Goal: Task Accomplishment & Management: Manage account settings

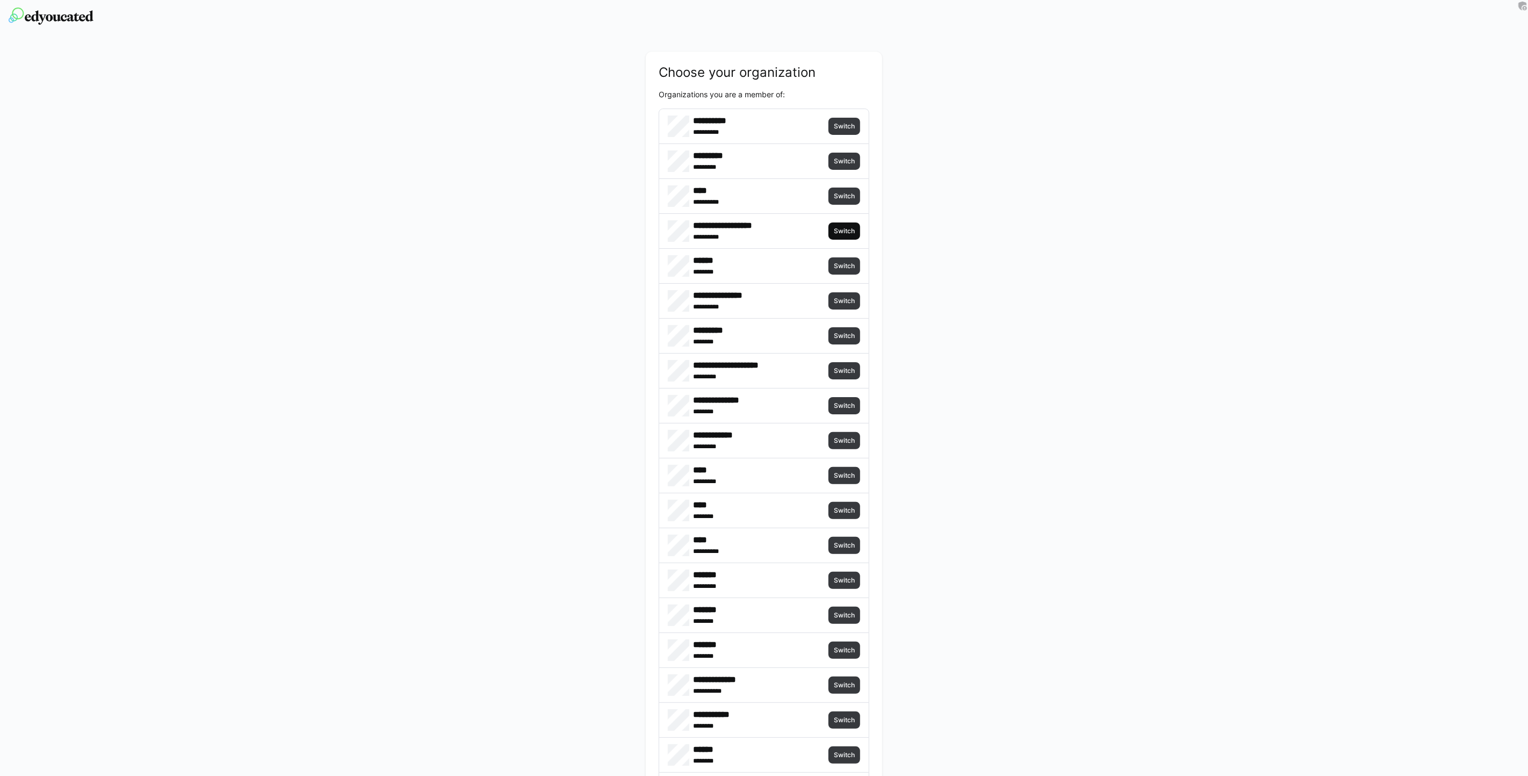
click at [846, 229] on span "Switch" at bounding box center [844, 231] width 23 height 9
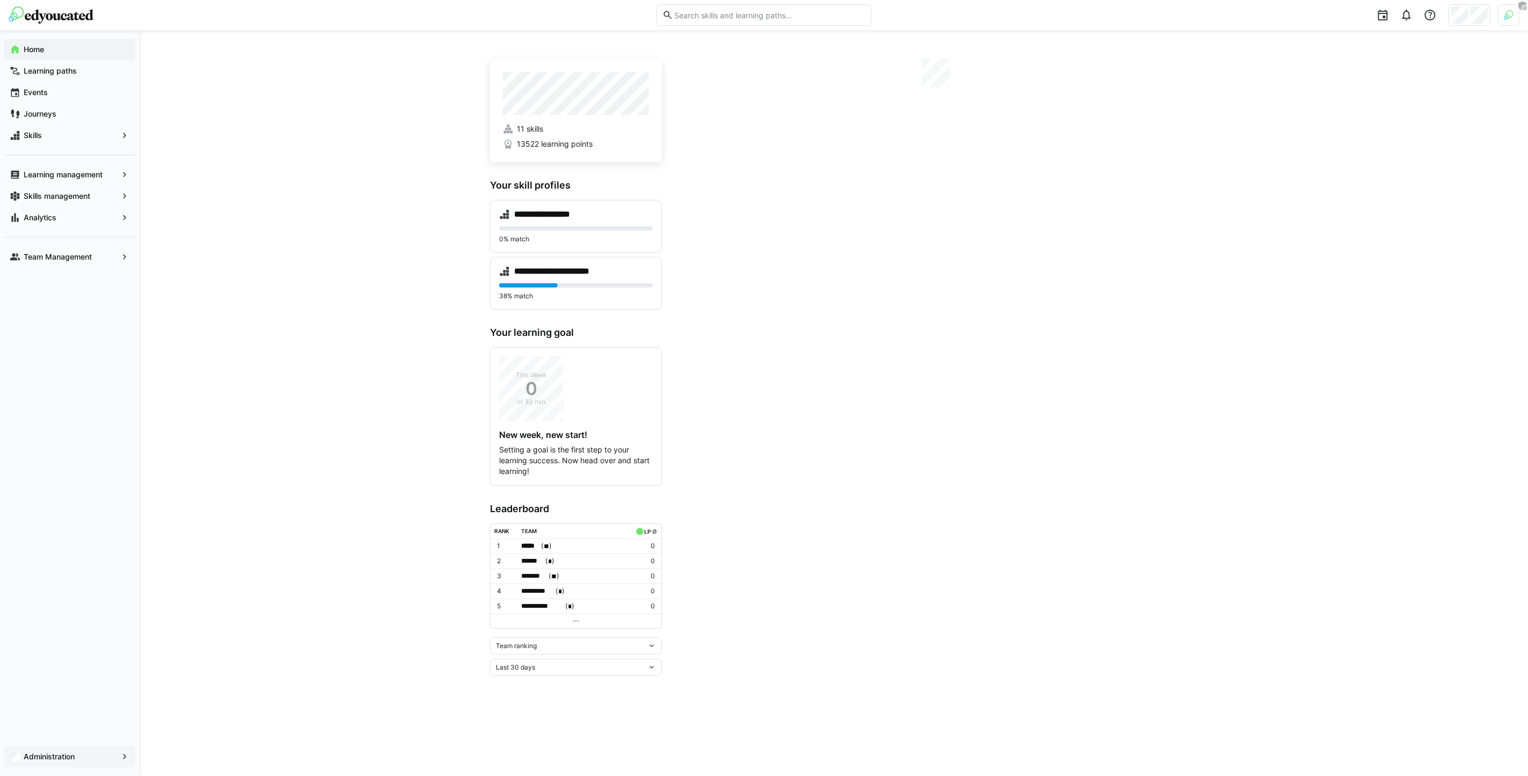
click at [86, 764] on div "Administration" at bounding box center [69, 756] width 131 height 21
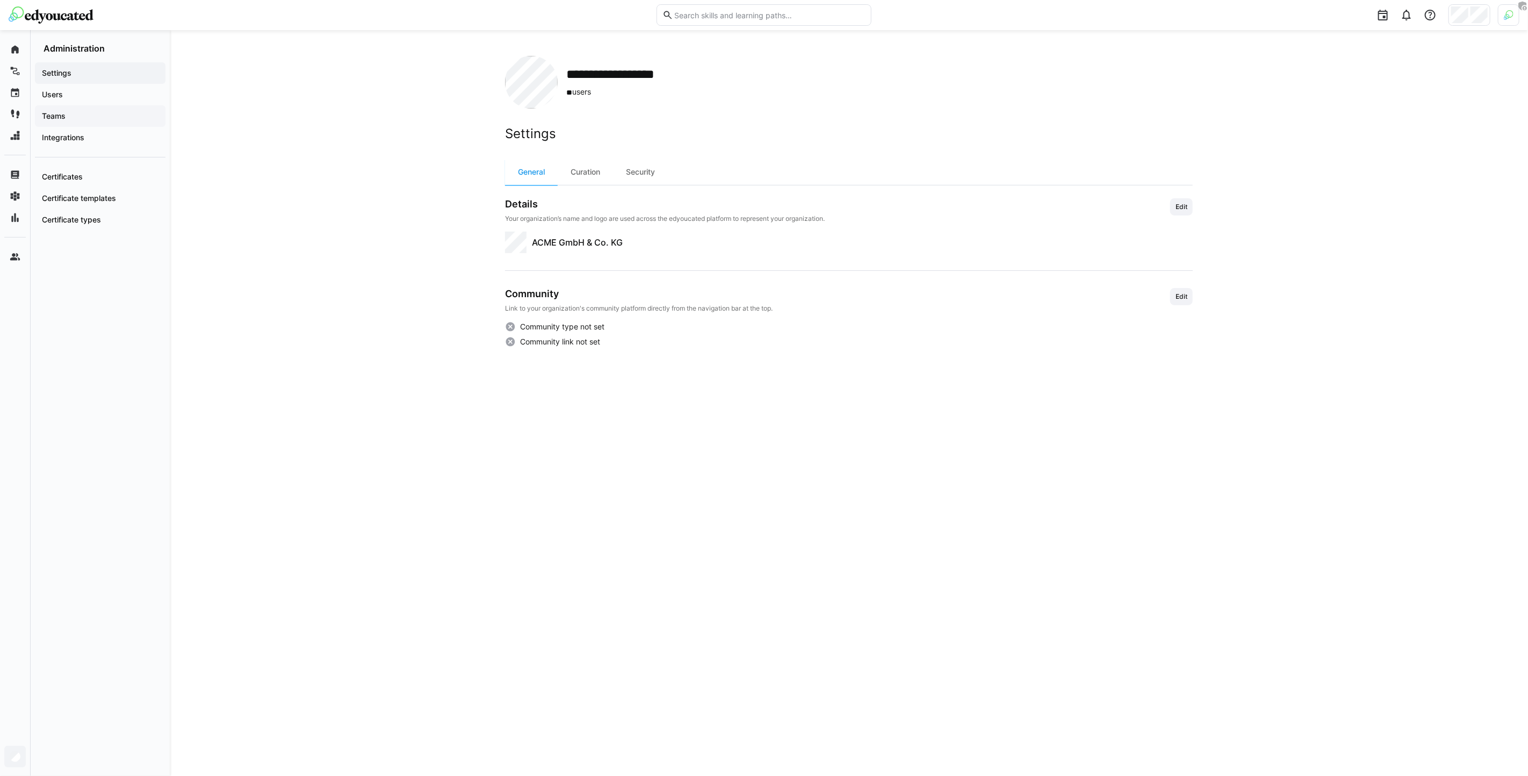
click at [117, 115] on span "Teams" at bounding box center [100, 116] width 120 height 11
click at [117, 90] on span "Users" at bounding box center [100, 94] width 120 height 11
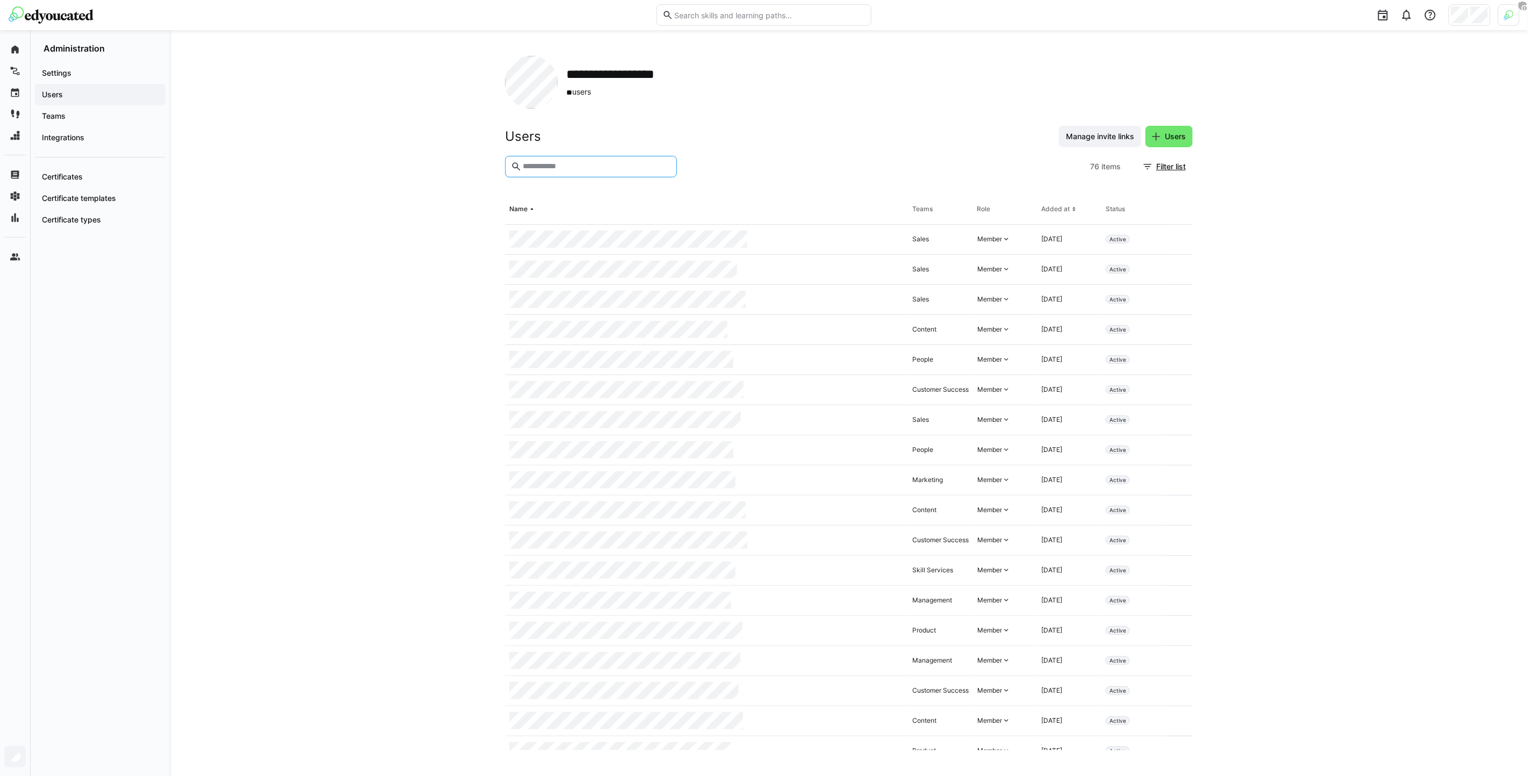
click at [556, 163] on input "text" at bounding box center [596, 167] width 149 height 10
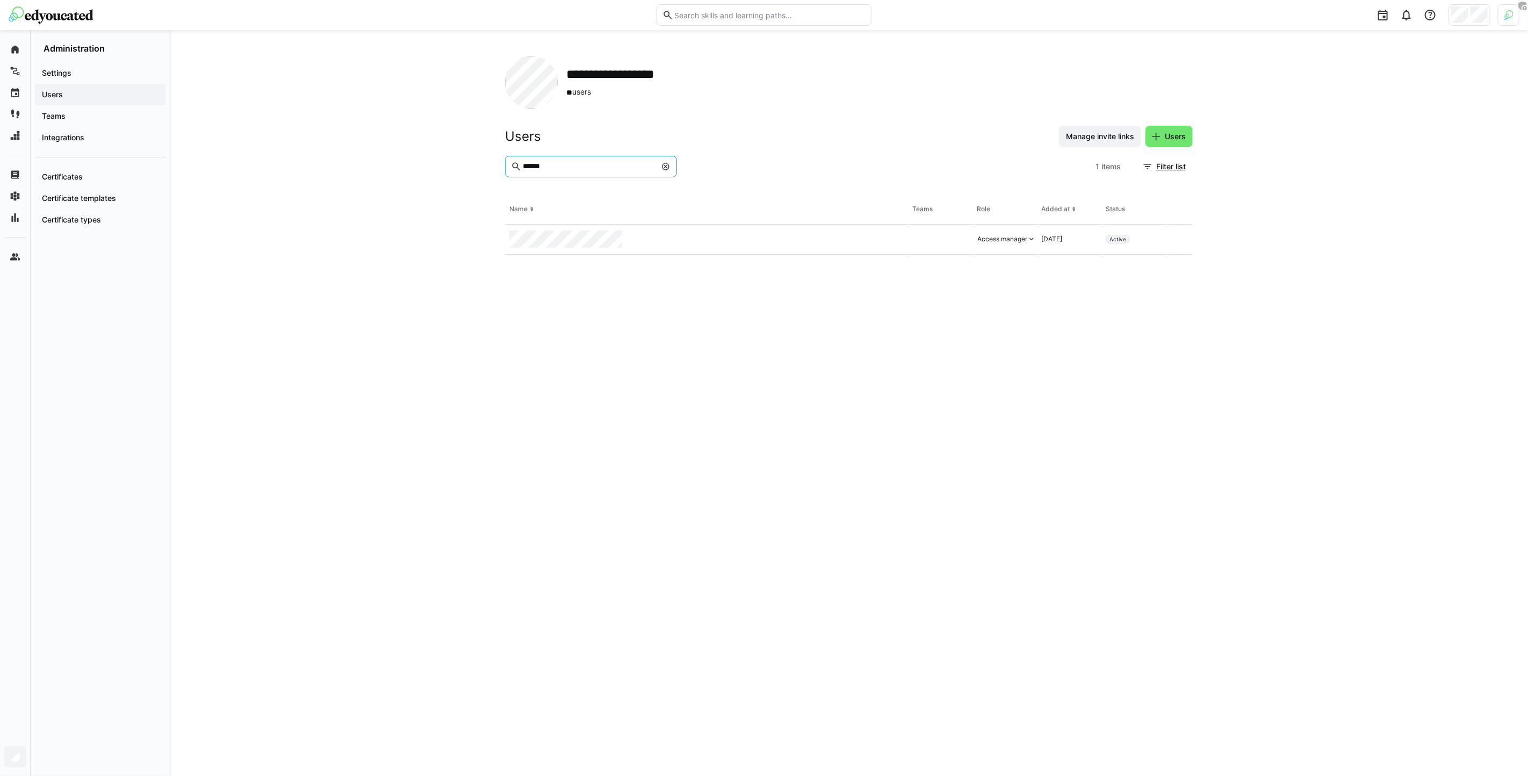
type input "******"
click at [608, 67] on h2 "**********" at bounding box center [634, 74] width 136 height 16
copy h2 "**********"
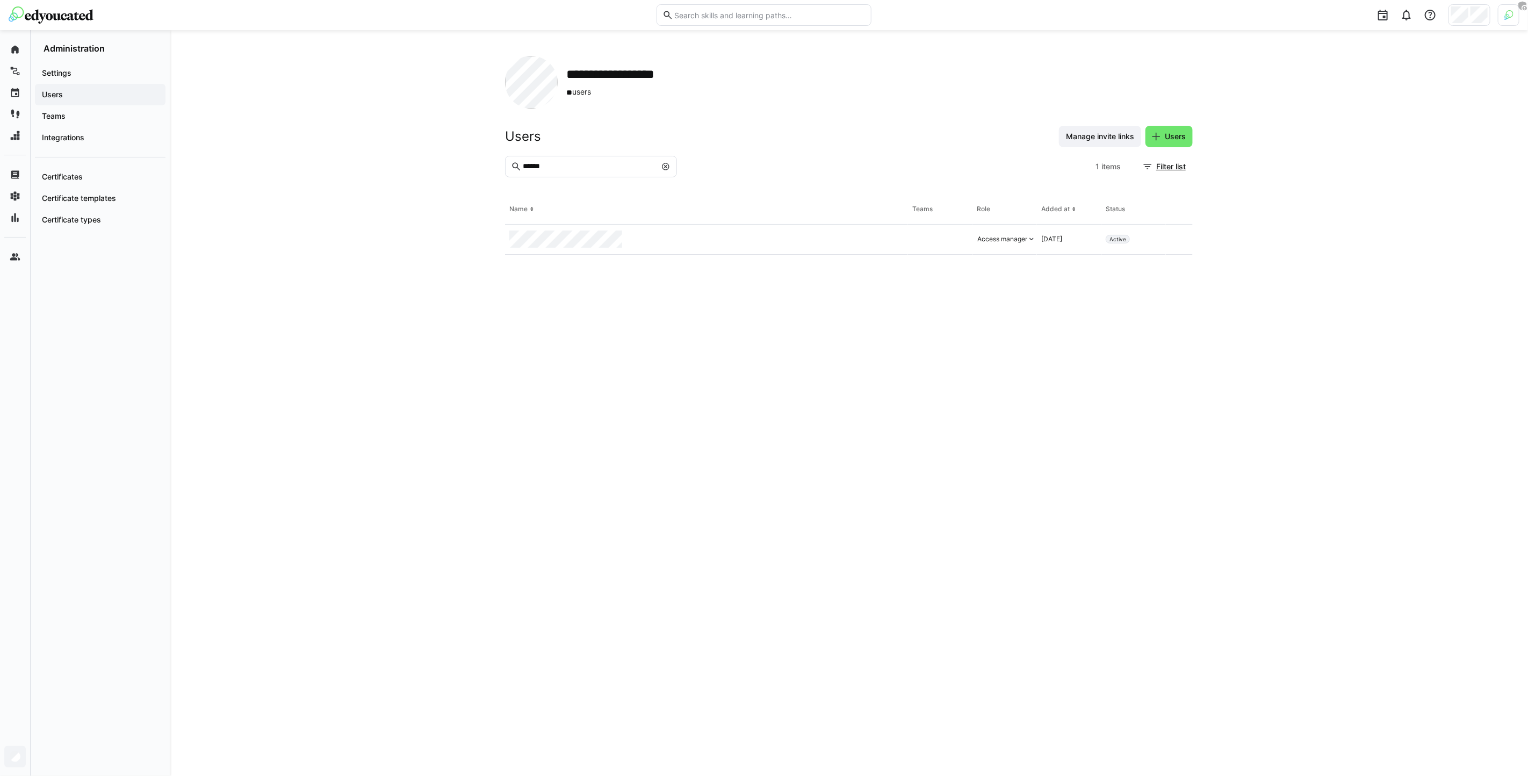
click at [574, 297] on eds-table "Name Teams Role Added at Status Access manager Aug 14, 2025 Active" at bounding box center [849, 473] width 688 height 556
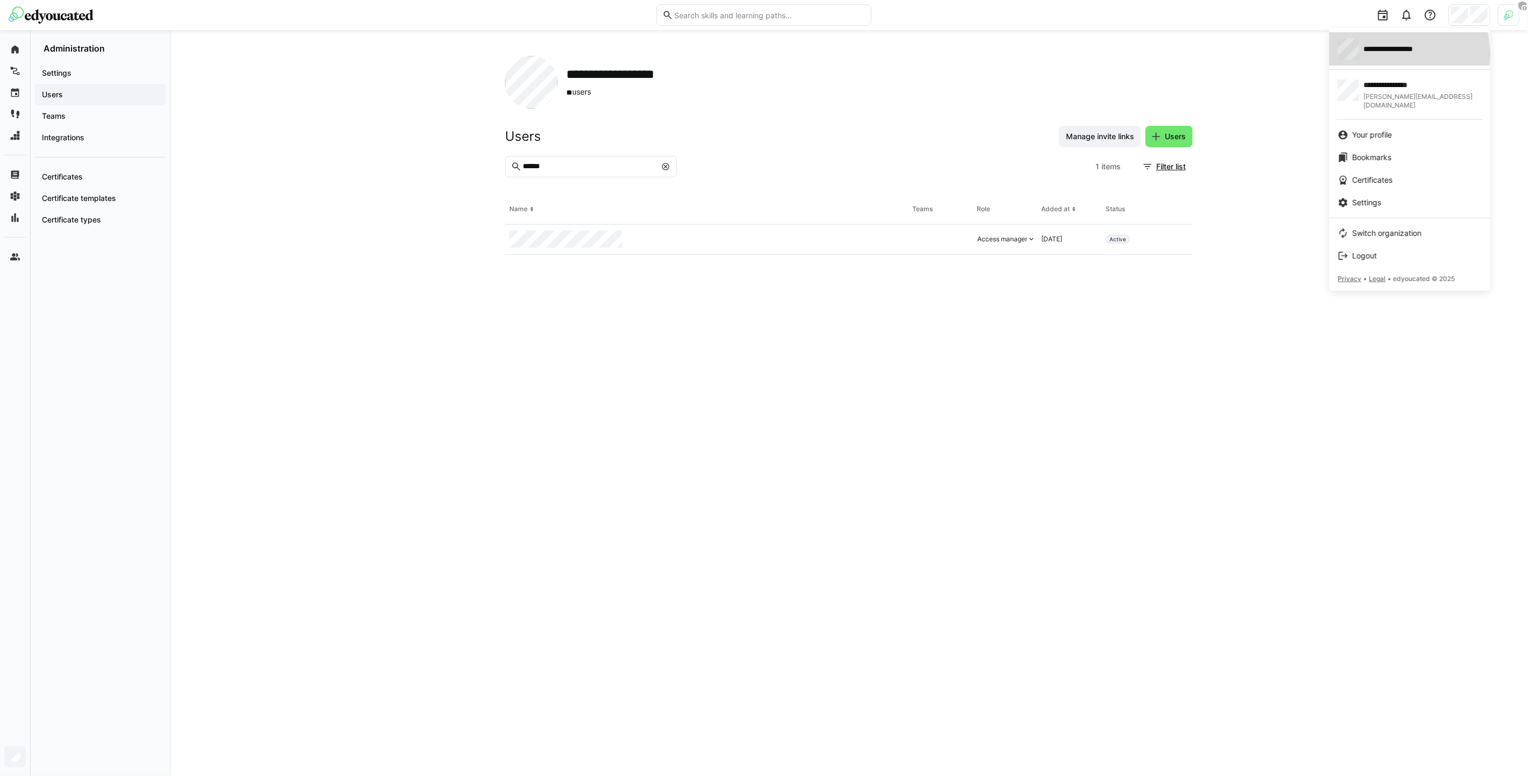
click at [1399, 54] on span "**********" at bounding box center [1404, 49] width 80 height 11
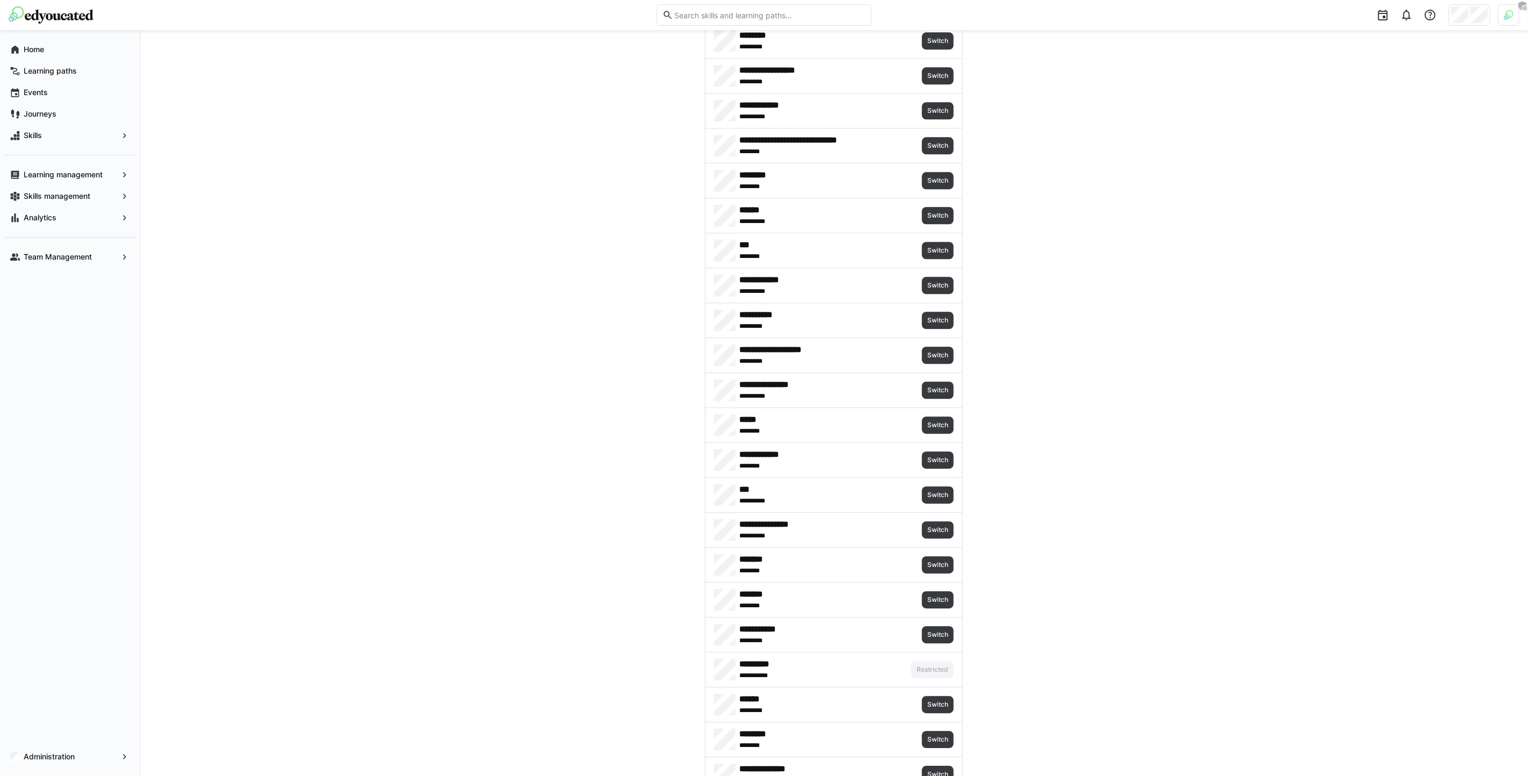
scroll to position [3397, 0]
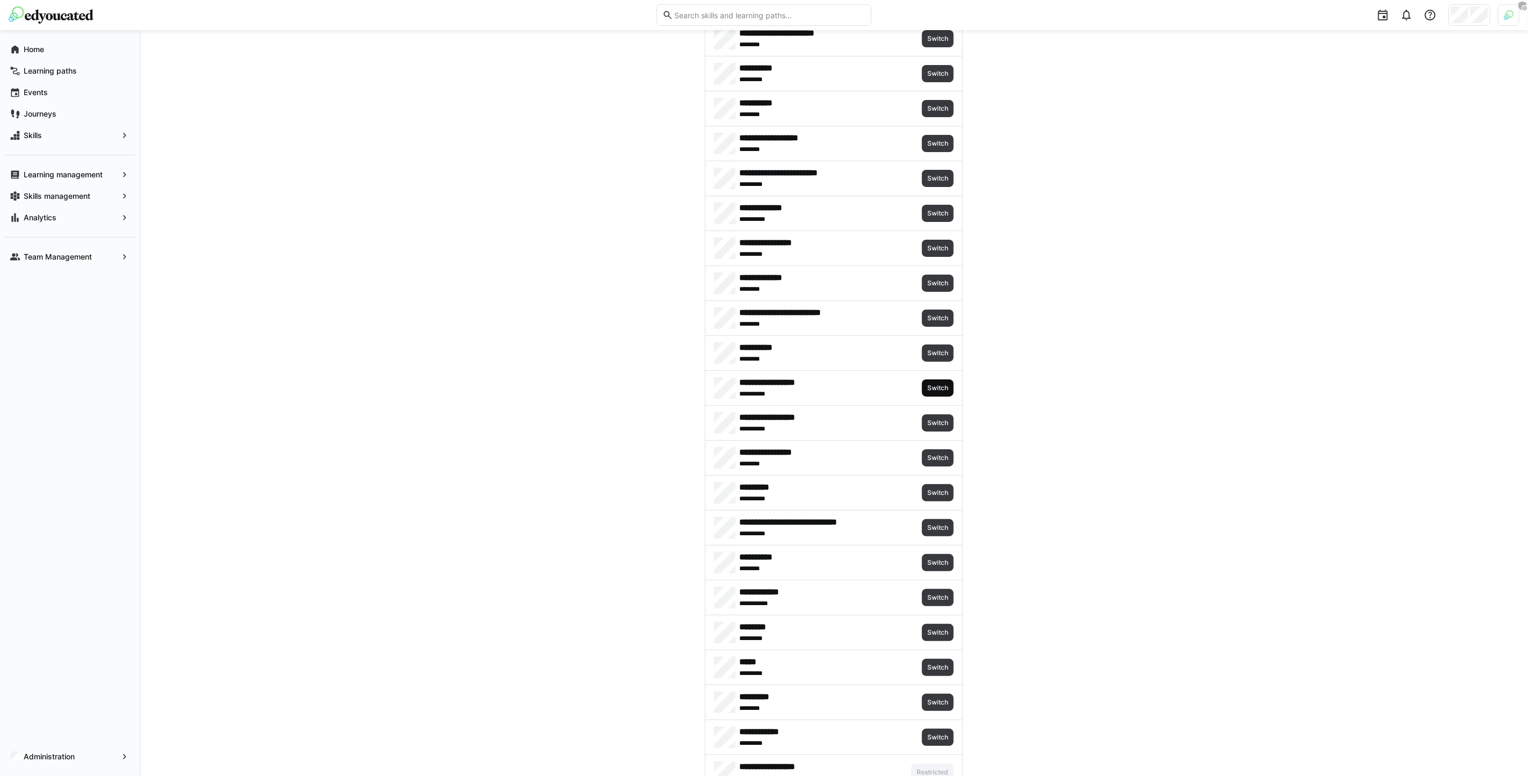
click at [941, 397] on span "Switch" at bounding box center [938, 387] width 32 height 17
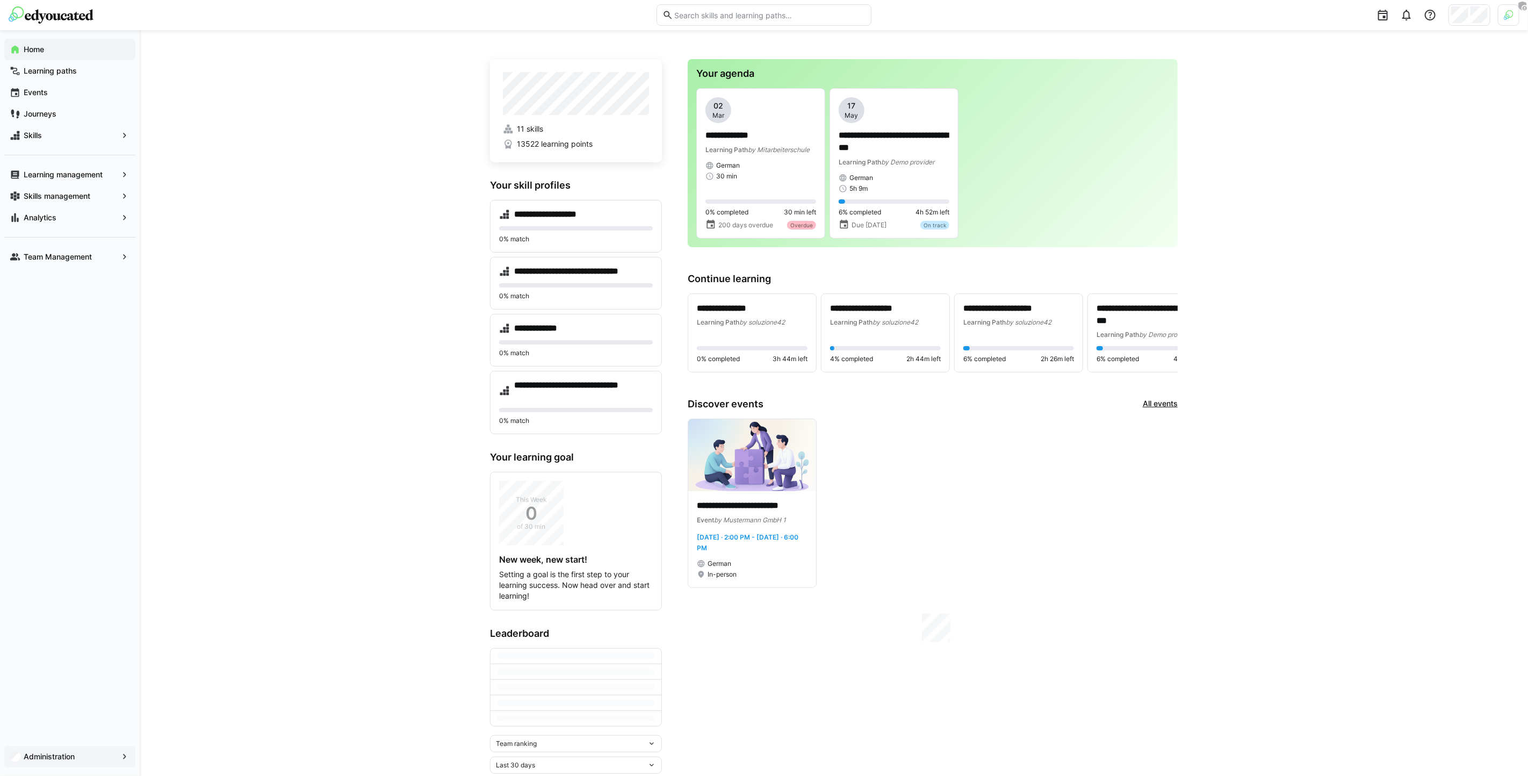
click at [67, 767] on div "Administration" at bounding box center [69, 756] width 131 height 21
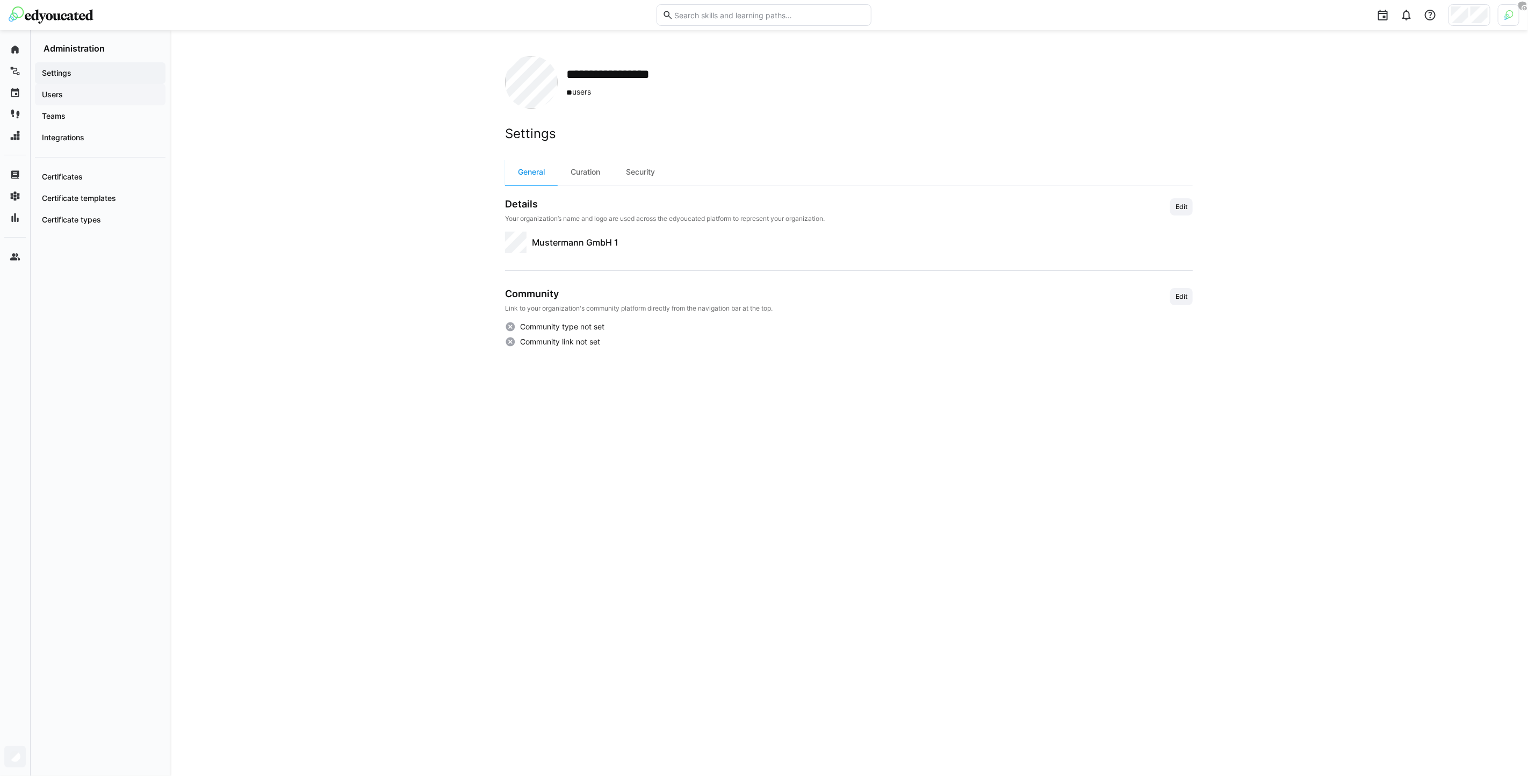
click at [93, 98] on span "Users" at bounding box center [100, 94] width 120 height 11
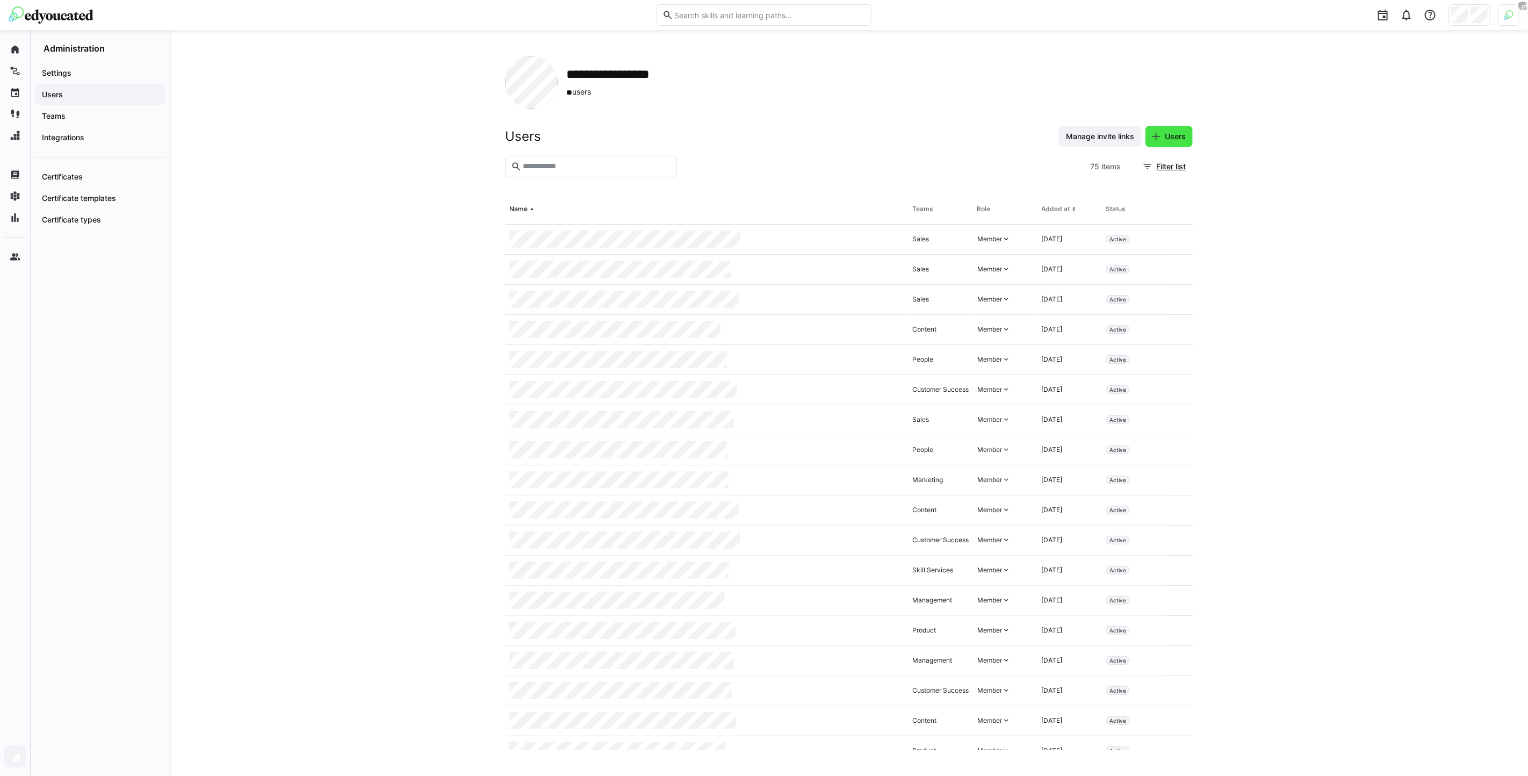
click at [1164, 145] on span "Users" at bounding box center [1169, 136] width 47 height 21
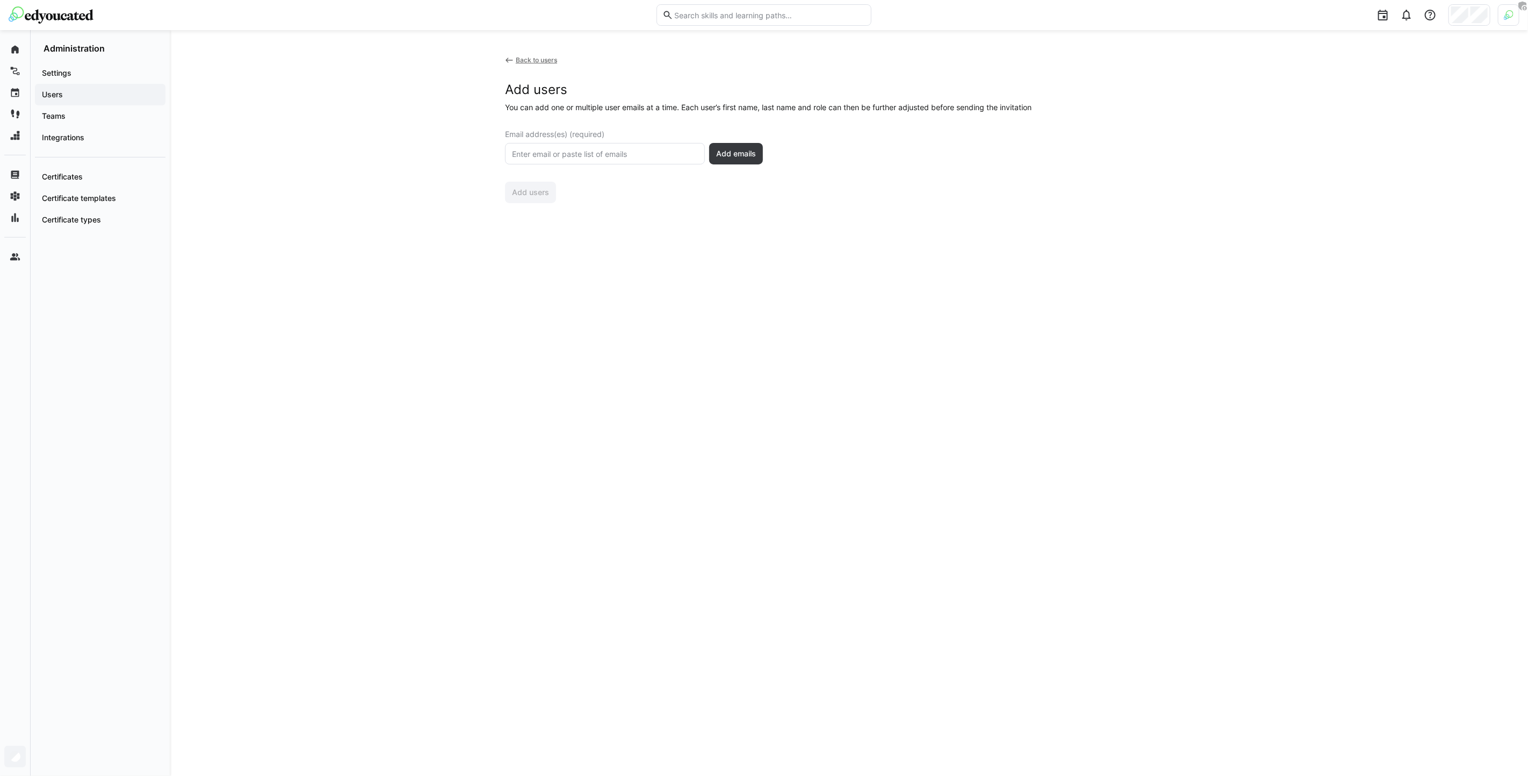
click at [628, 159] on eds-input at bounding box center [605, 153] width 200 height 21
type input ";"
paste input "mariusvennemann@googlemail.com"
type input "mariusvennemann@googlemail.com"
click at [735, 152] on span "Add emails" at bounding box center [736, 153] width 43 height 11
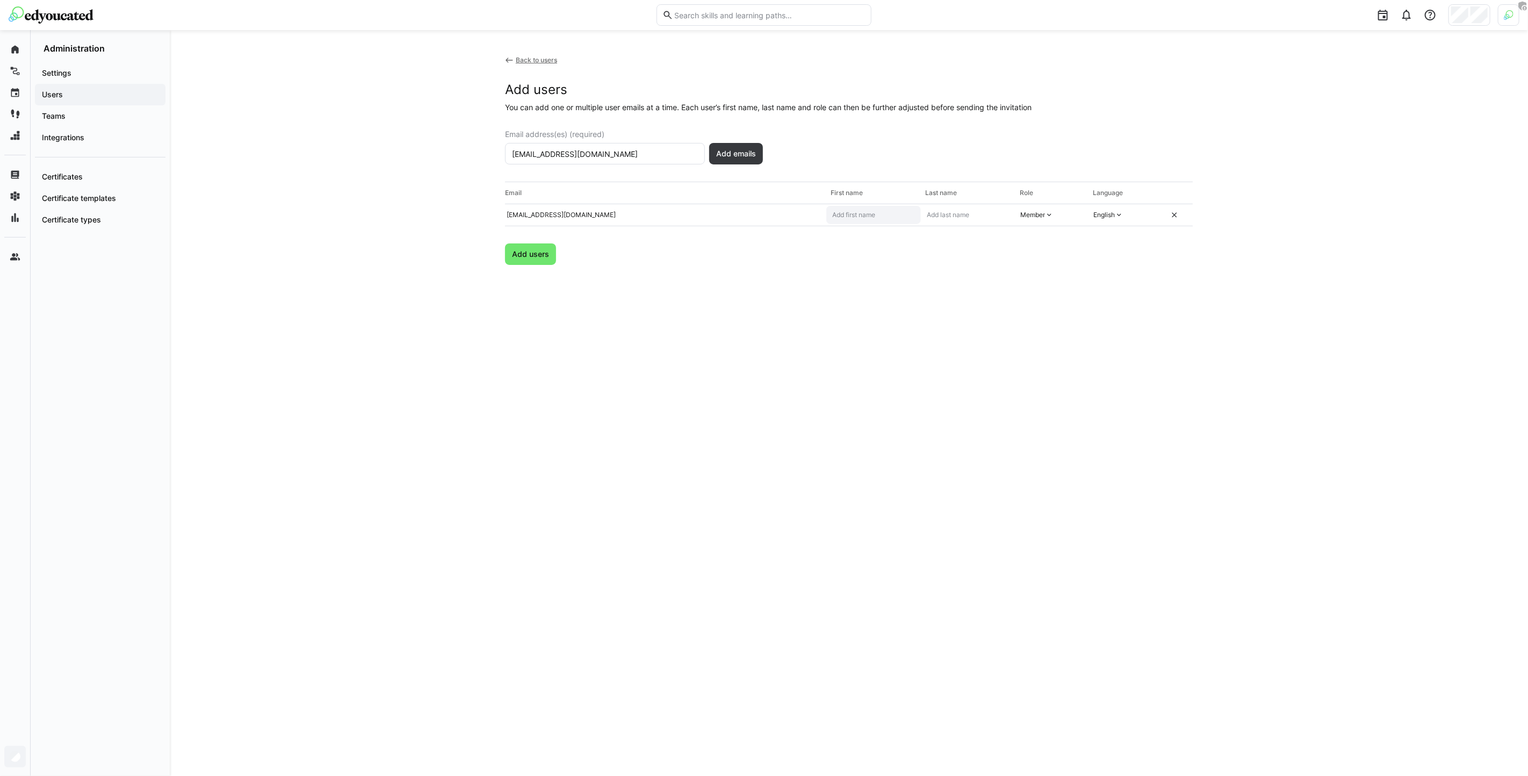
click at [865, 224] on eds-input at bounding box center [873, 215] width 95 height 18
type input "Marius"
type input "Vennemann"
click at [1118, 219] on div "English" at bounding box center [1109, 215] width 40 height 18
click at [1118, 219] on eds-icon at bounding box center [1119, 215] width 9 height 9
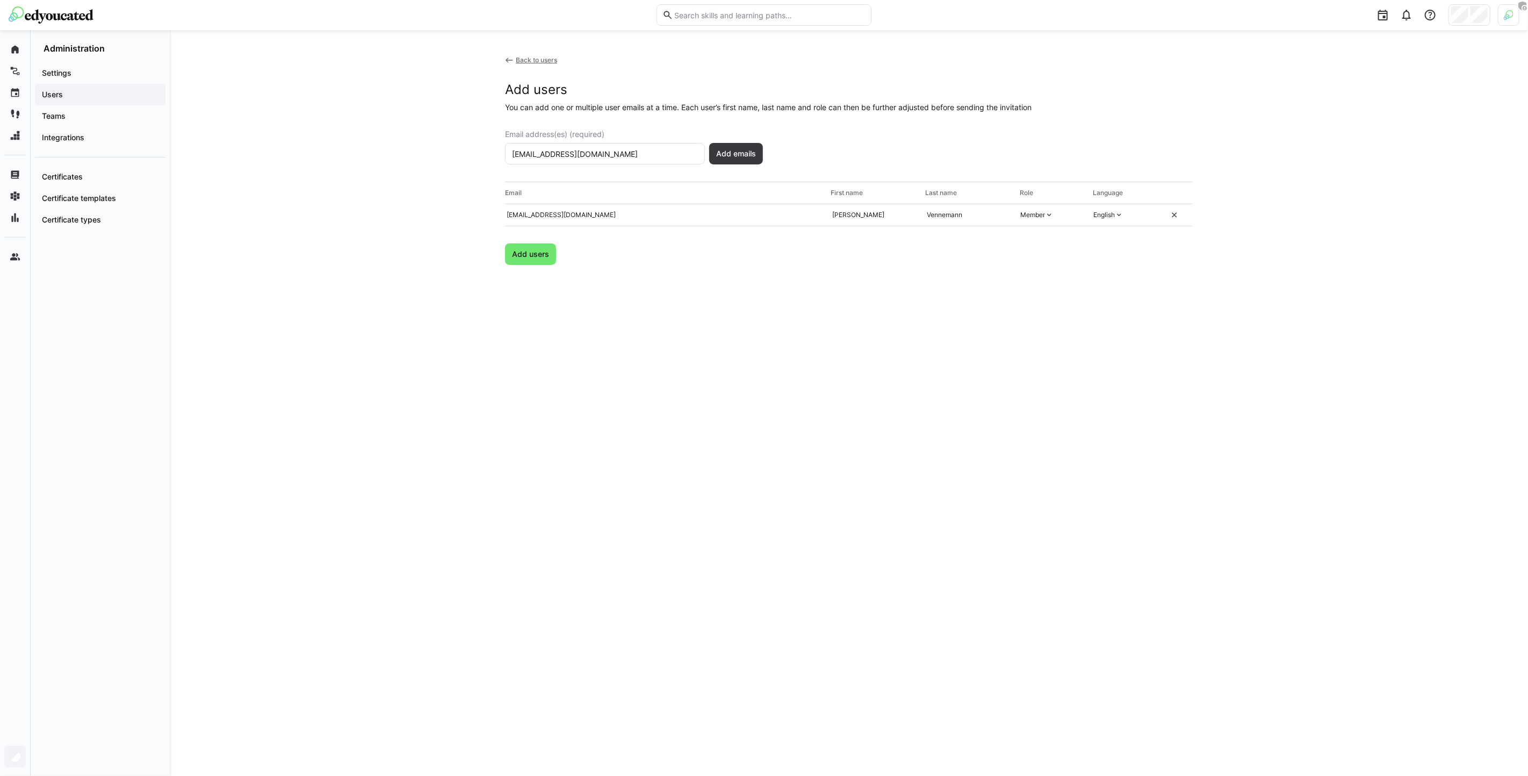
click at [534, 266] on div "Back to users Add users You can add one or multiple user emails at a time. Each…" at bounding box center [849, 403] width 688 height 694
click at [530, 257] on span "Add users" at bounding box center [530, 254] width 40 height 11
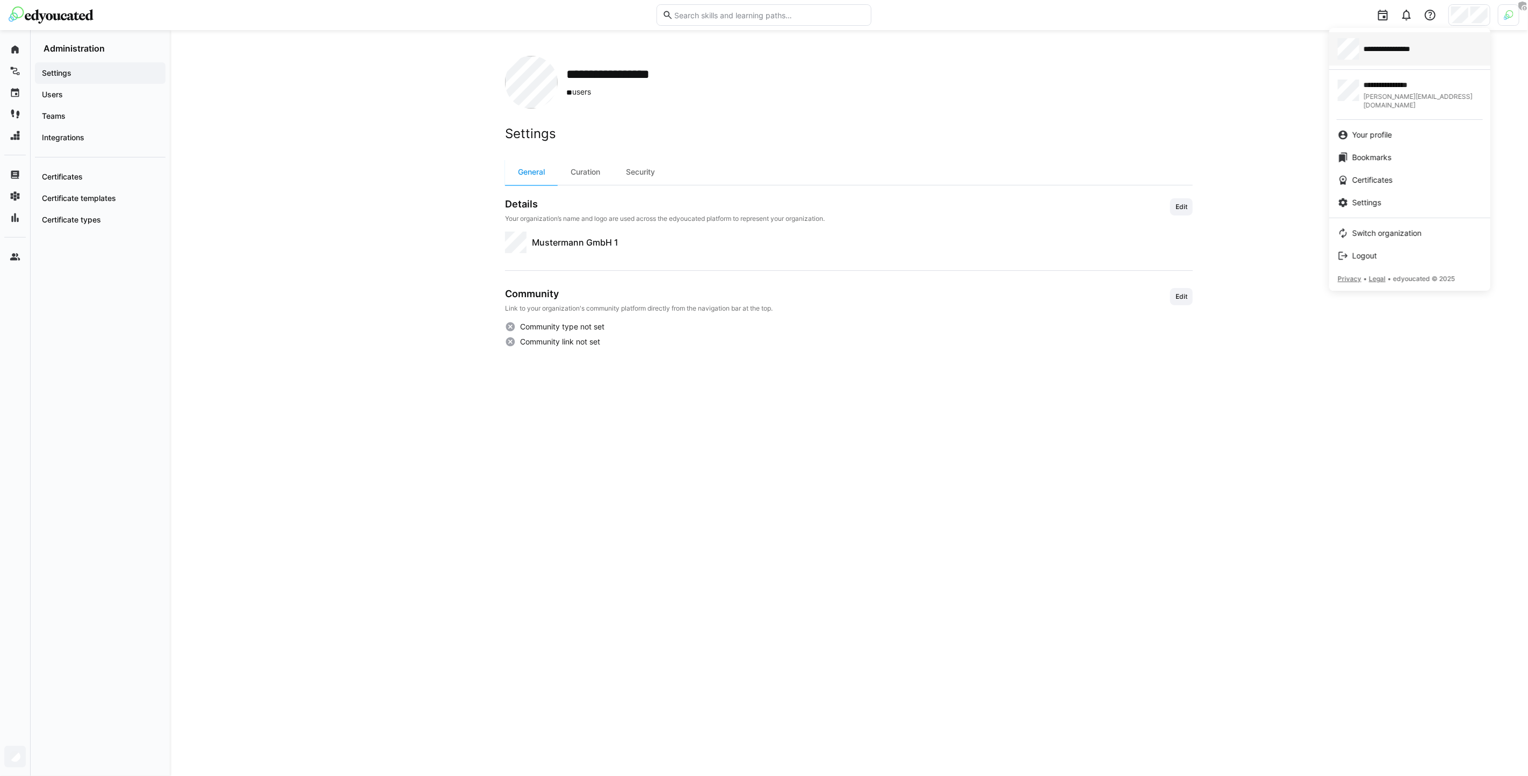
click at [1378, 54] on div "**********" at bounding box center [1410, 48] width 144 height 21
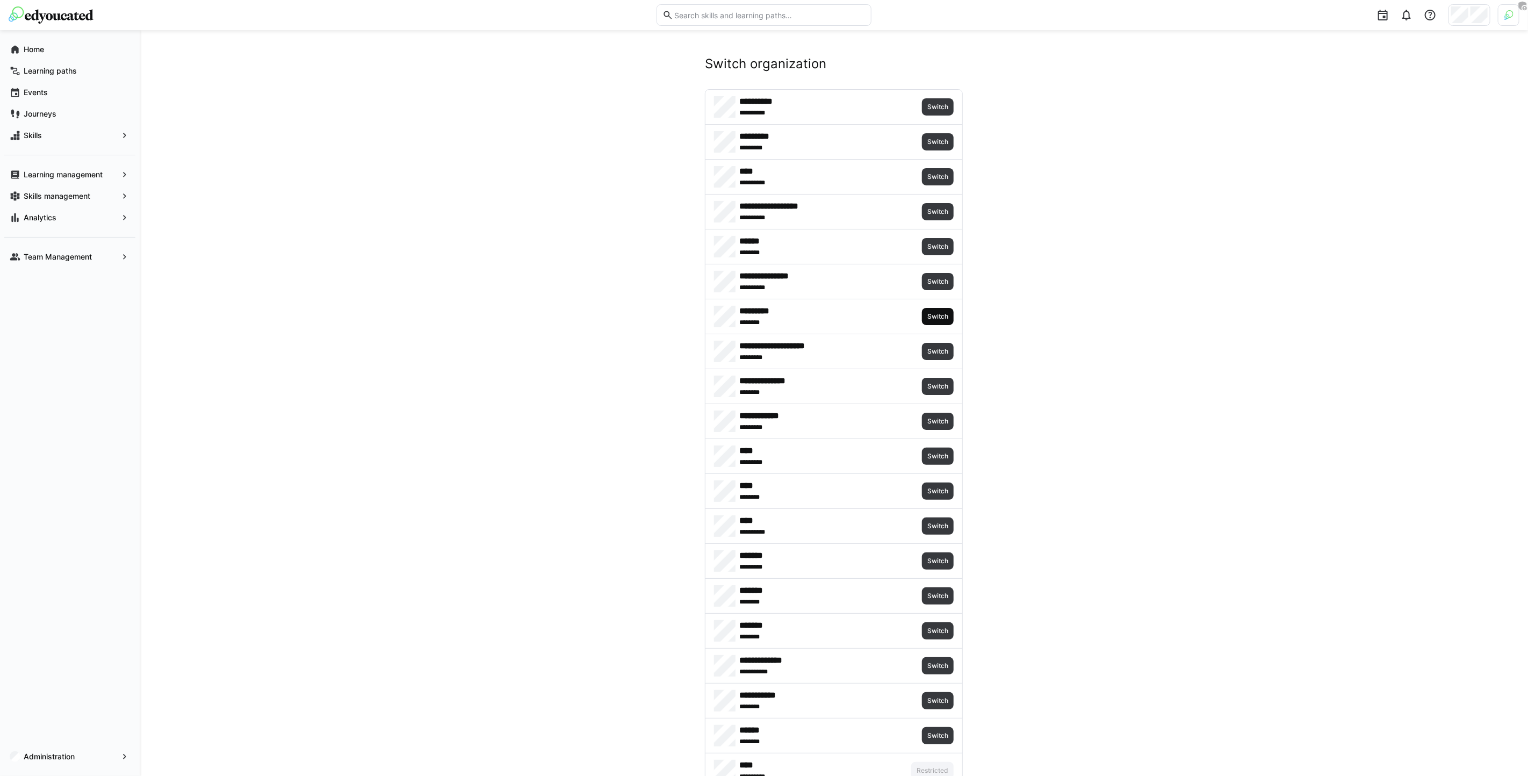
click at [935, 314] on span "Switch" at bounding box center [937, 316] width 23 height 9
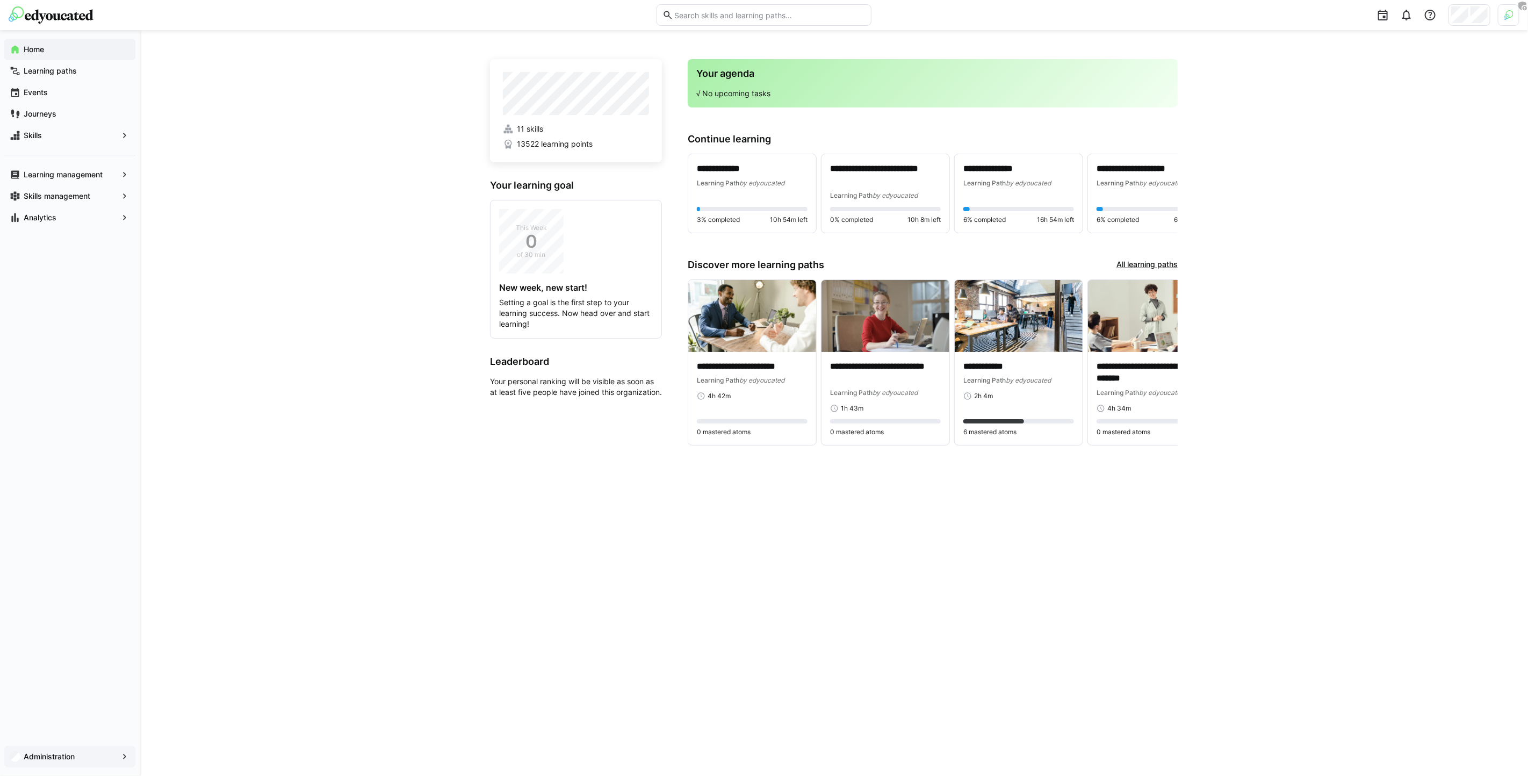
click at [57, 750] on div "Administration" at bounding box center [69, 756] width 131 height 21
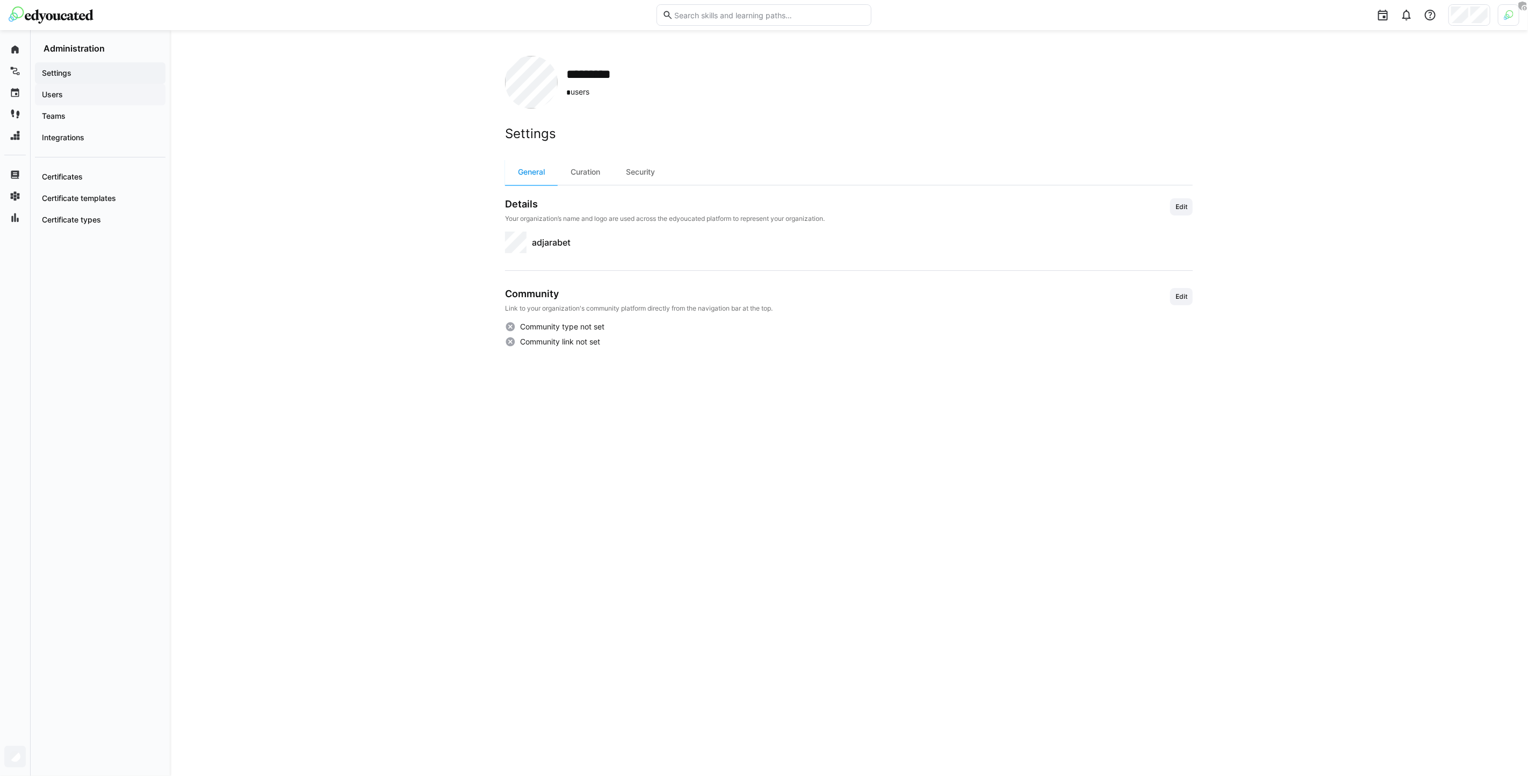
click at [89, 96] on span "Users" at bounding box center [100, 94] width 120 height 11
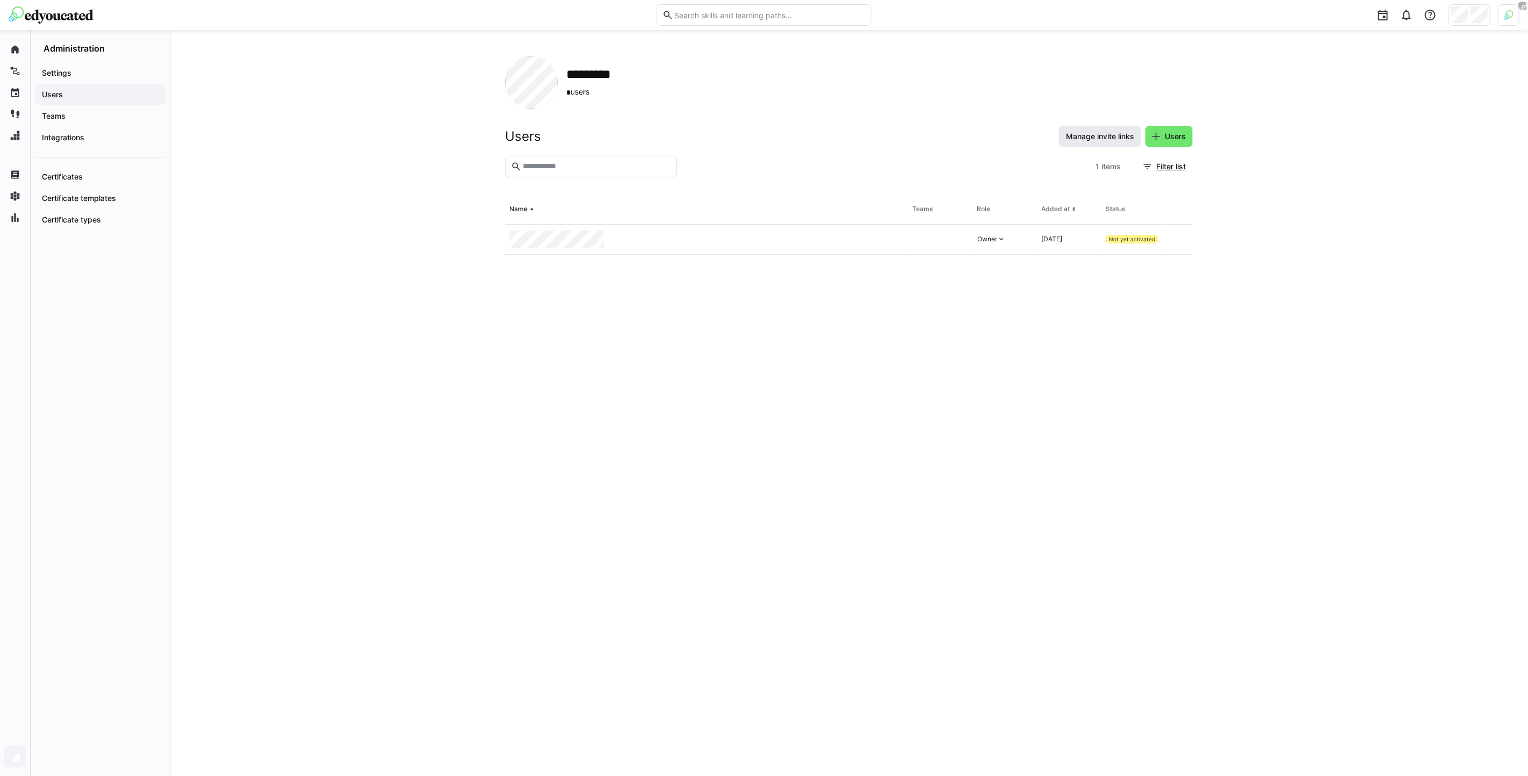
click at [1132, 135] on span "Manage invite links" at bounding box center [1099, 136] width 71 height 11
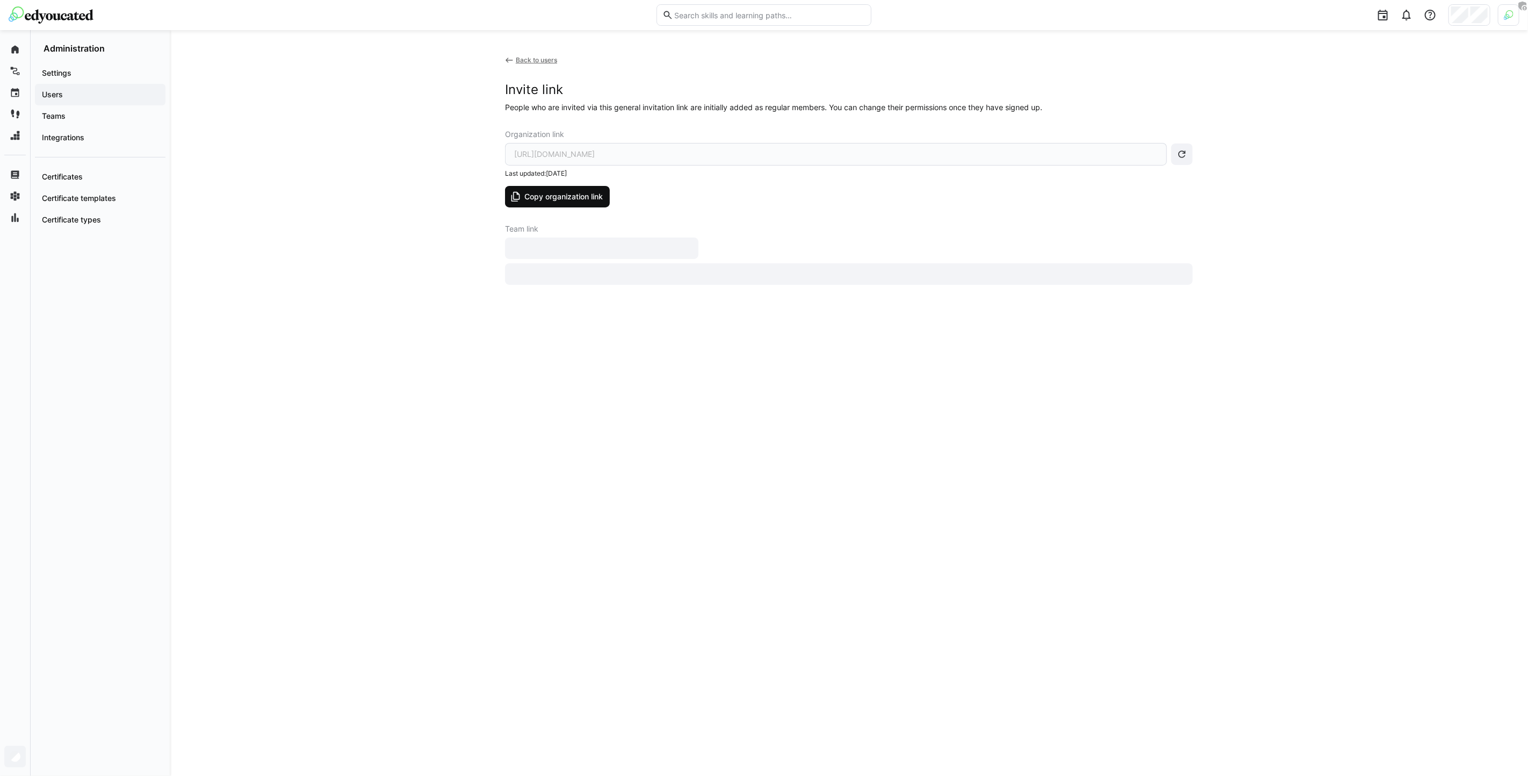
click at [578, 201] on span "Copy organization link" at bounding box center [564, 196] width 82 height 11
click at [1512, 19] on img at bounding box center [1509, 15] width 10 height 10
click at [1401, 118] on span "Activate" at bounding box center [1388, 126] width 36 height 17
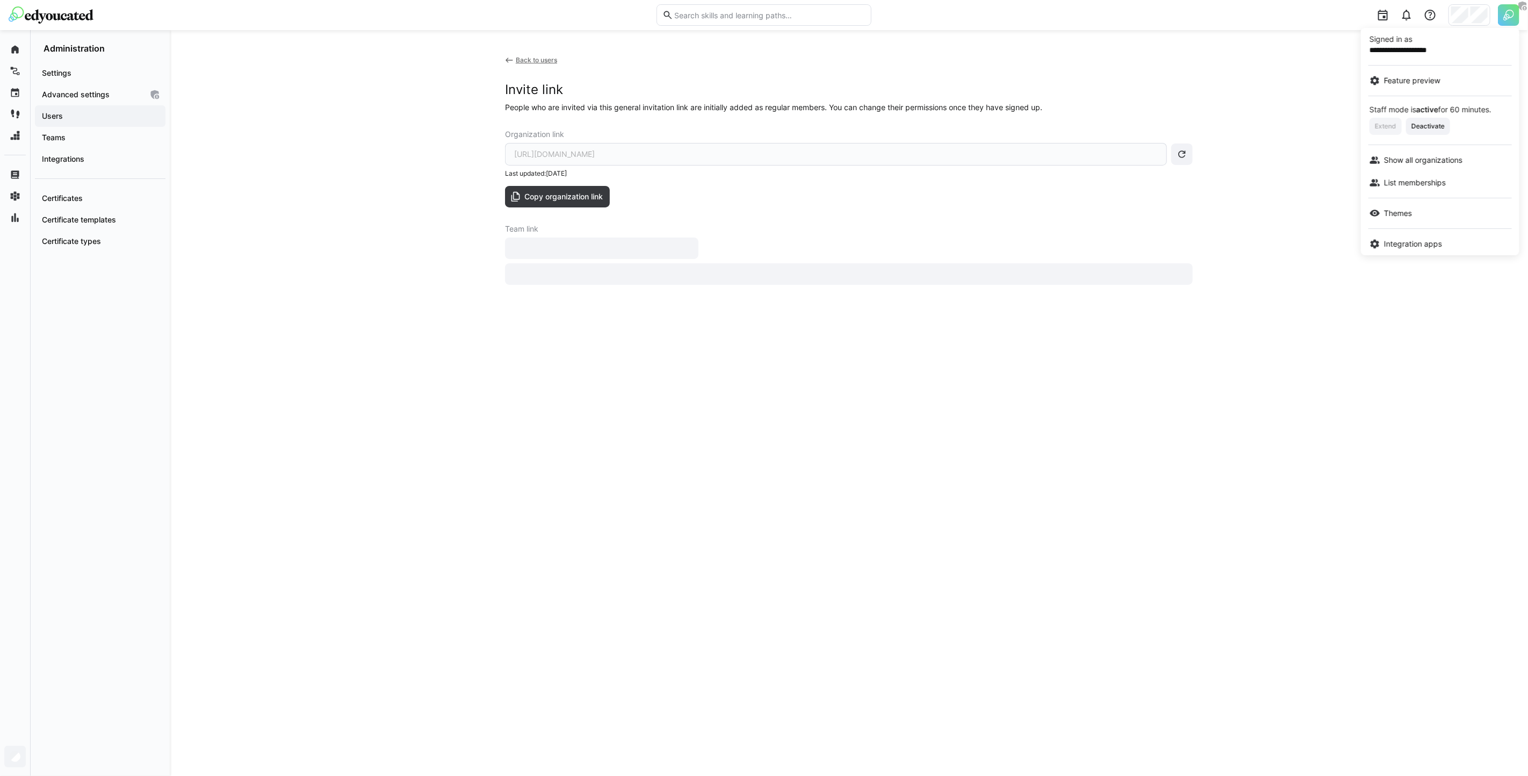
click at [1318, 143] on div at bounding box center [764, 388] width 1528 height 776
click at [1378, 56] on div "*********" at bounding box center [1410, 48] width 144 height 21
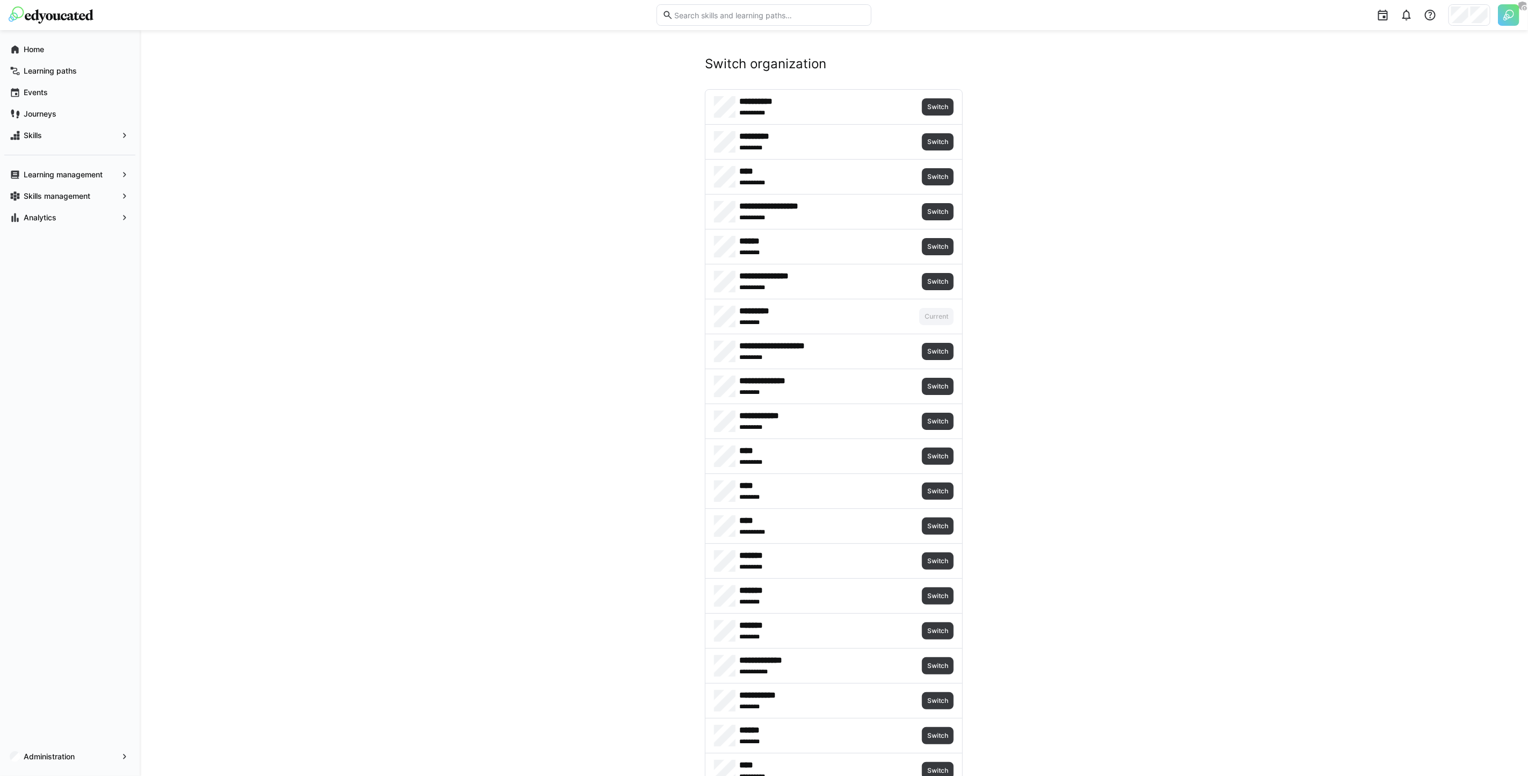
scroll to position [588, 0]
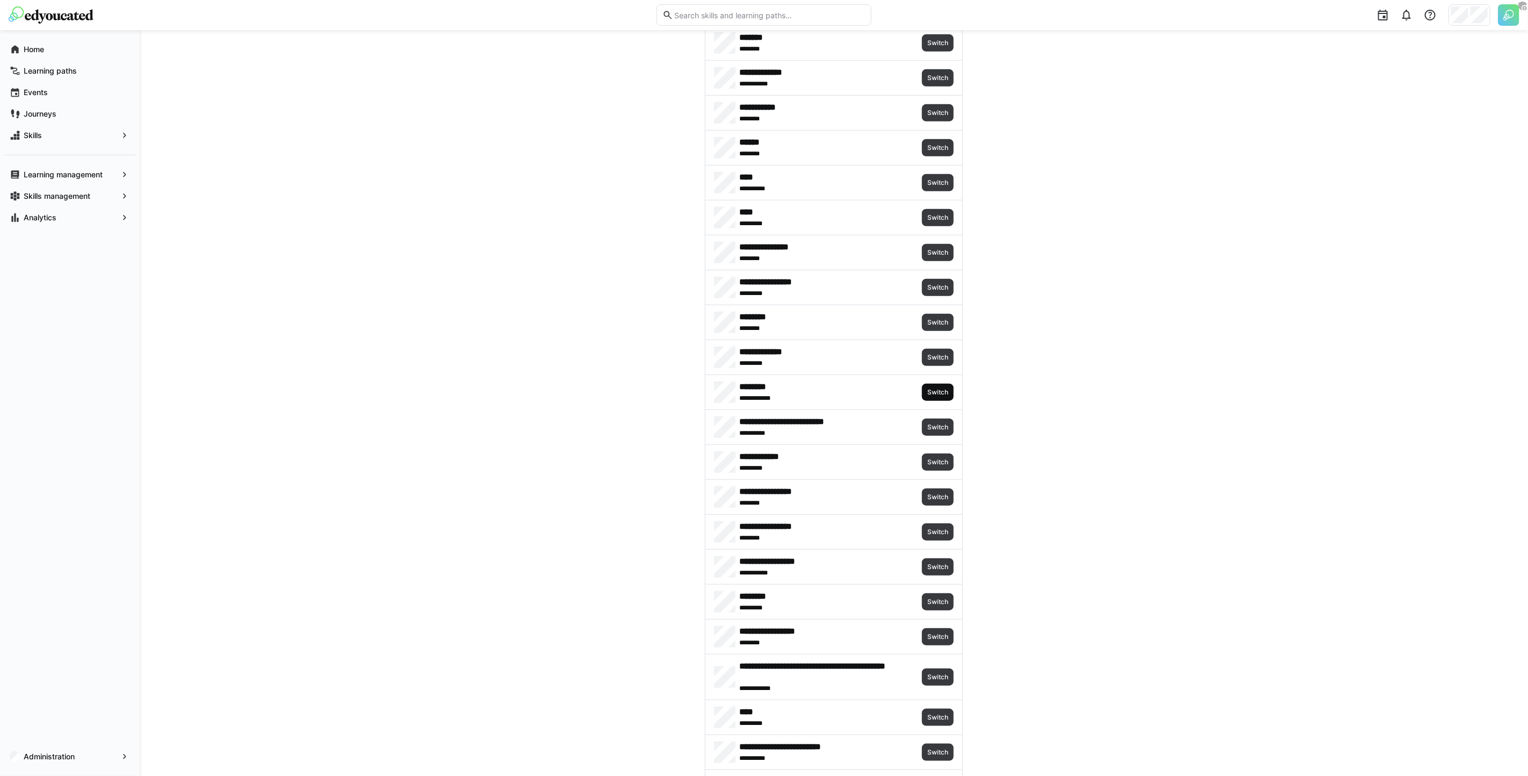
click at [939, 394] on span "Switch" at bounding box center [937, 392] width 23 height 9
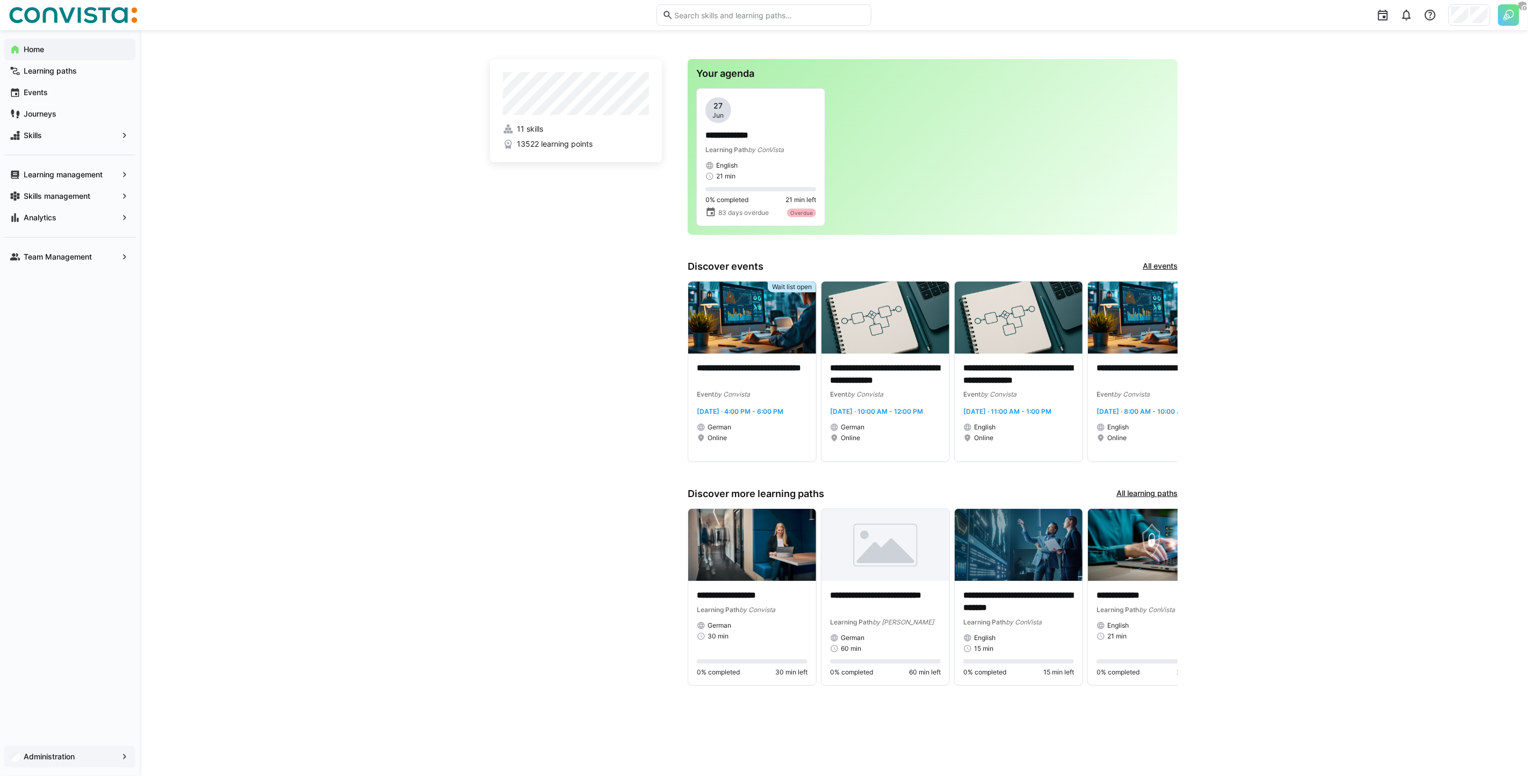
click at [78, 757] on span "Administration" at bounding box center [70, 756] width 96 height 11
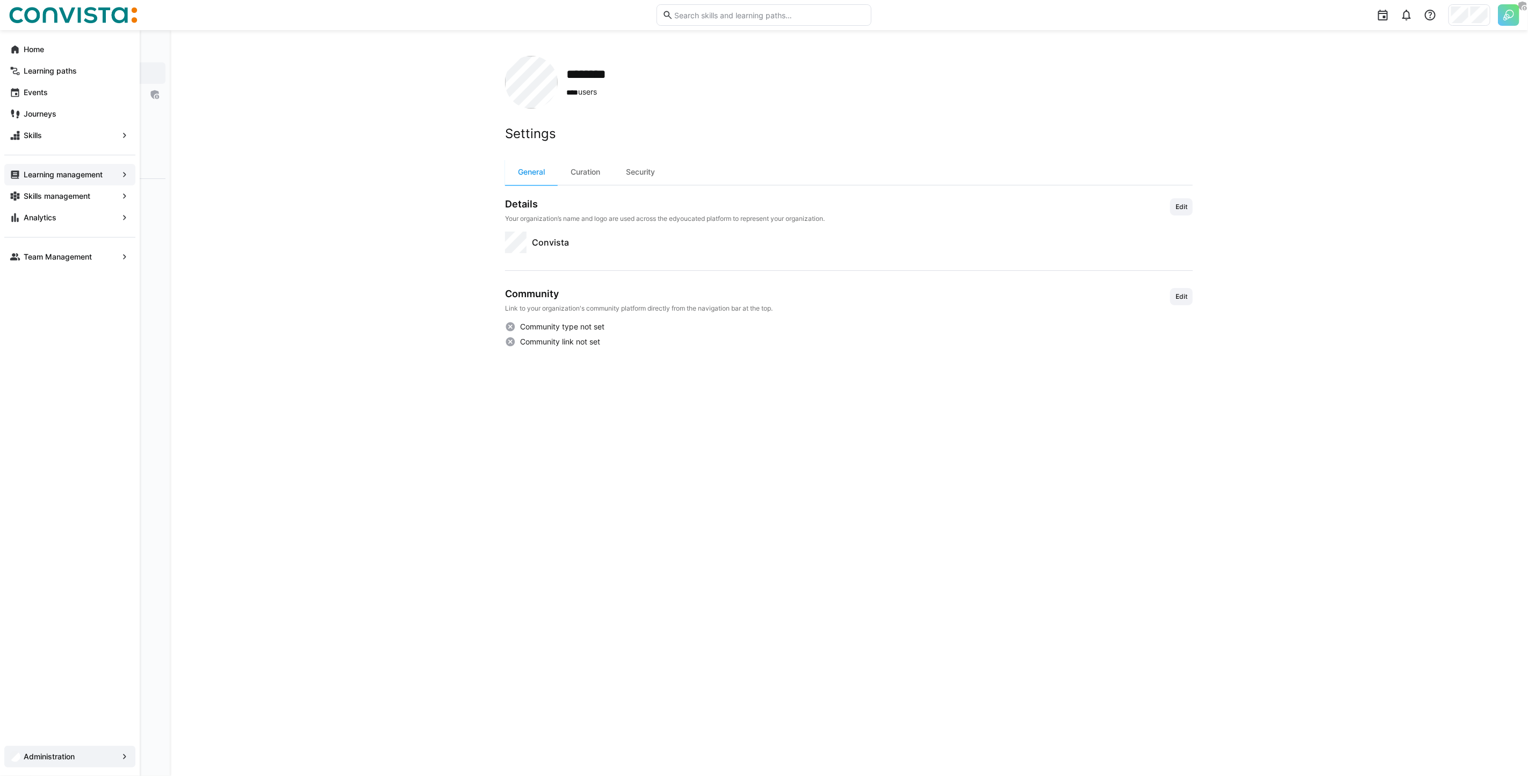
click at [0, 0] on app-navigation-label "Learning management" at bounding box center [0, 0] width 0 height 0
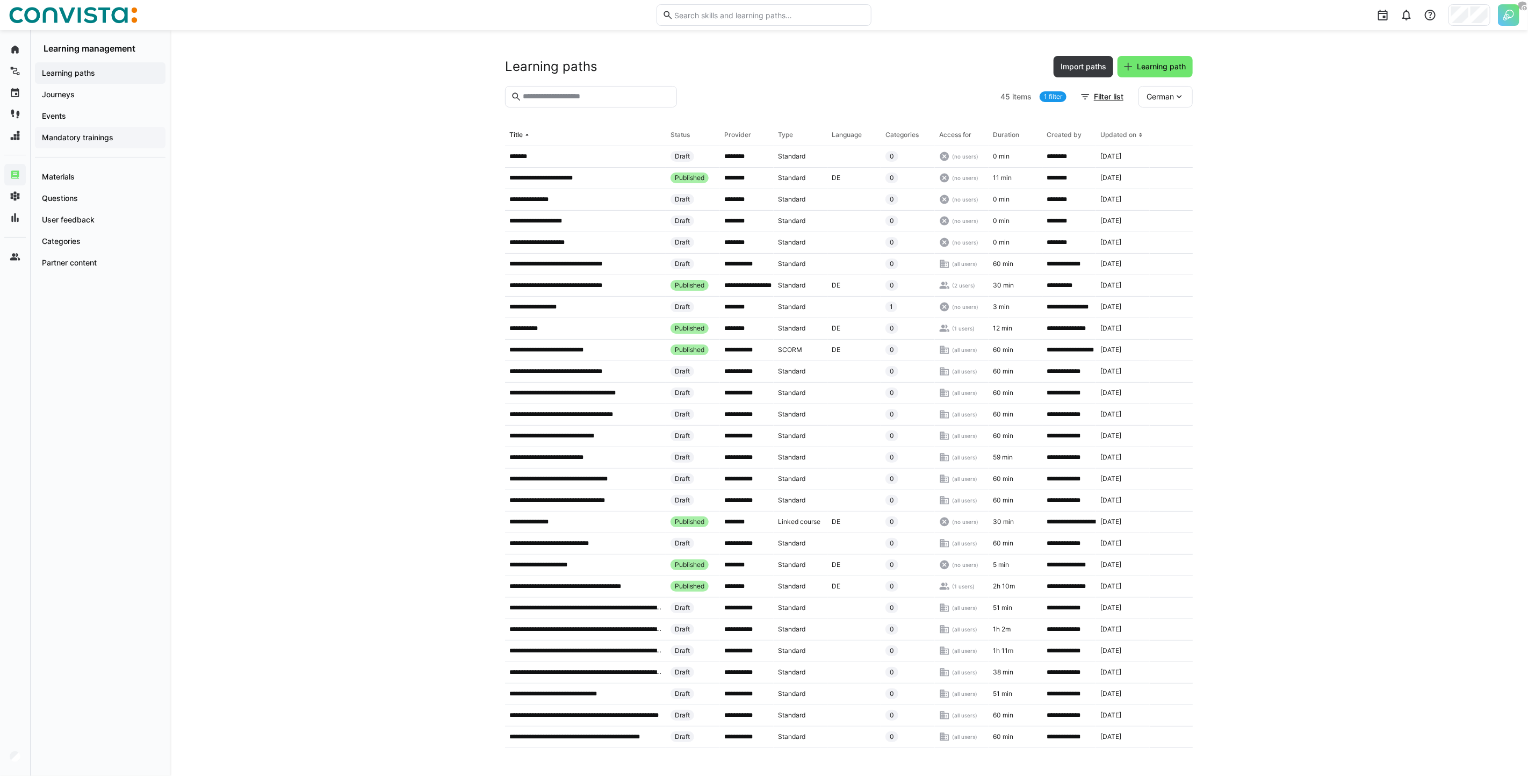
click at [86, 131] on div "Mandatory trainings" at bounding box center [100, 137] width 131 height 21
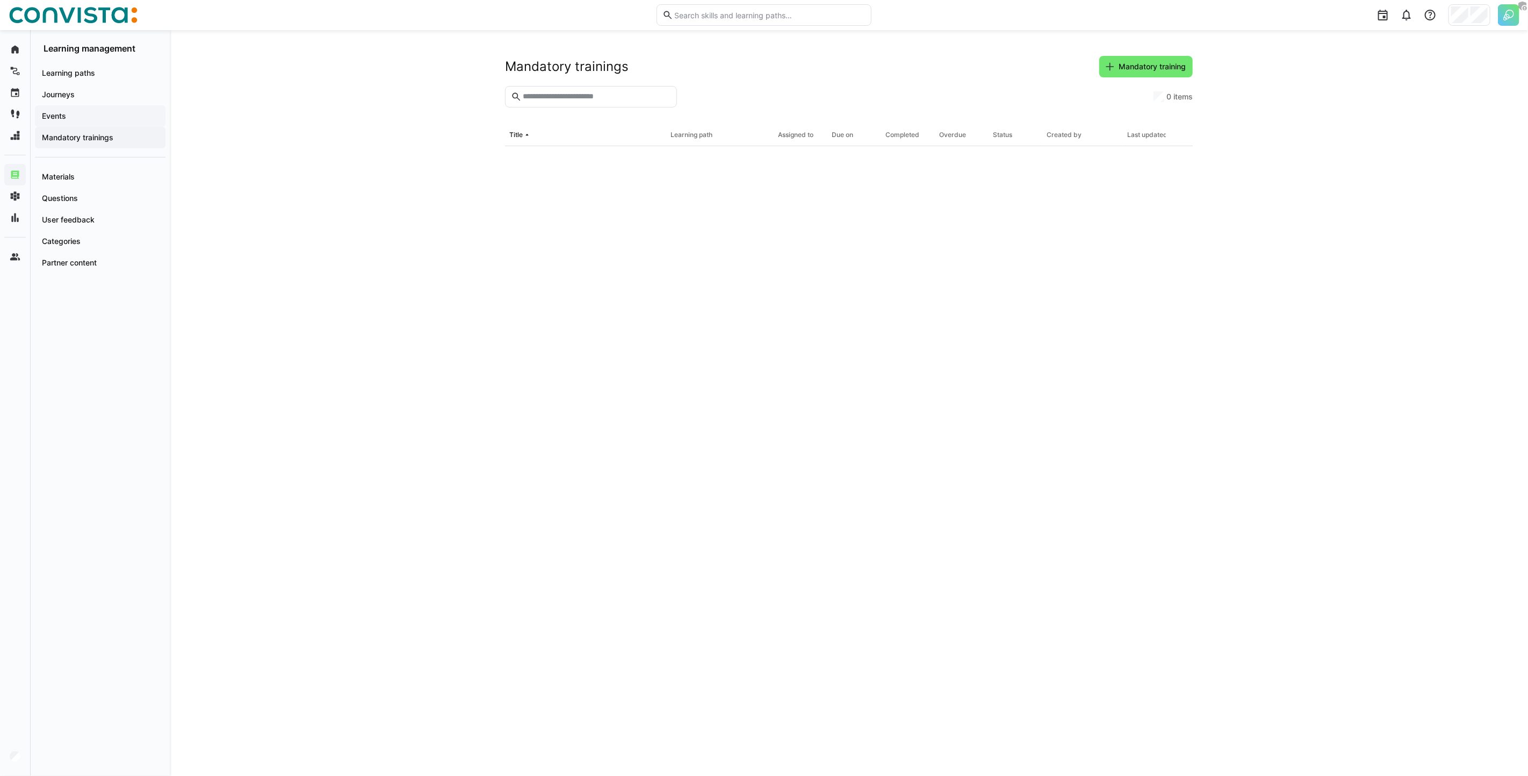
click at [85, 123] on div "Events" at bounding box center [100, 115] width 131 height 21
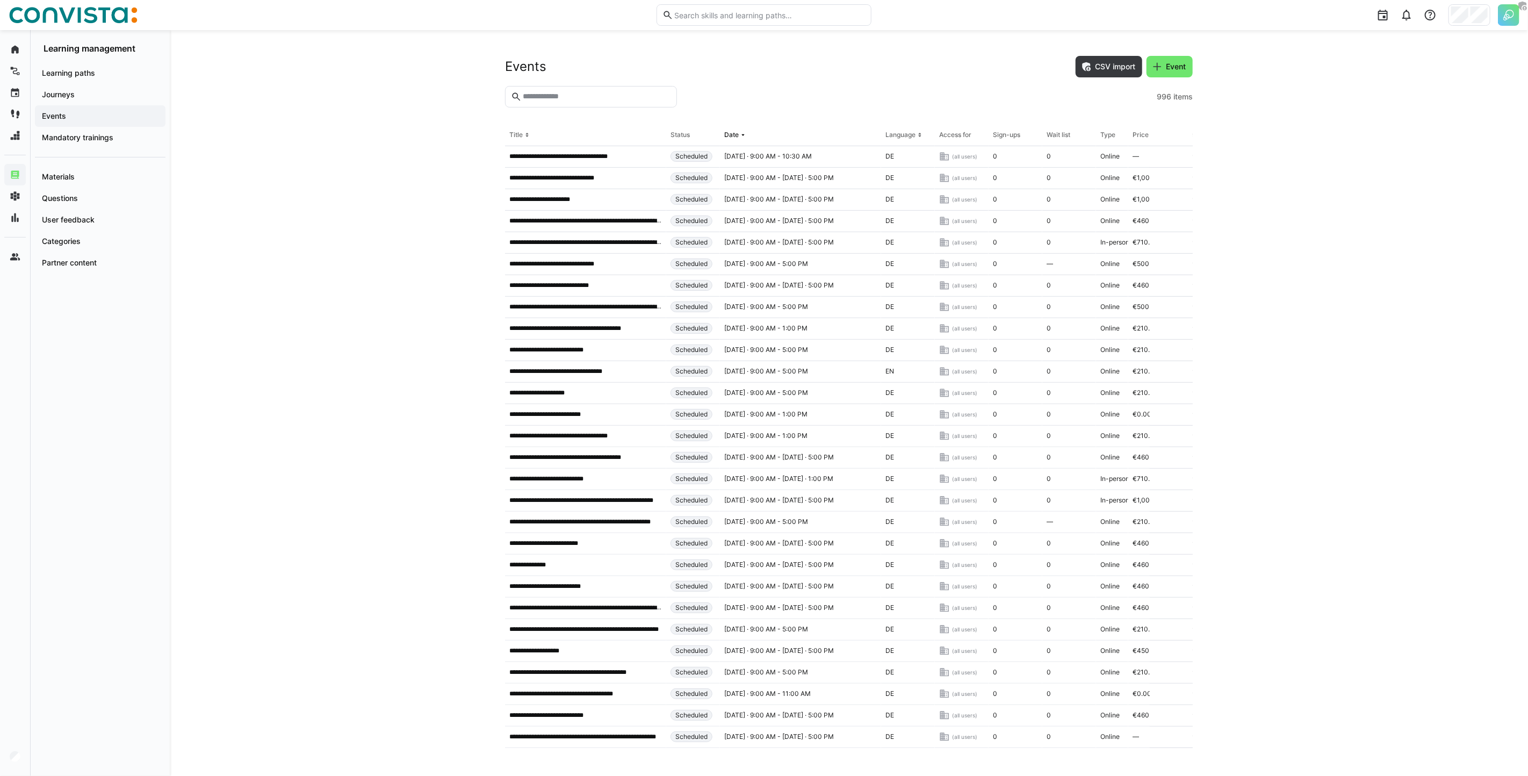
click at [557, 97] on input "text" at bounding box center [596, 97] width 149 height 10
paste input "**********"
type input "**********"
click at [105, 88] on div "Journeys" at bounding box center [100, 94] width 131 height 21
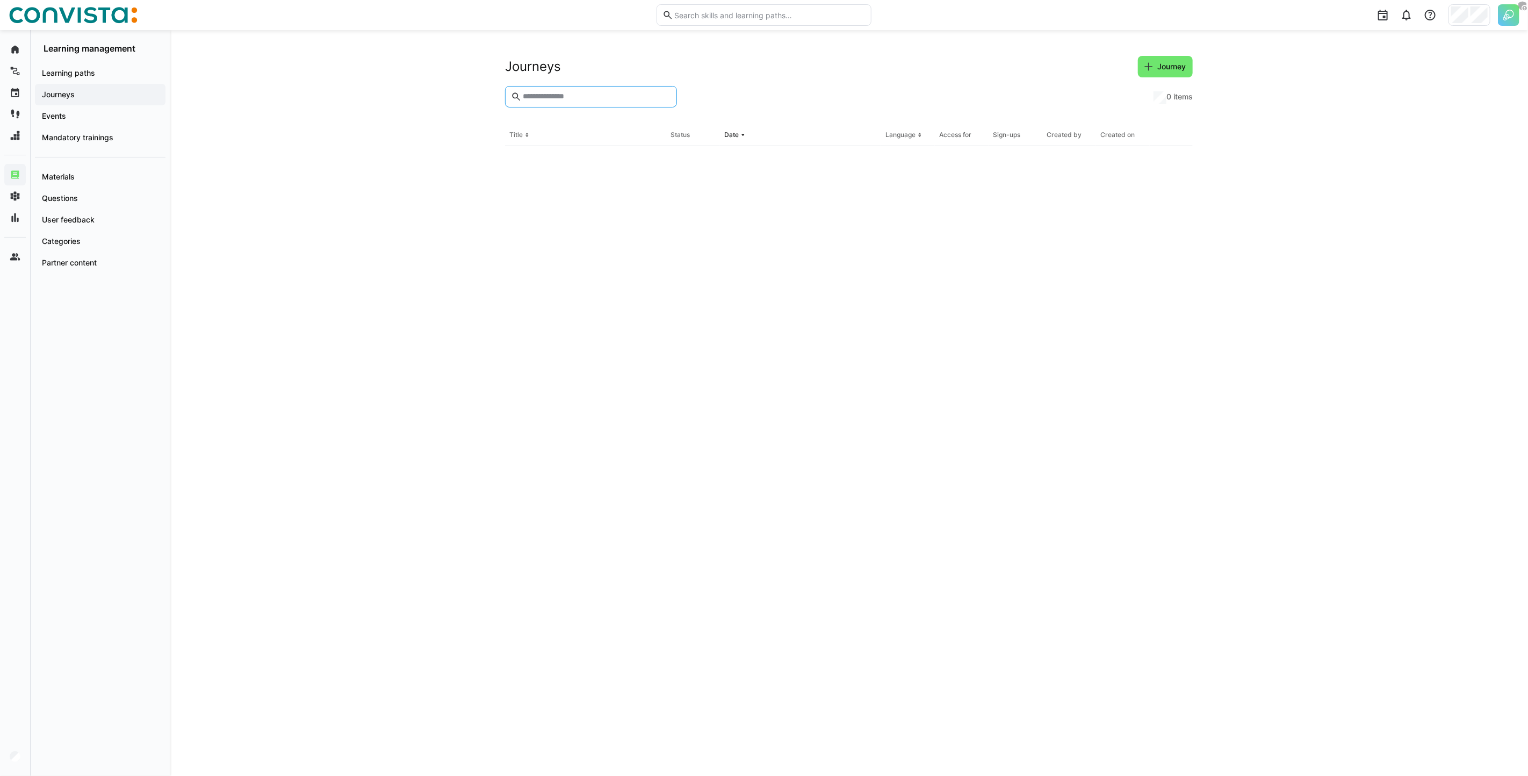
click at [559, 98] on input "text" at bounding box center [596, 97] width 149 height 10
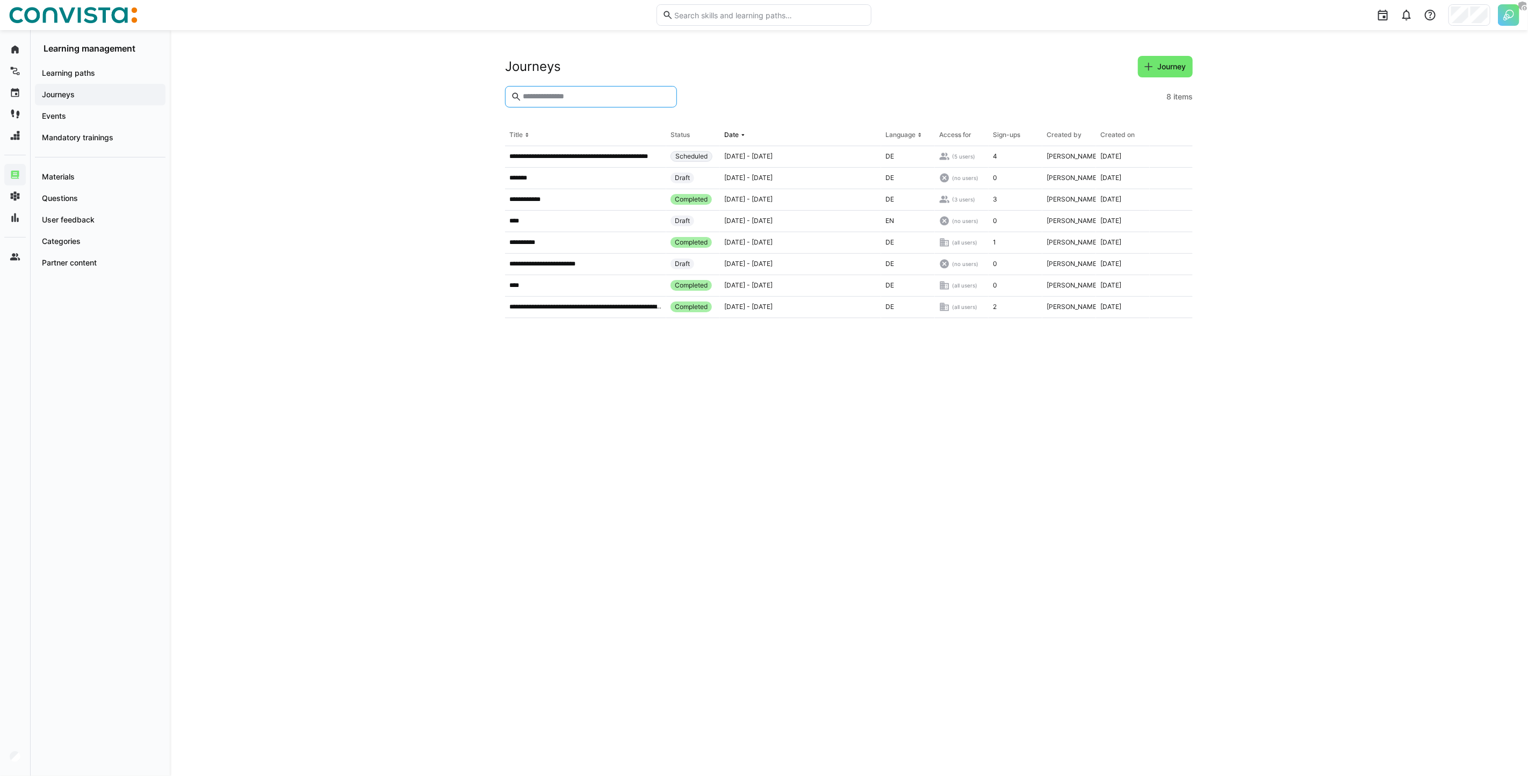
paste input "**********"
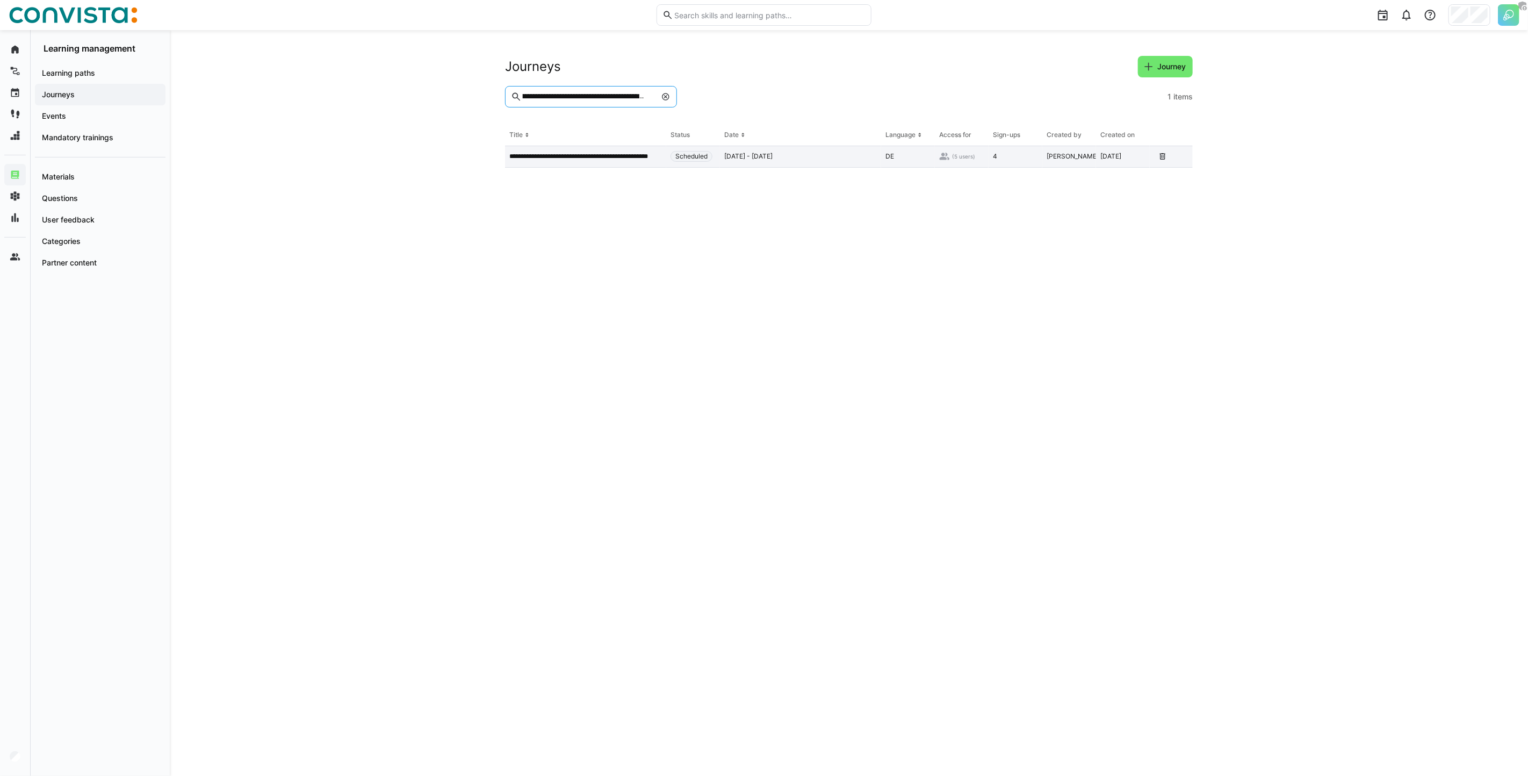
type input "**********"
click at [560, 163] on div "**********" at bounding box center [585, 156] width 161 height 21
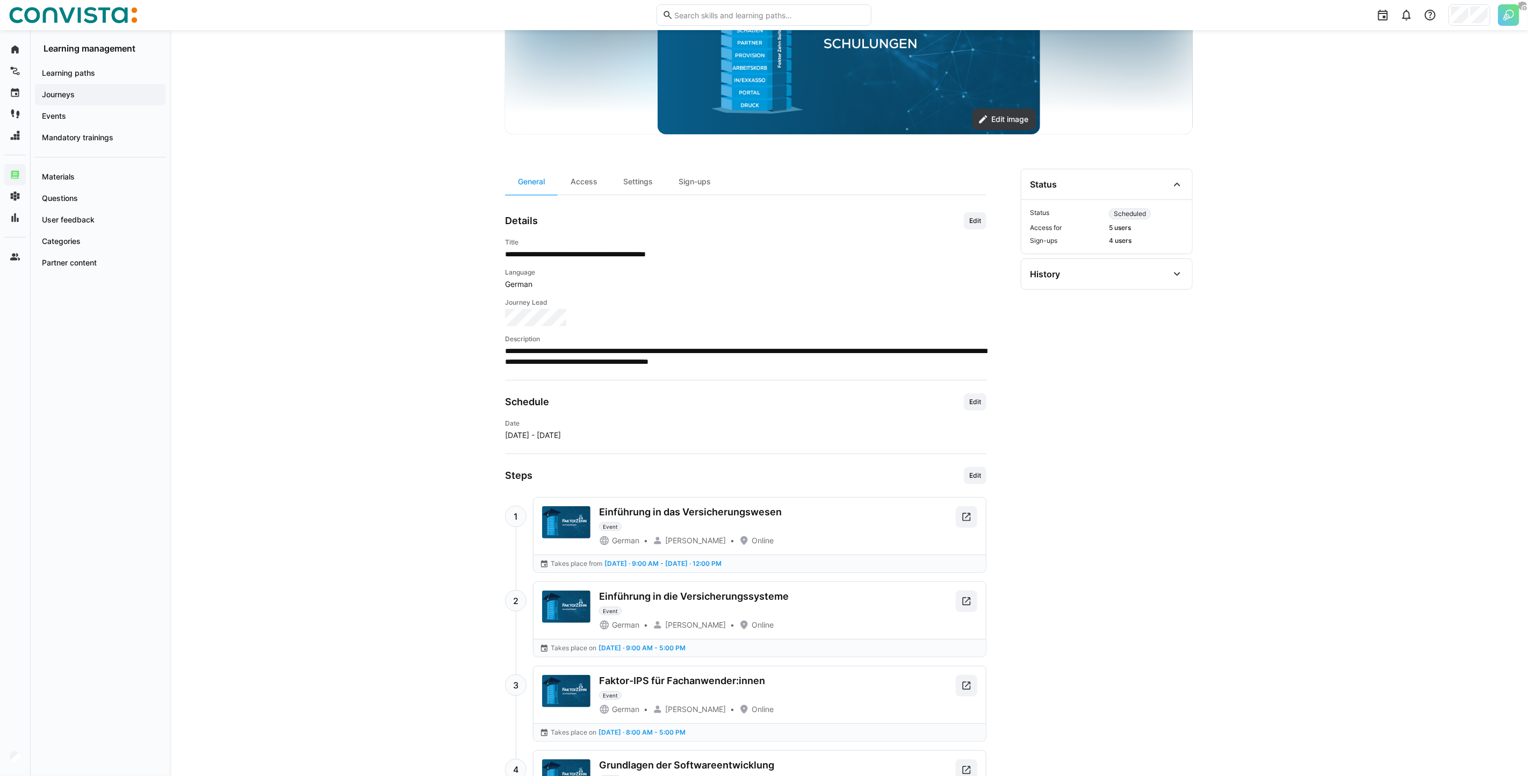
scroll to position [185, 0]
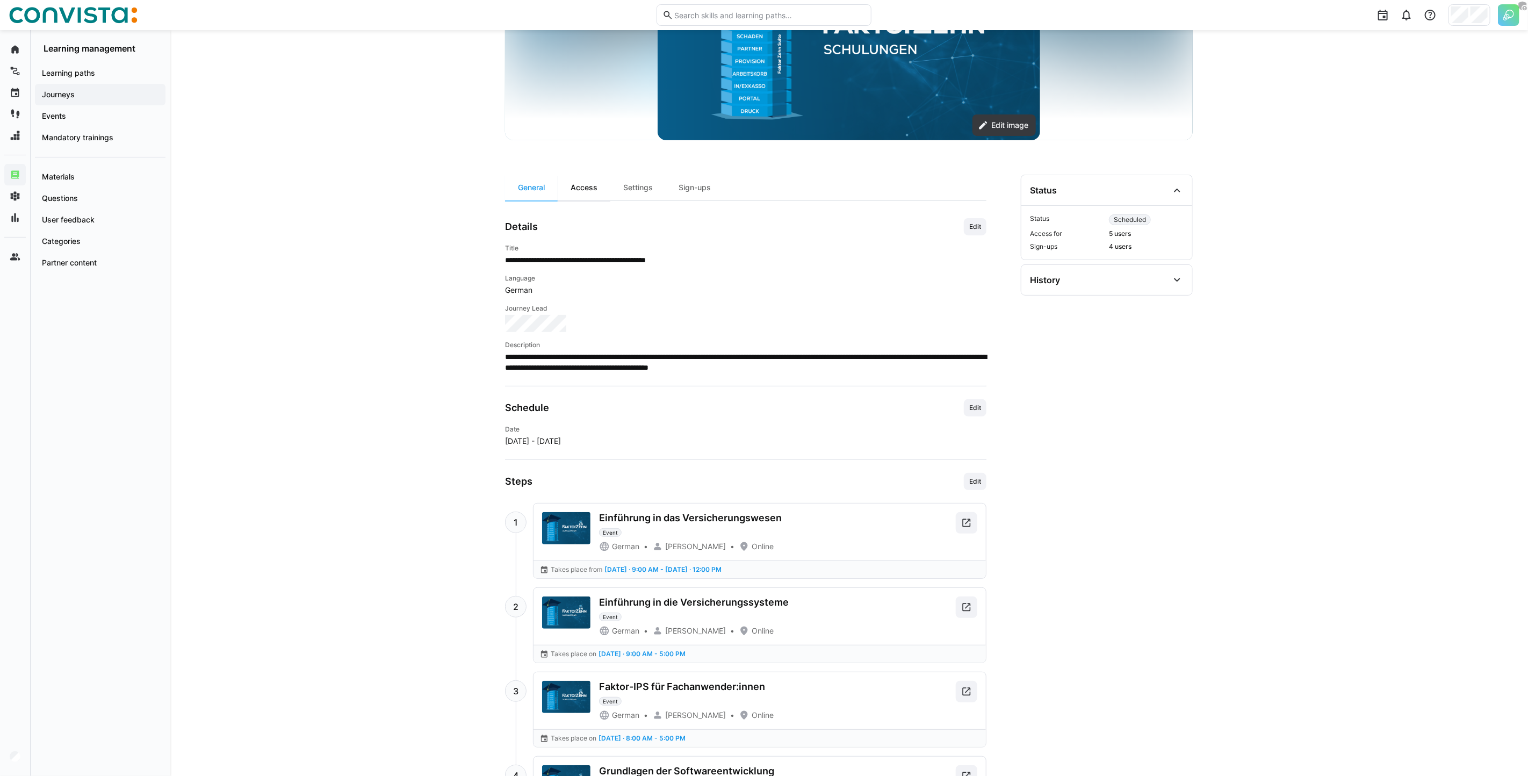
click at [574, 190] on div "Access" at bounding box center [584, 188] width 53 height 26
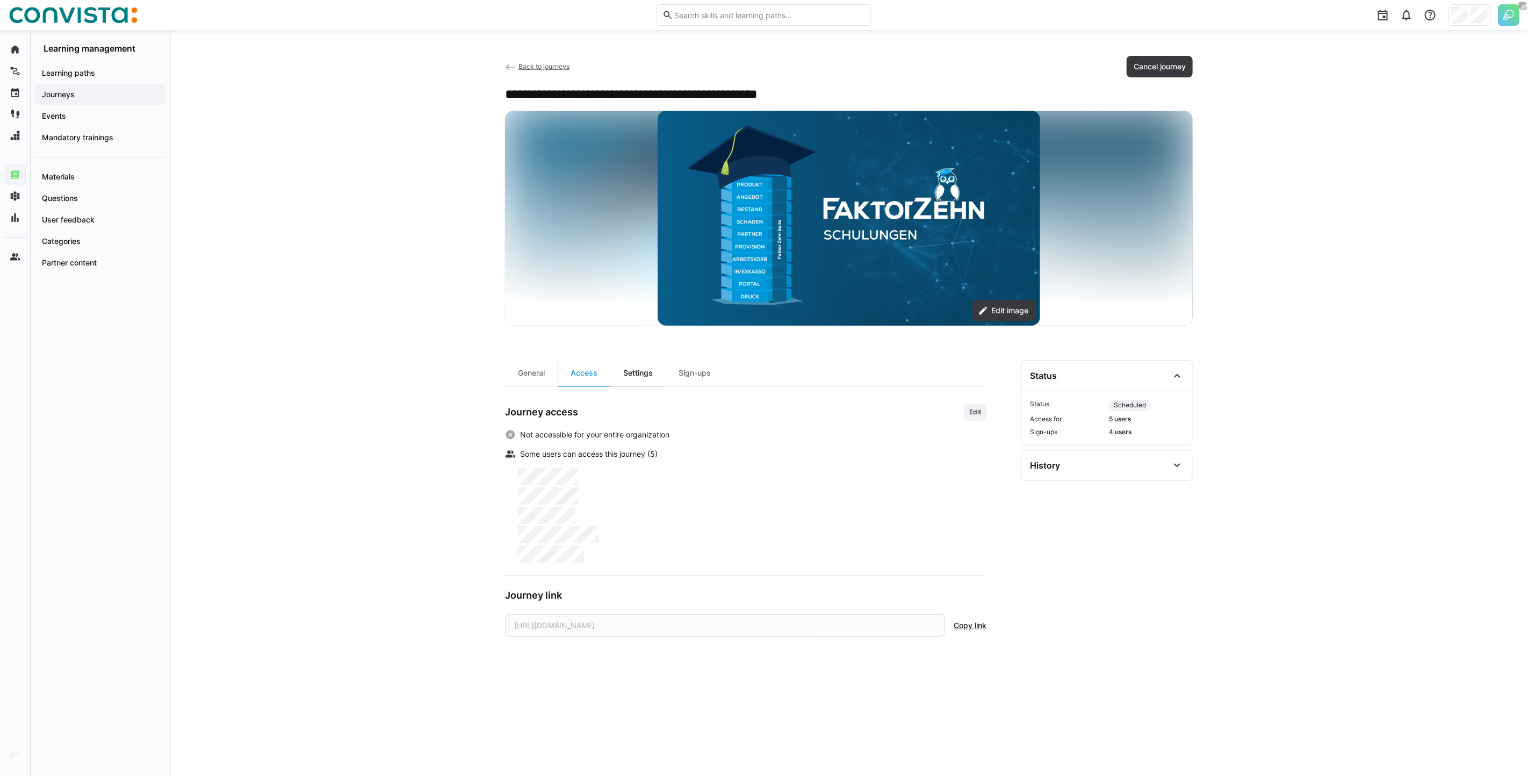
click at [631, 380] on div "Settings" at bounding box center [637, 373] width 55 height 26
click at [597, 371] on div "Access" at bounding box center [584, 373] width 53 height 26
click at [539, 372] on div "General" at bounding box center [531, 373] width 53 height 26
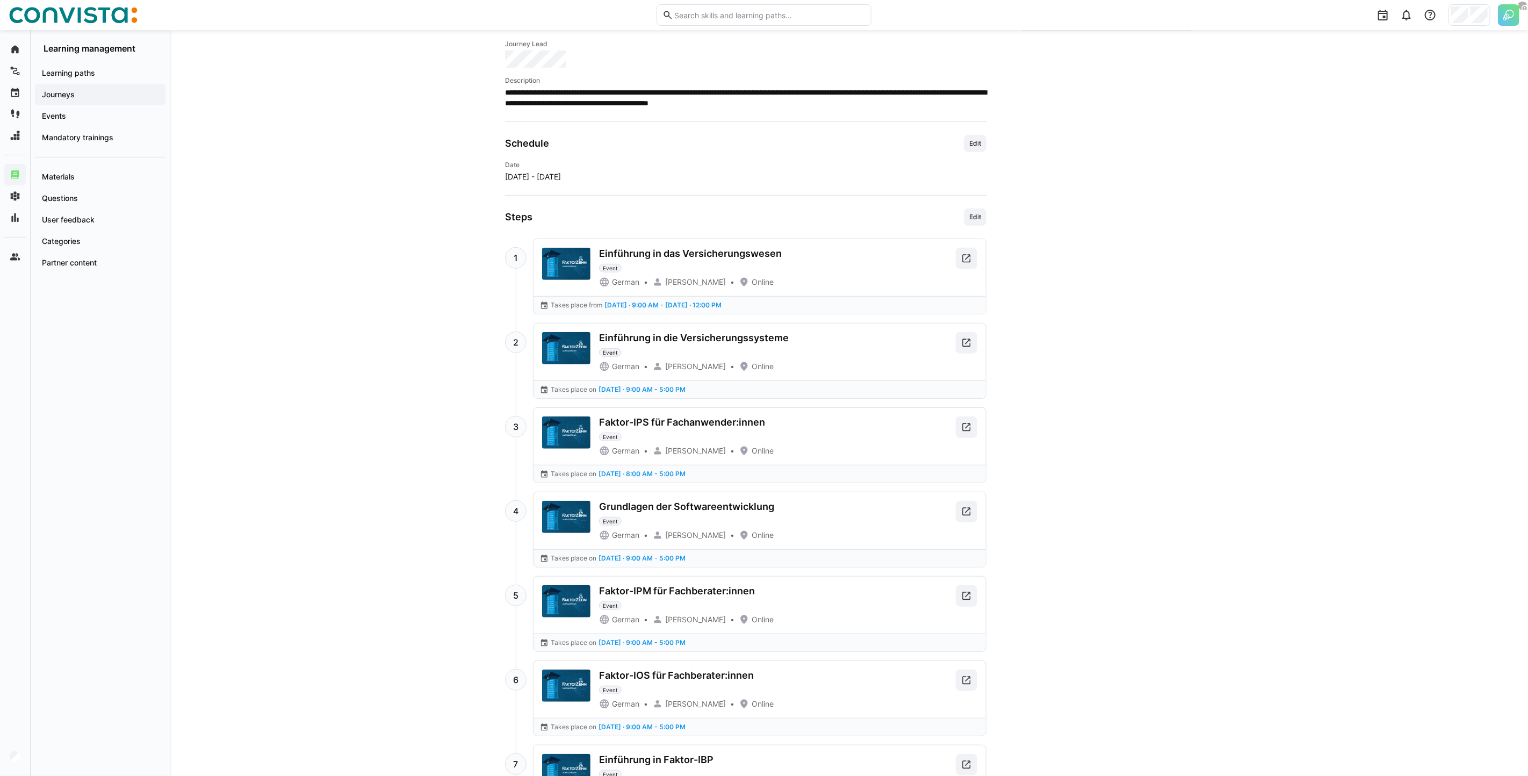
scroll to position [452, 0]
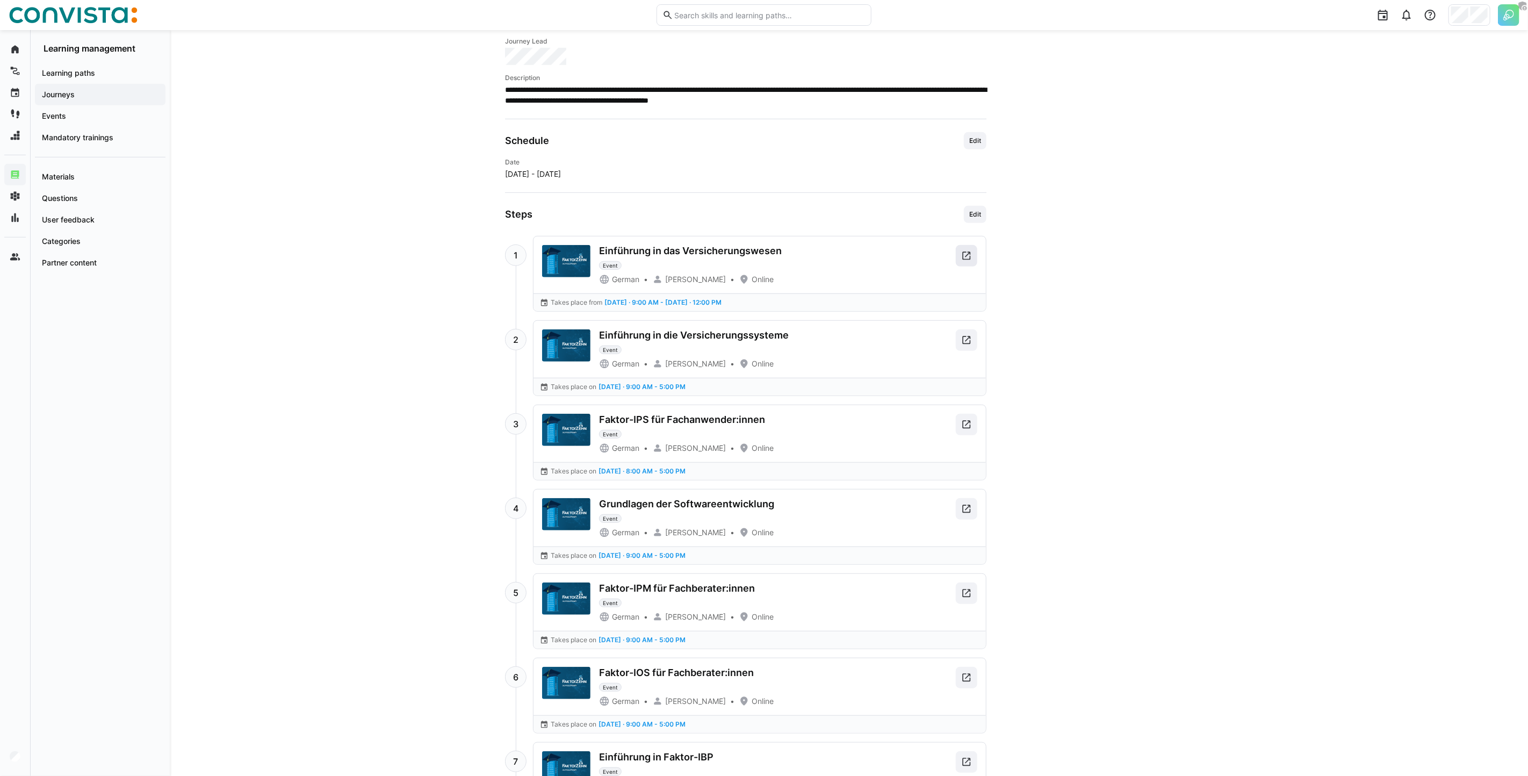
click at [962, 260] on eds-icon at bounding box center [966, 255] width 11 height 11
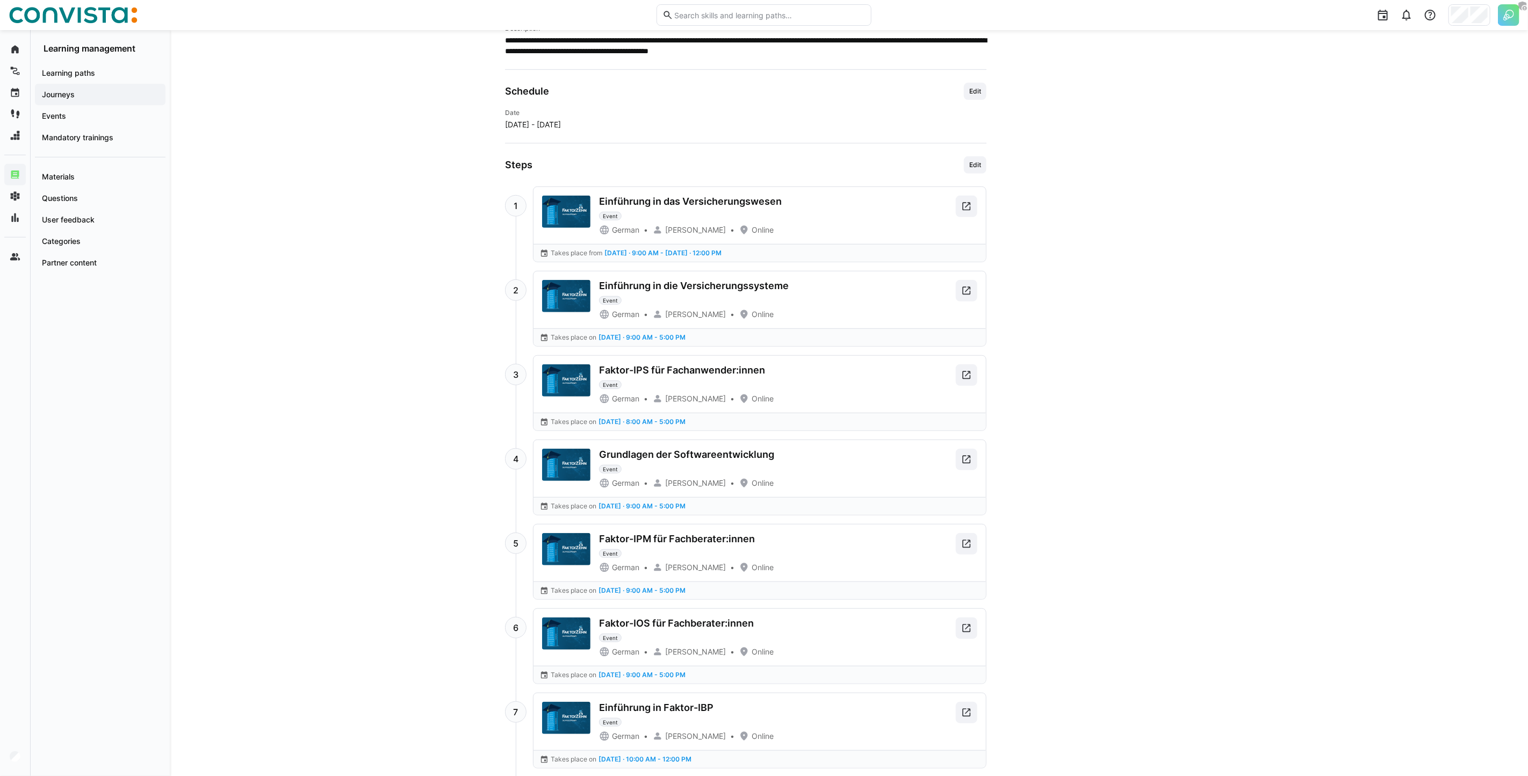
scroll to position [564, 0]
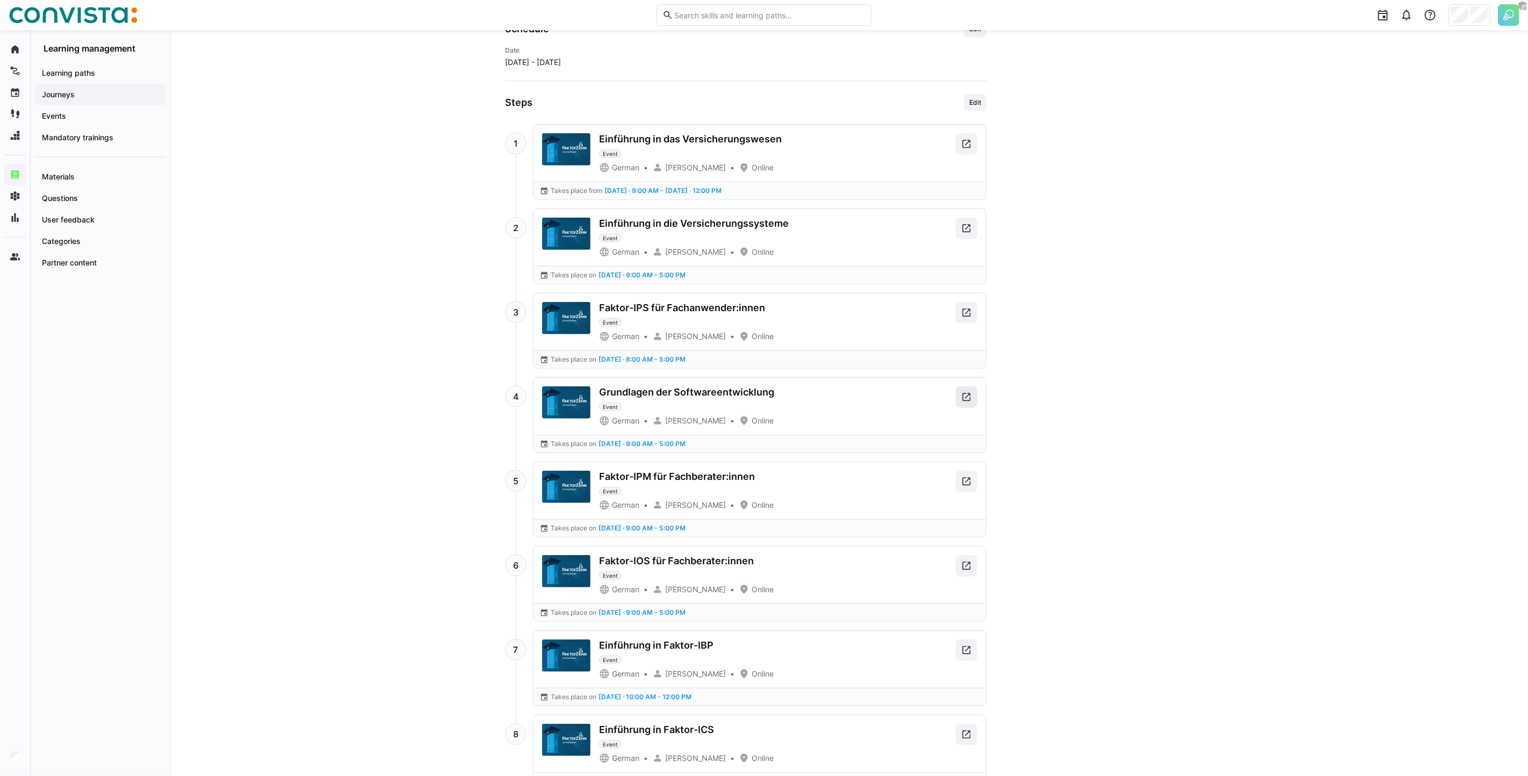
click at [965, 398] on eds-icon at bounding box center [966, 397] width 11 height 11
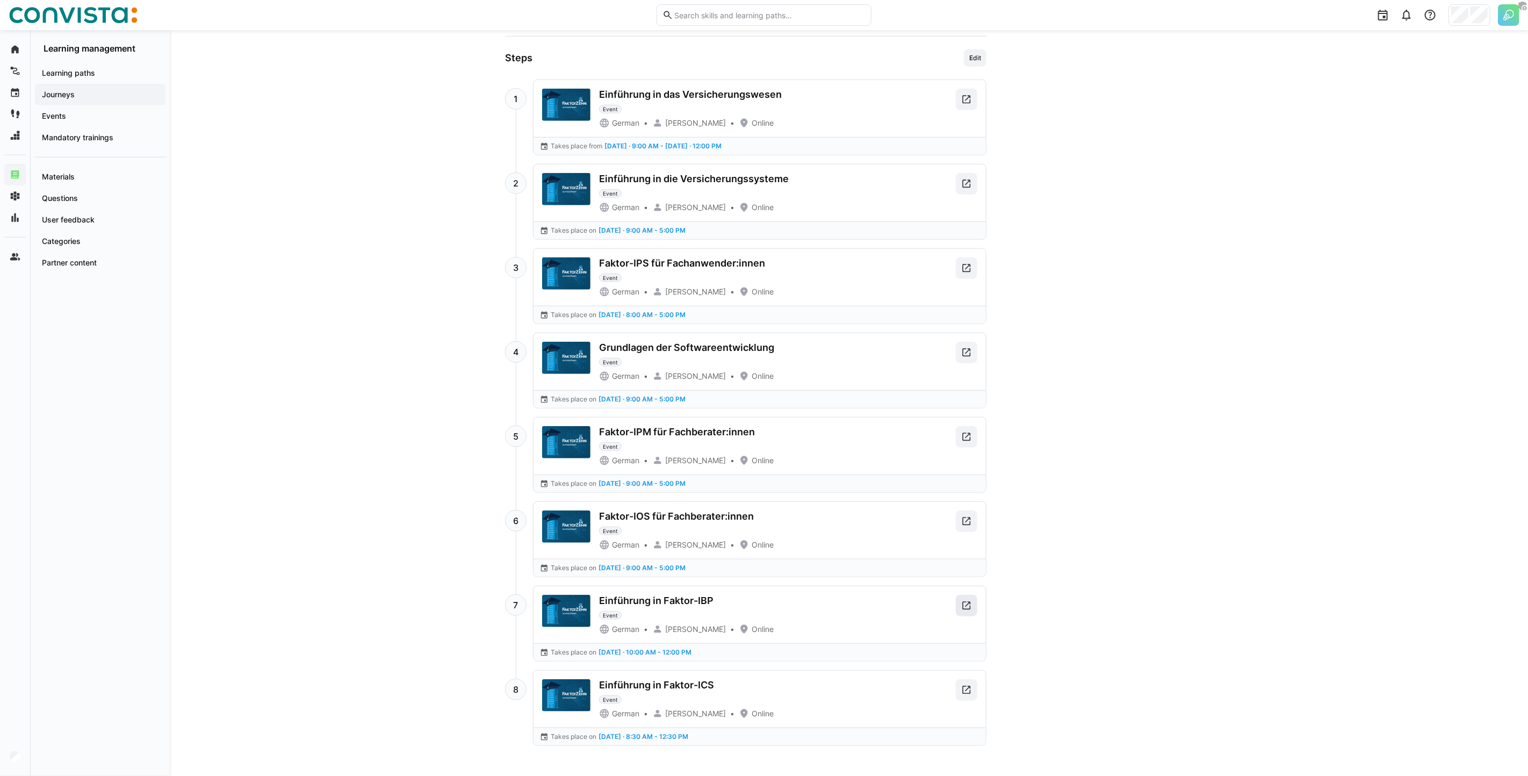
click at [975, 606] on span at bounding box center [966, 605] width 21 height 21
click at [969, 186] on eds-icon at bounding box center [966, 183] width 11 height 11
click at [968, 271] on eds-icon at bounding box center [966, 268] width 11 height 11
click at [960, 356] on span at bounding box center [966, 352] width 21 height 21
click at [961, 447] on span at bounding box center [966, 436] width 21 height 21
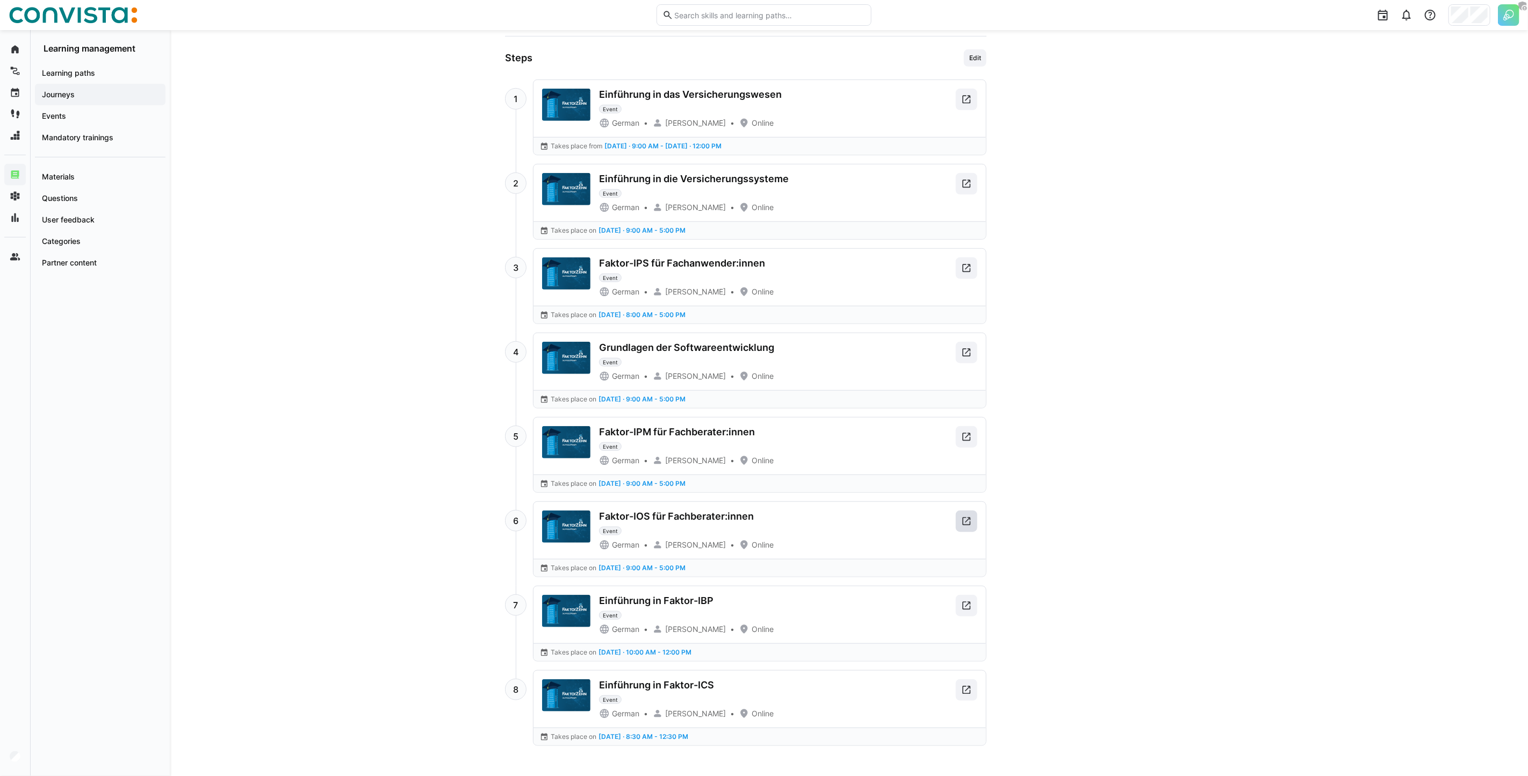
click at [973, 522] on span at bounding box center [966, 520] width 21 height 21
click at [975, 602] on span at bounding box center [966, 605] width 21 height 21
click at [975, 691] on span at bounding box center [966, 689] width 21 height 21
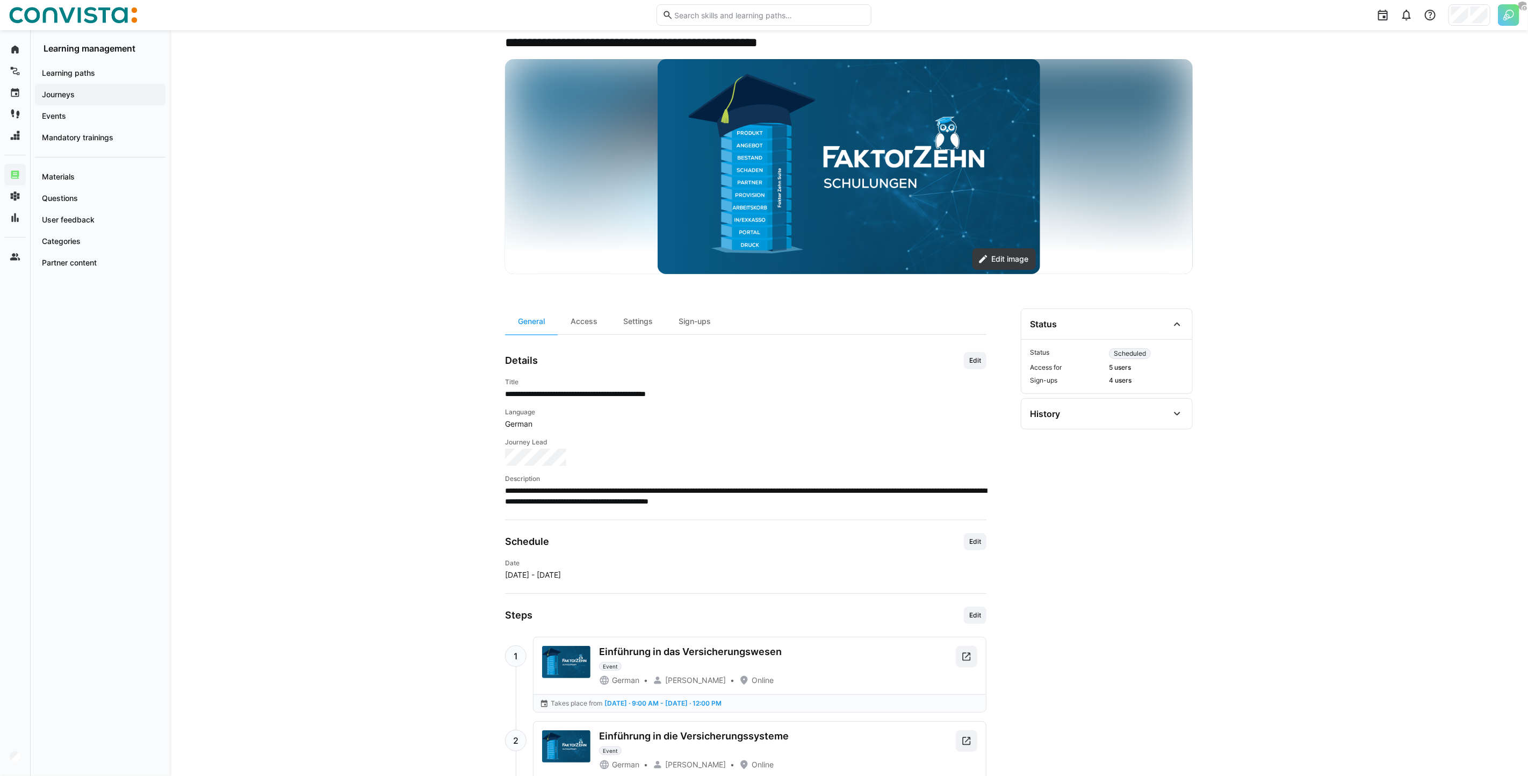
scroll to position [0, 0]
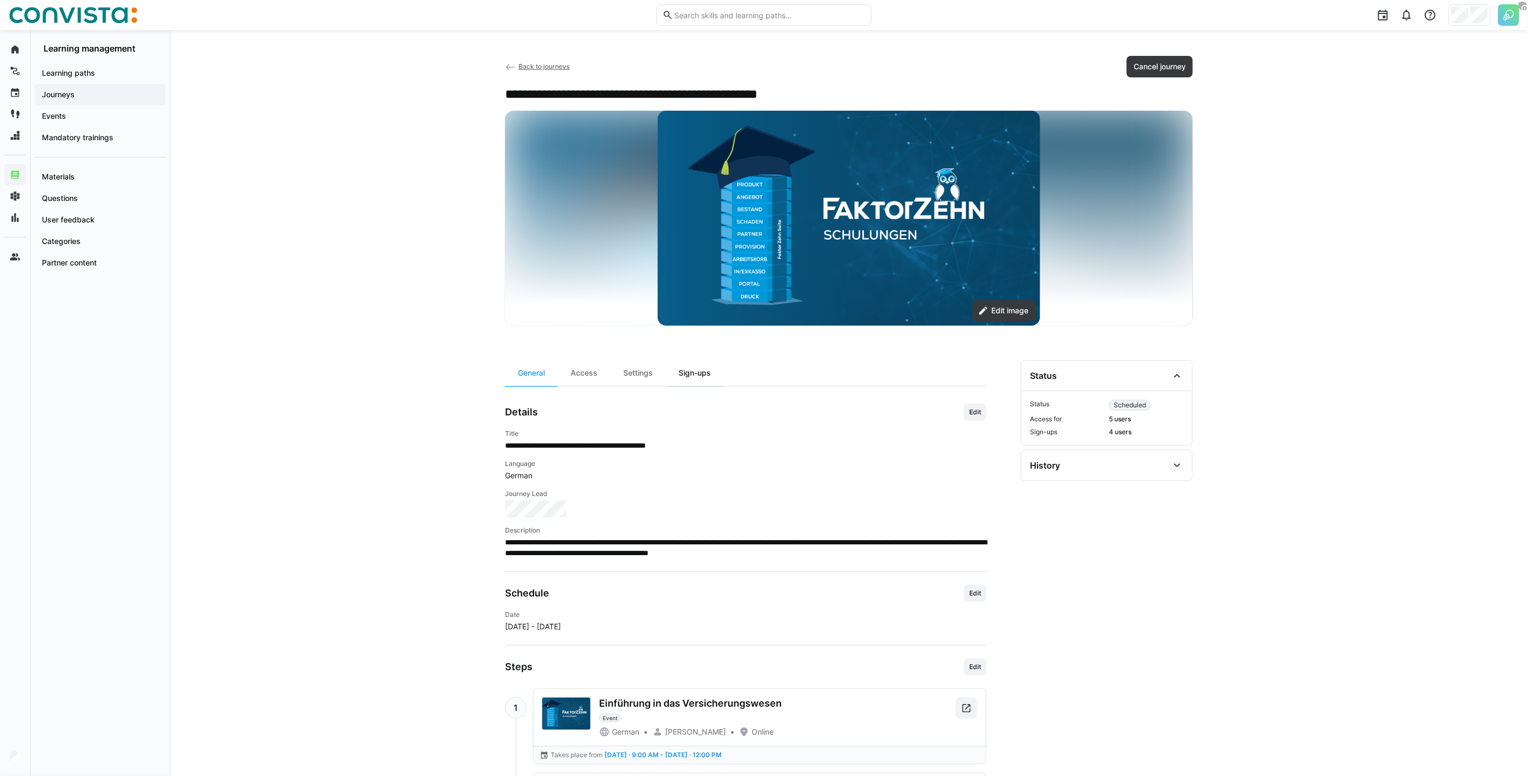
click at [694, 371] on div "Sign-ups" at bounding box center [695, 373] width 58 height 26
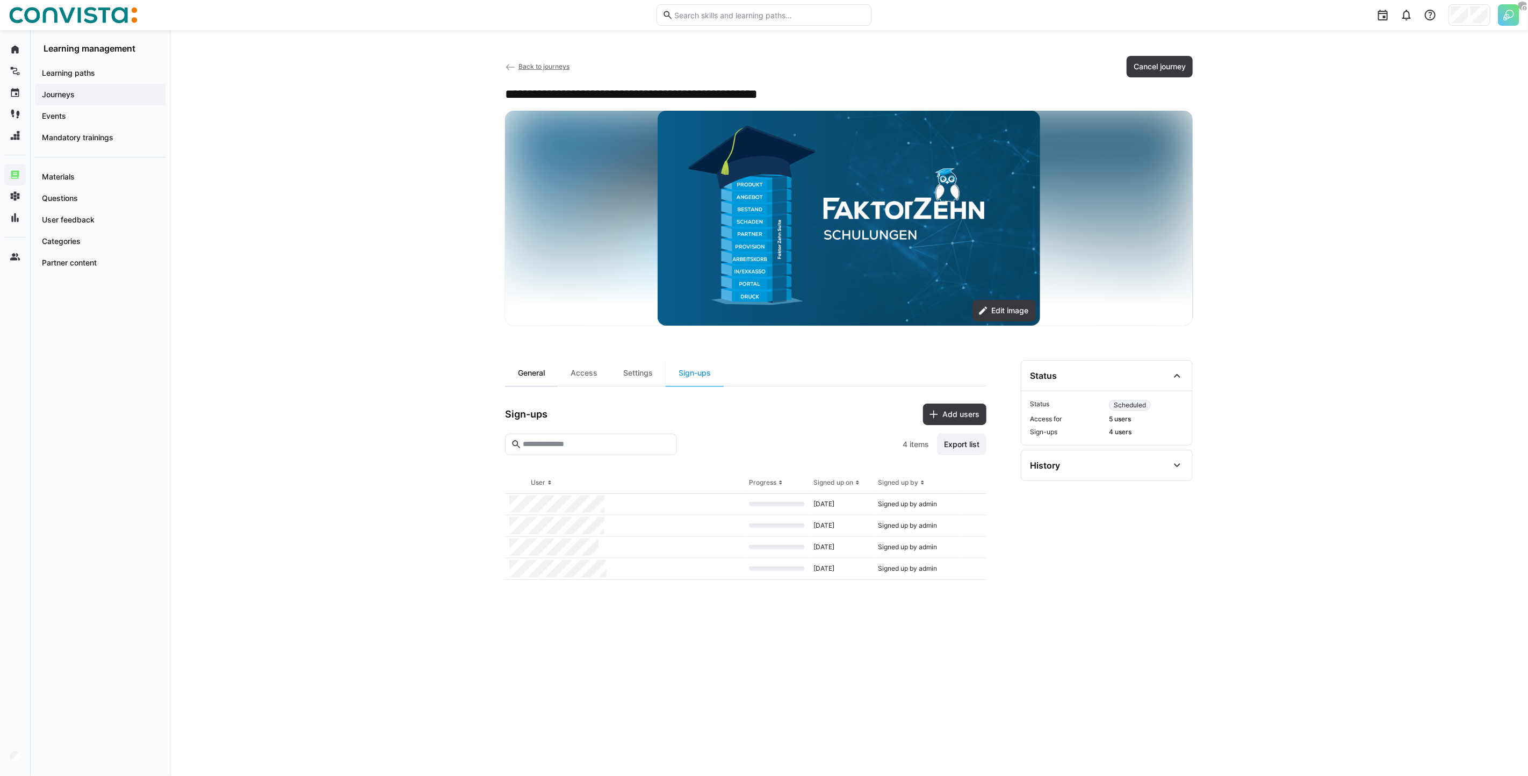
click at [531, 370] on div "General" at bounding box center [531, 373] width 53 height 26
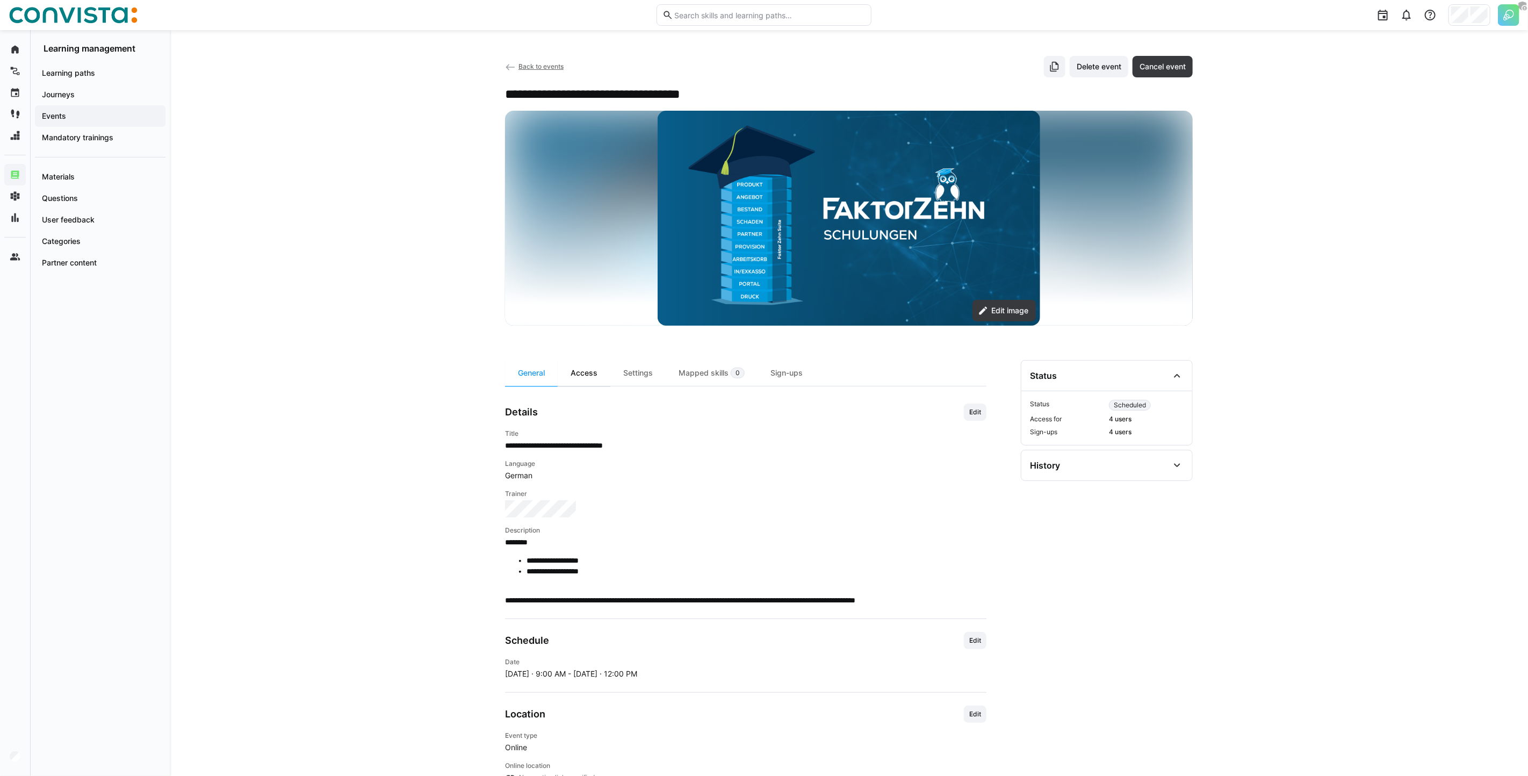
click at [589, 375] on div "Access" at bounding box center [584, 373] width 53 height 26
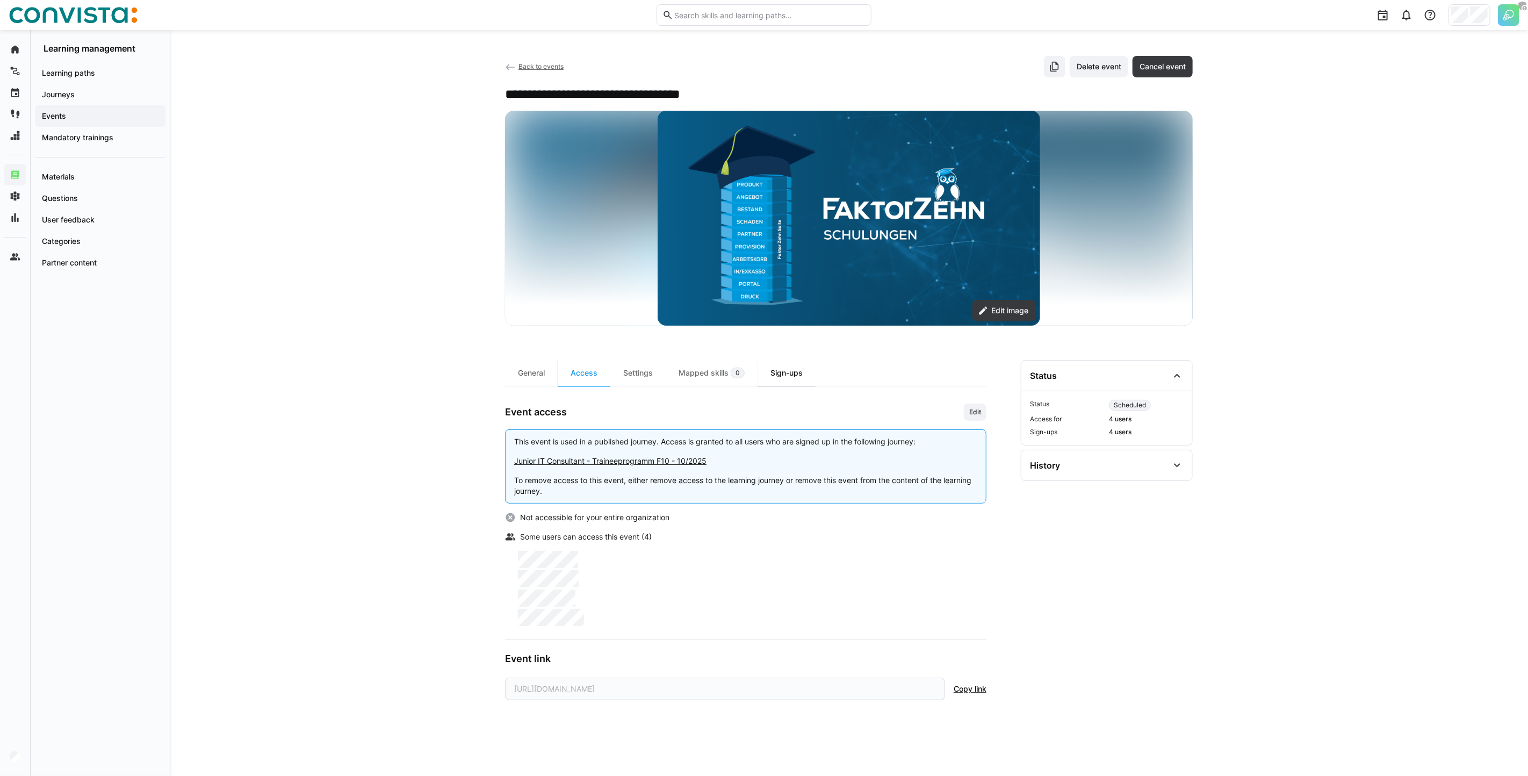
click at [777, 370] on div "Sign-ups" at bounding box center [787, 373] width 58 height 26
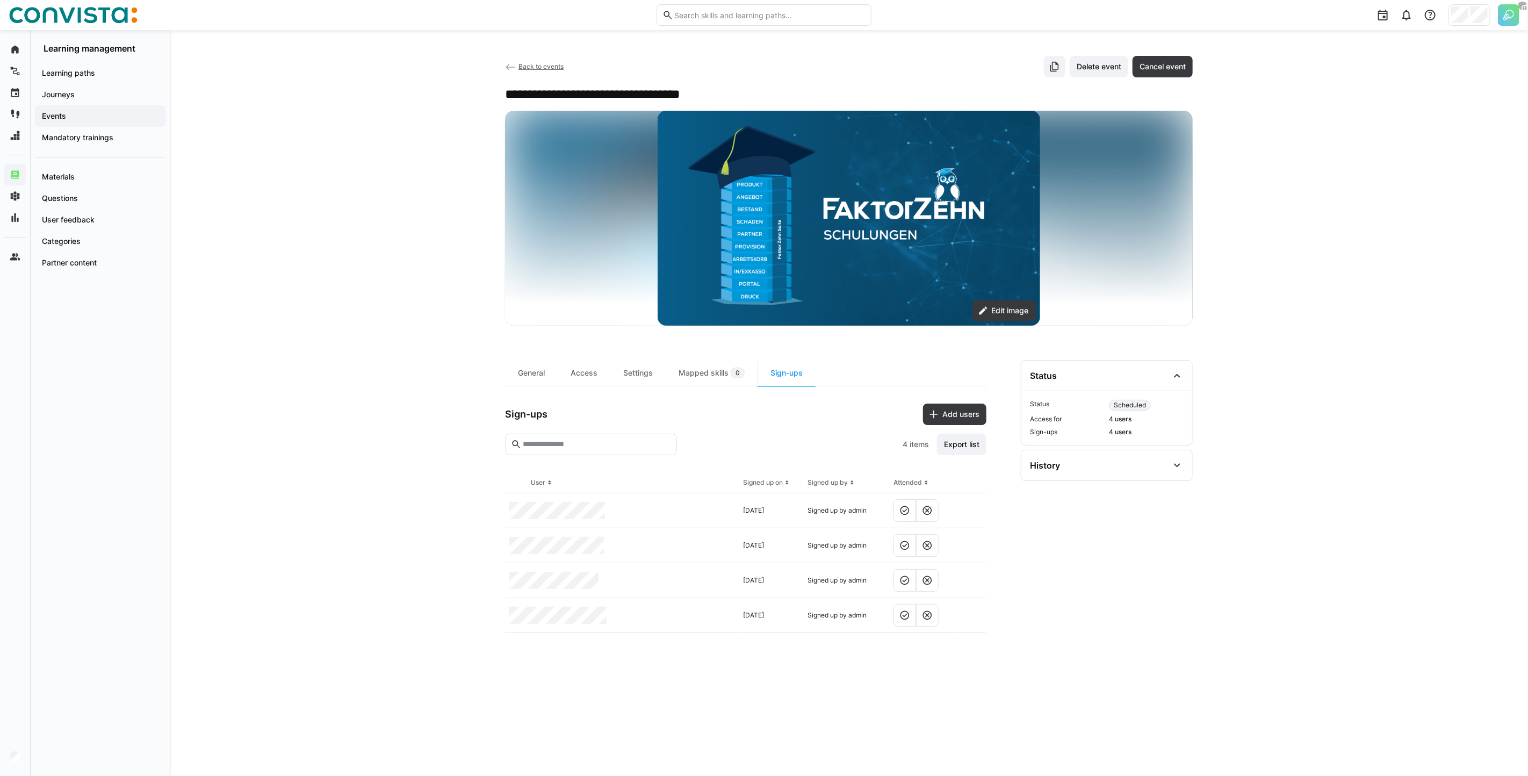
click at [509, 67] on eds-icon at bounding box center [510, 67] width 11 height 11
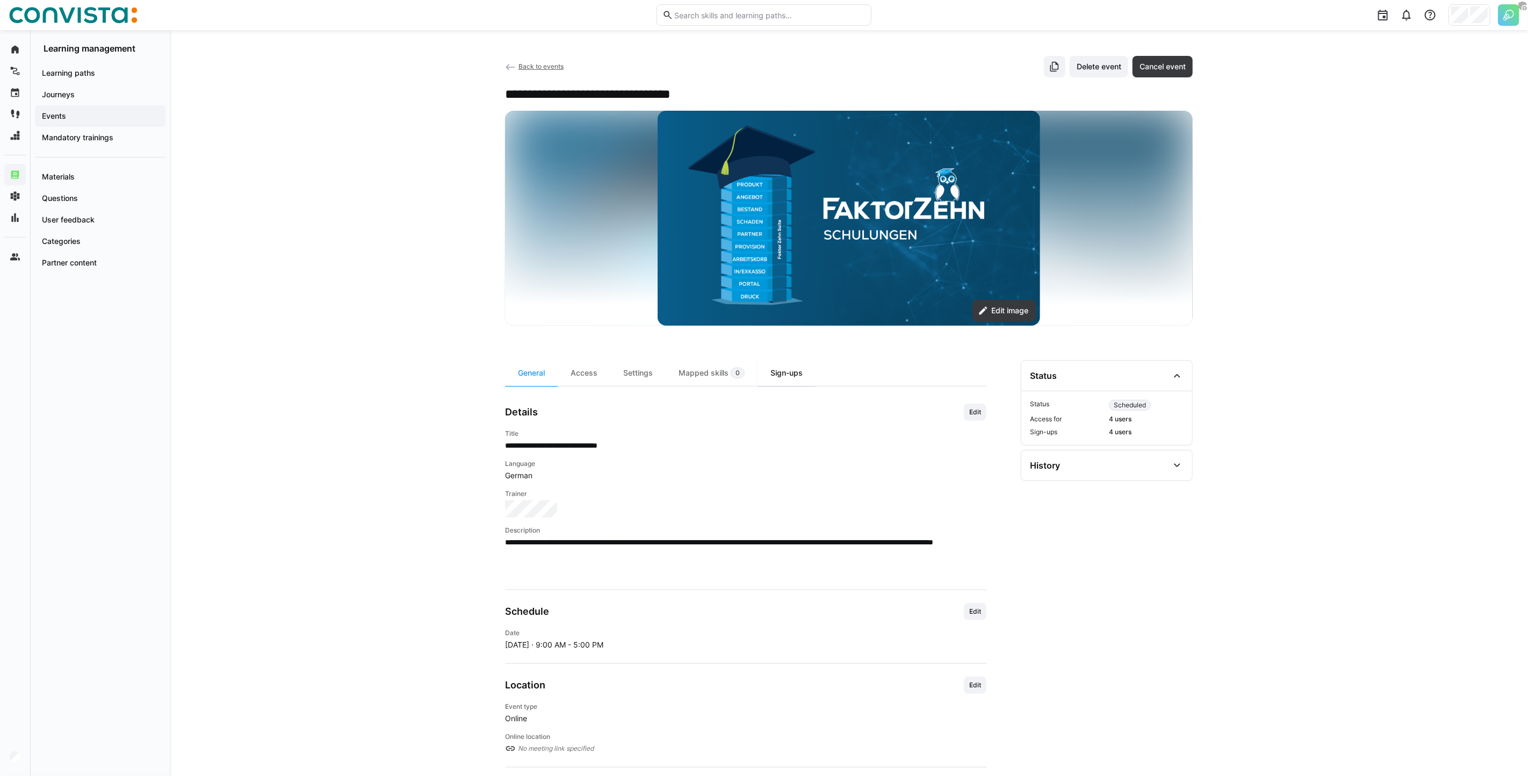
click at [782, 382] on div "Sign-ups" at bounding box center [787, 373] width 58 height 26
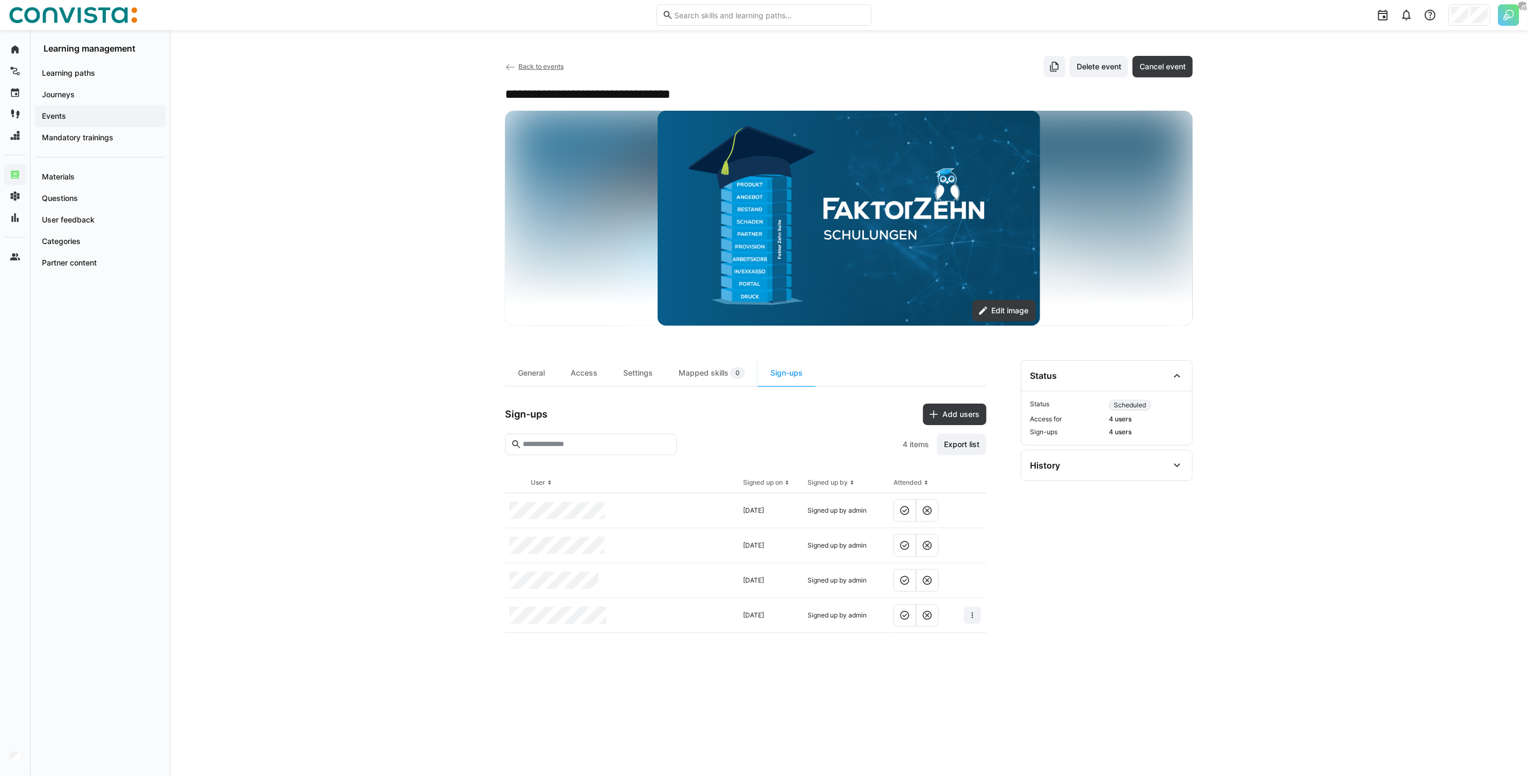
click at [1186, 647] on section "**********" at bounding box center [1107, 555] width 172 height 390
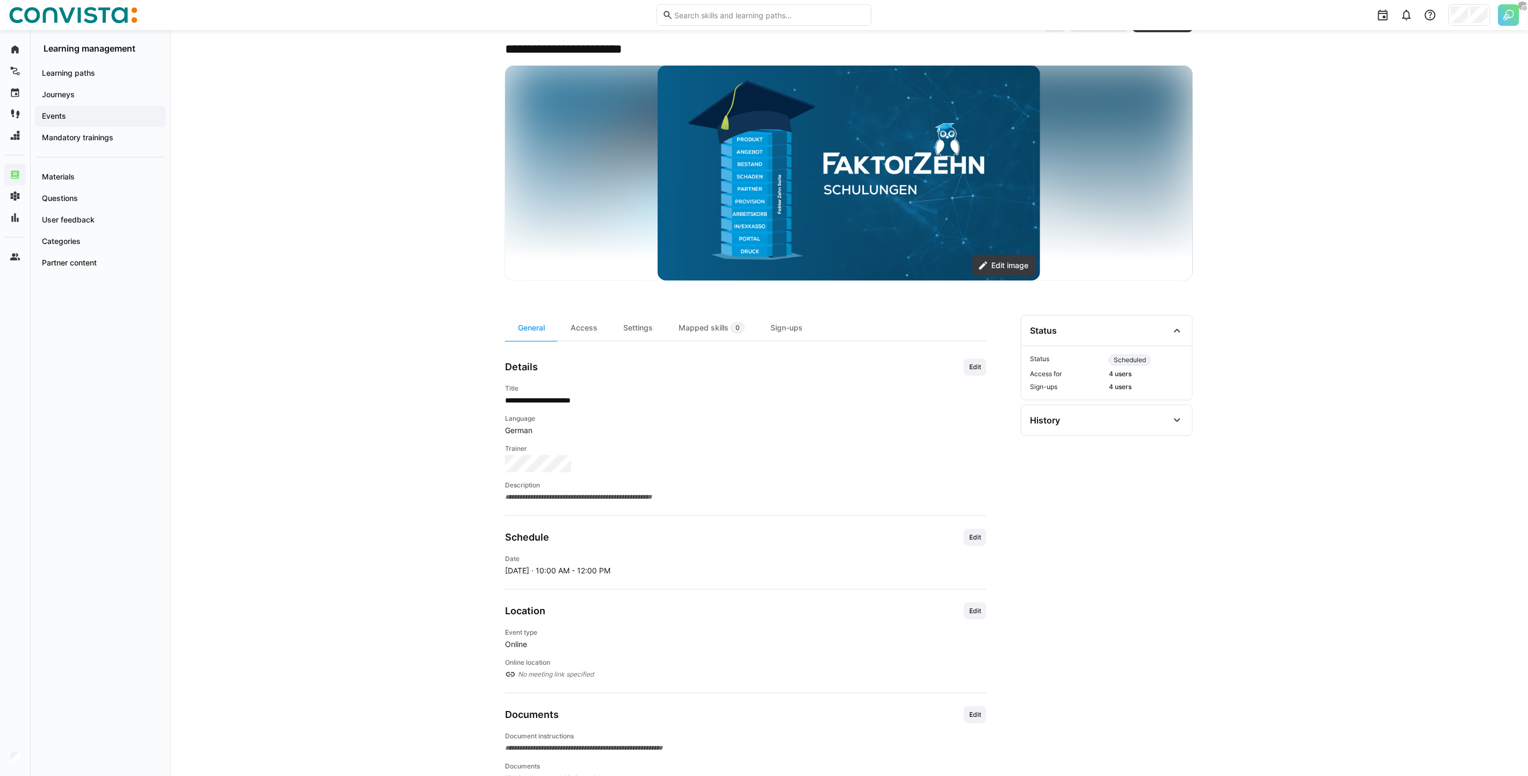
scroll to position [62, 0]
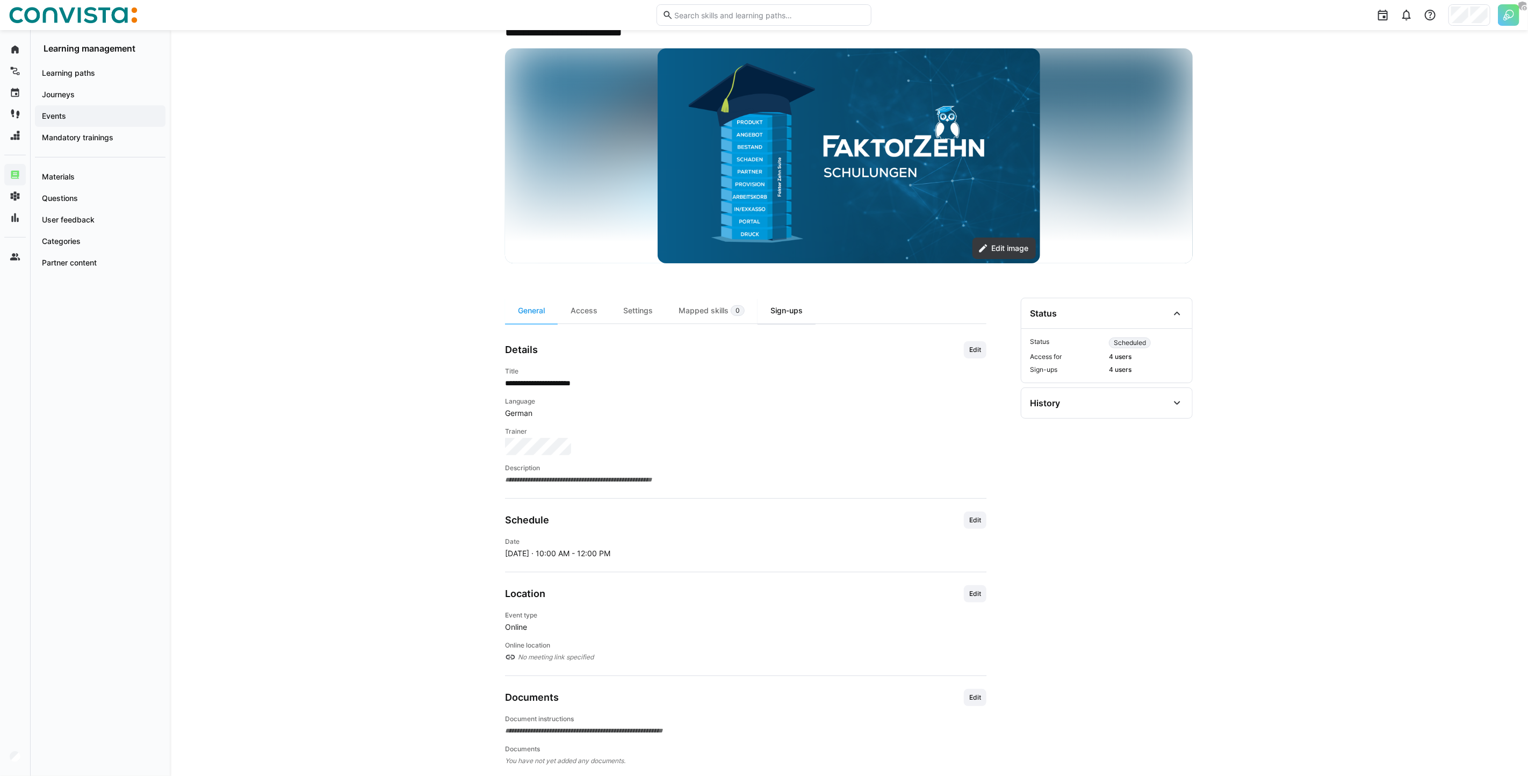
click at [786, 310] on div "Sign-ups" at bounding box center [787, 311] width 58 height 26
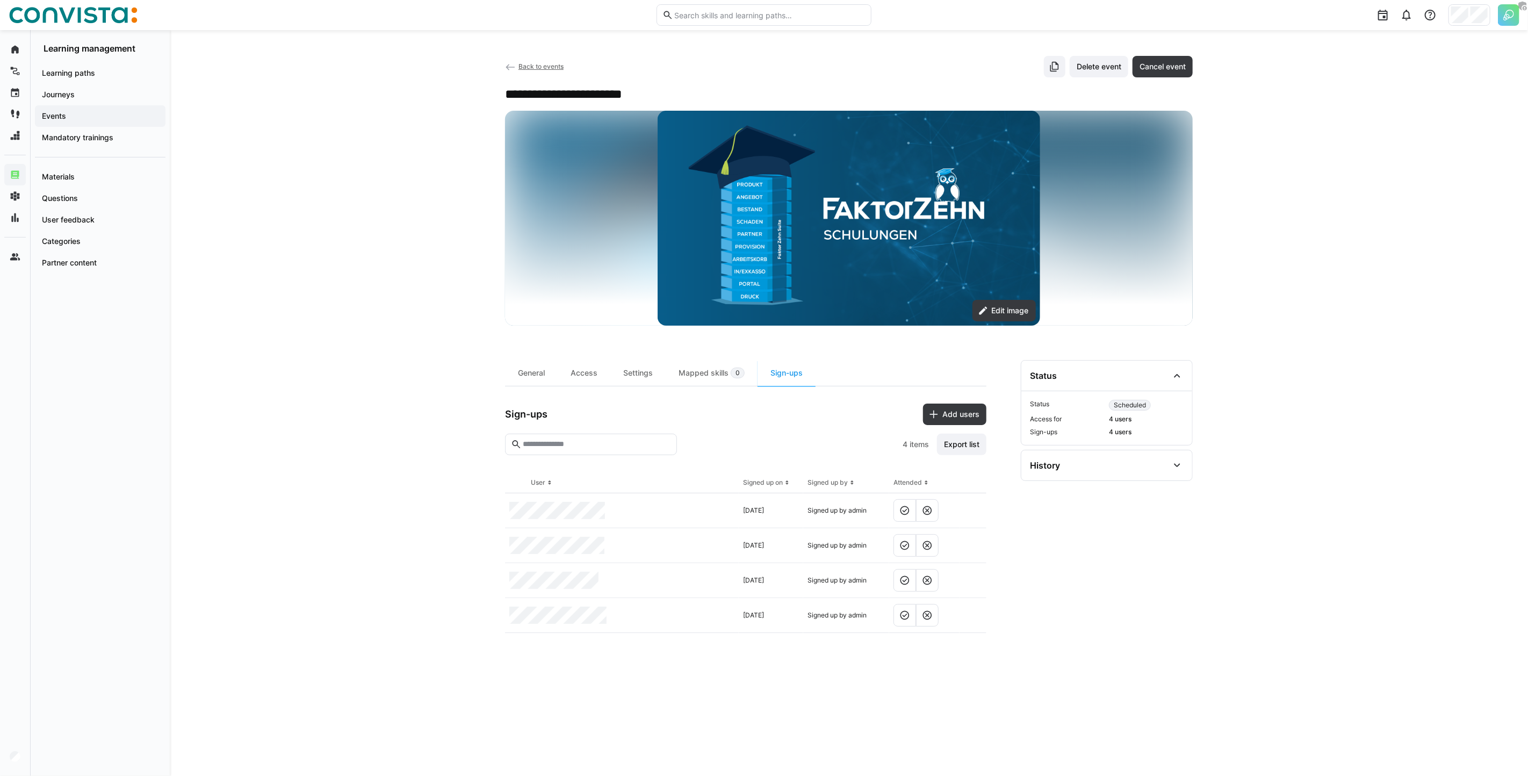
click at [1158, 585] on section "**********" at bounding box center [1107, 555] width 172 height 390
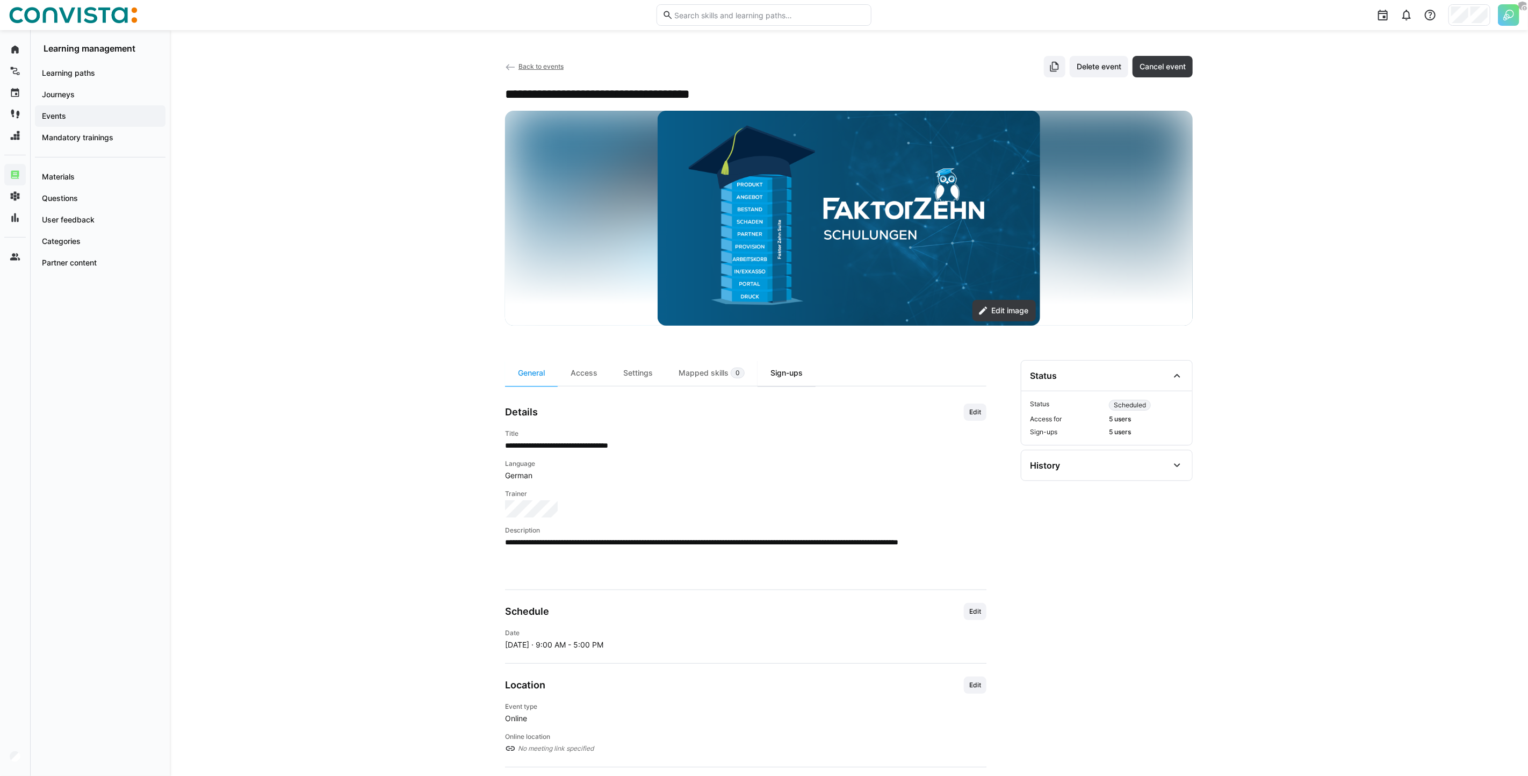
click at [791, 361] on div "Sign-ups" at bounding box center [787, 373] width 58 height 26
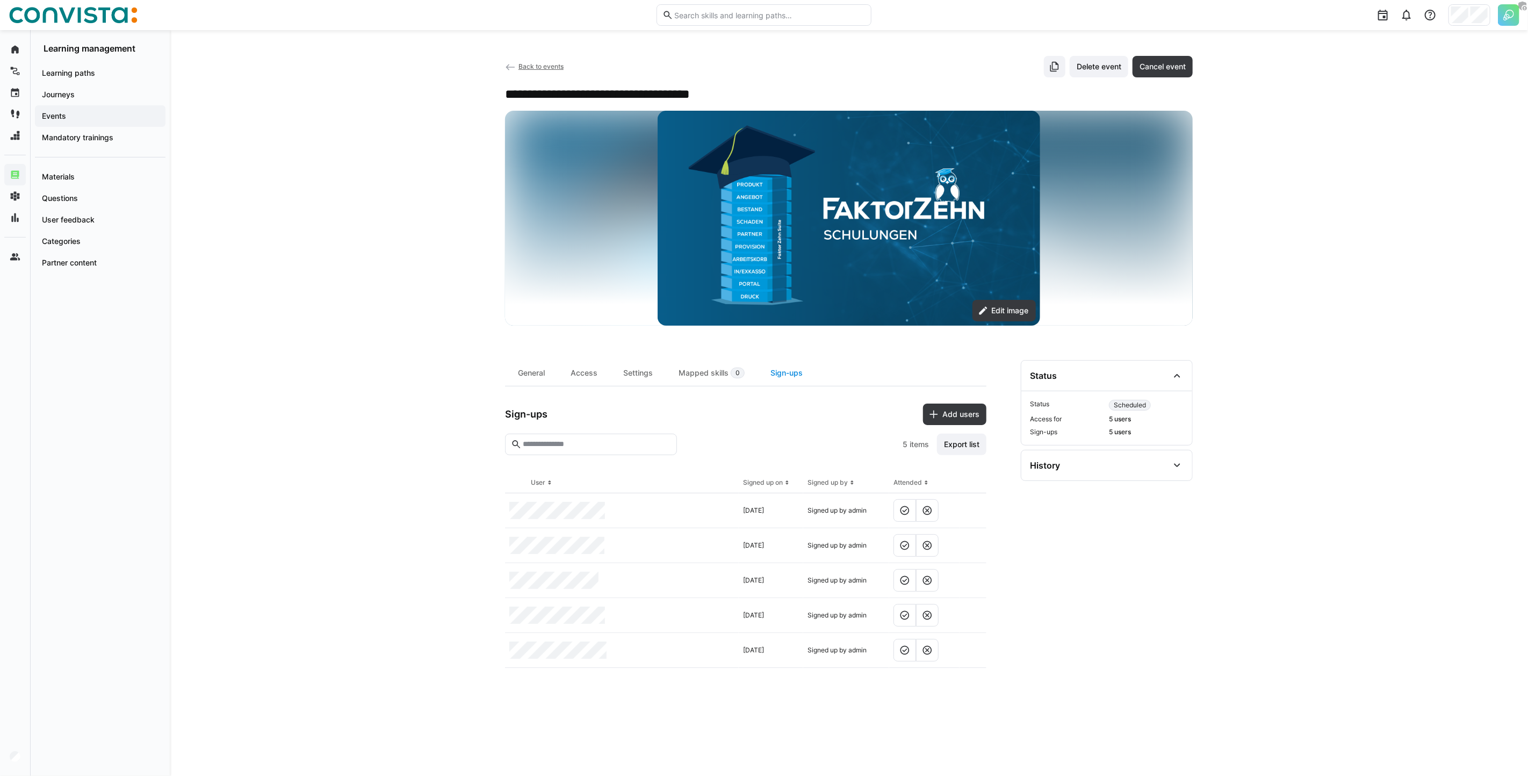
click at [791, 375] on div "Sign-ups" at bounding box center [787, 373] width 58 height 26
click at [1164, 571] on section "**********" at bounding box center [1107, 555] width 172 height 390
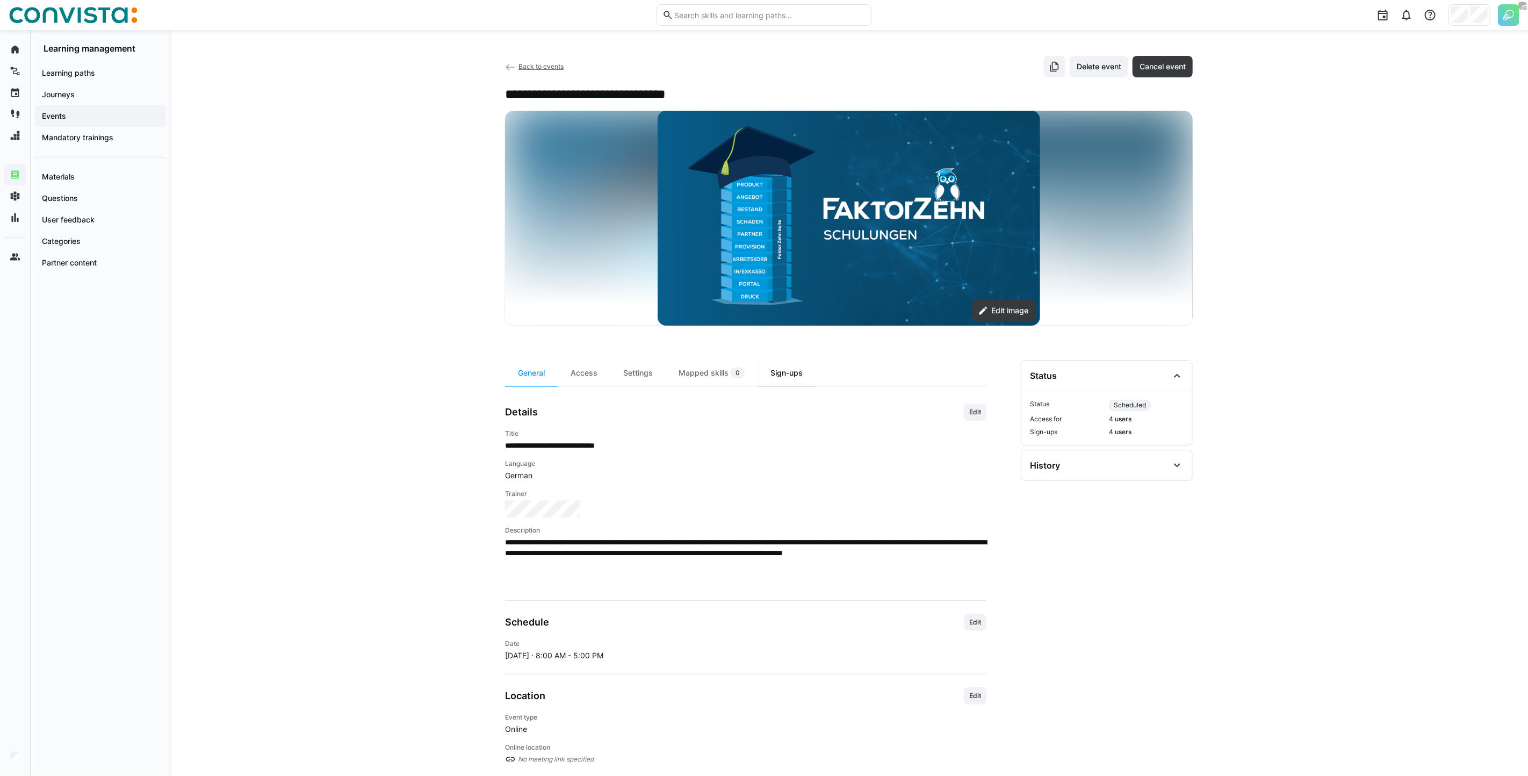
click at [776, 376] on div "Sign-ups" at bounding box center [787, 373] width 58 height 26
click at [789, 373] on div "Sign-ups" at bounding box center [787, 373] width 58 height 26
click at [802, 378] on div "Sign-ups" at bounding box center [787, 373] width 58 height 26
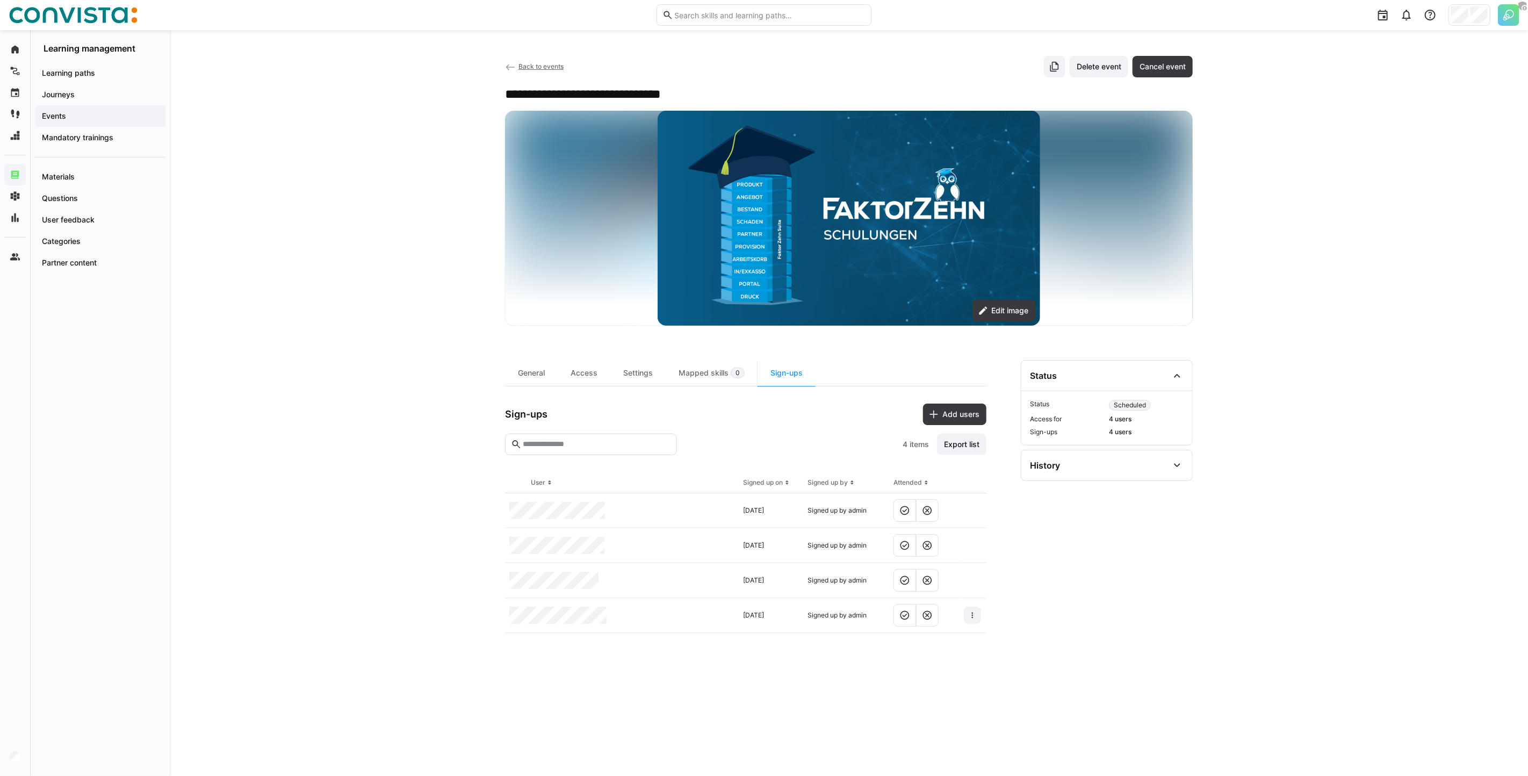
click at [1081, 675] on section "**********" at bounding box center [1107, 555] width 172 height 390
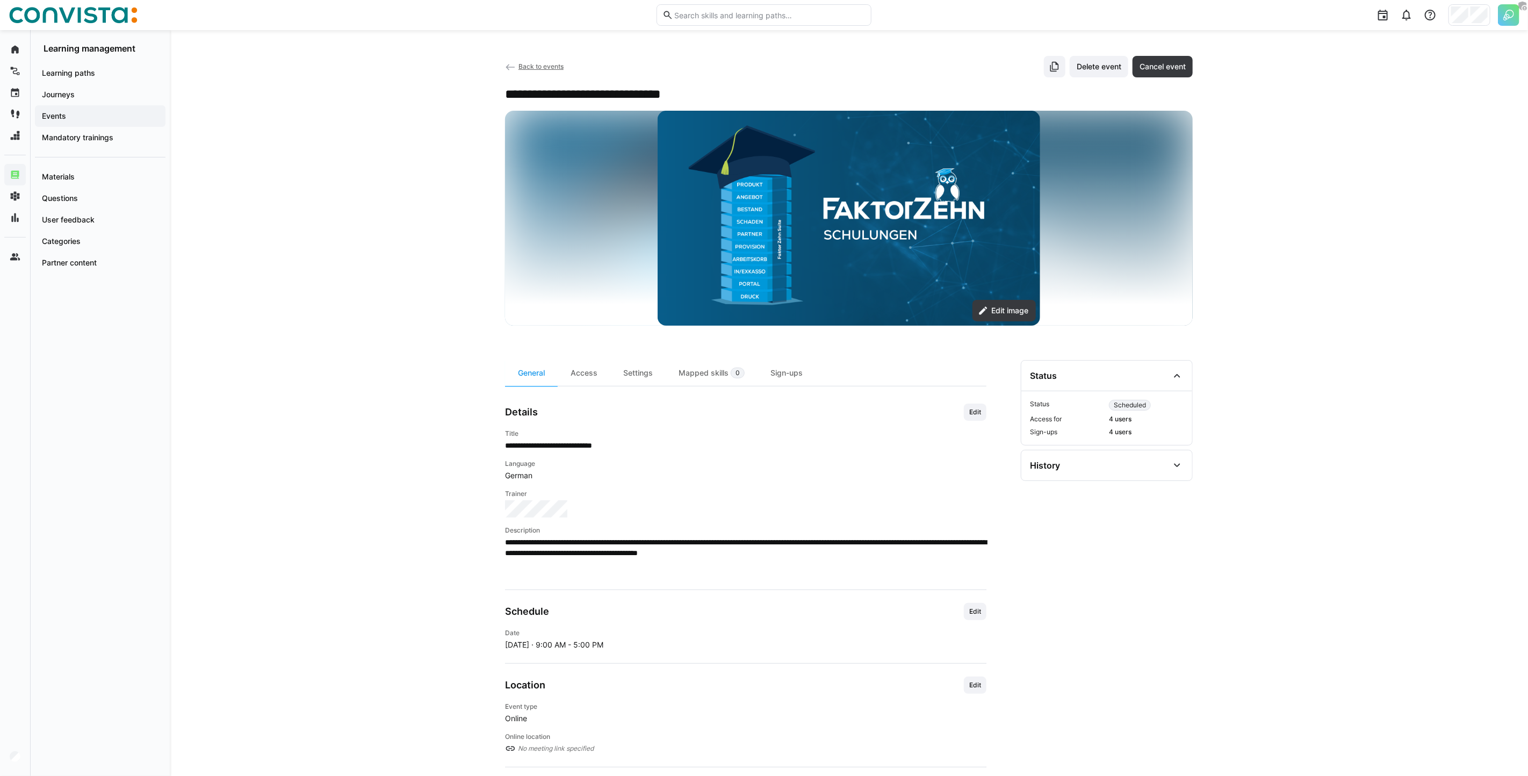
scroll to position [108, 0]
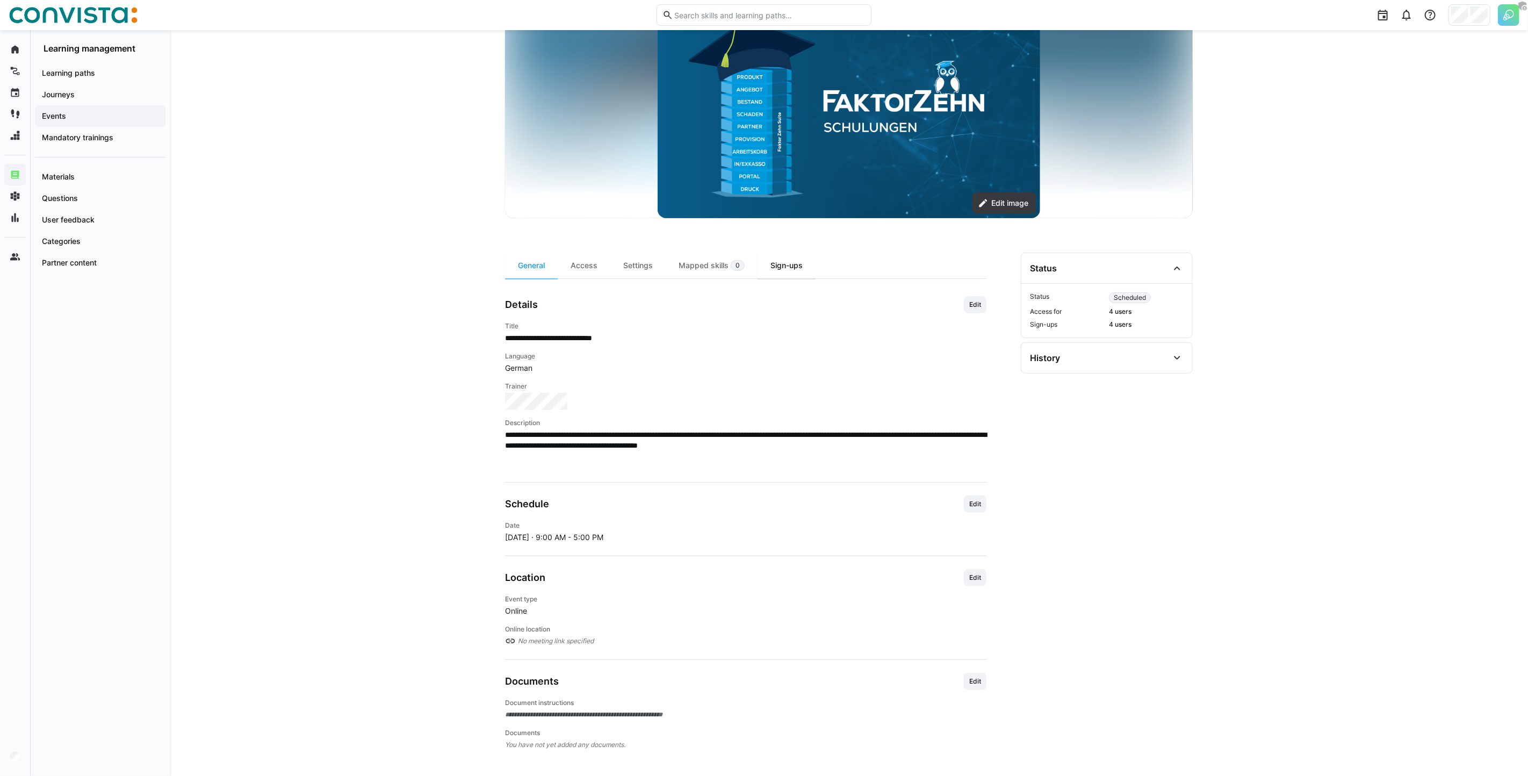
click at [785, 267] on div "Sign-ups" at bounding box center [787, 266] width 58 height 26
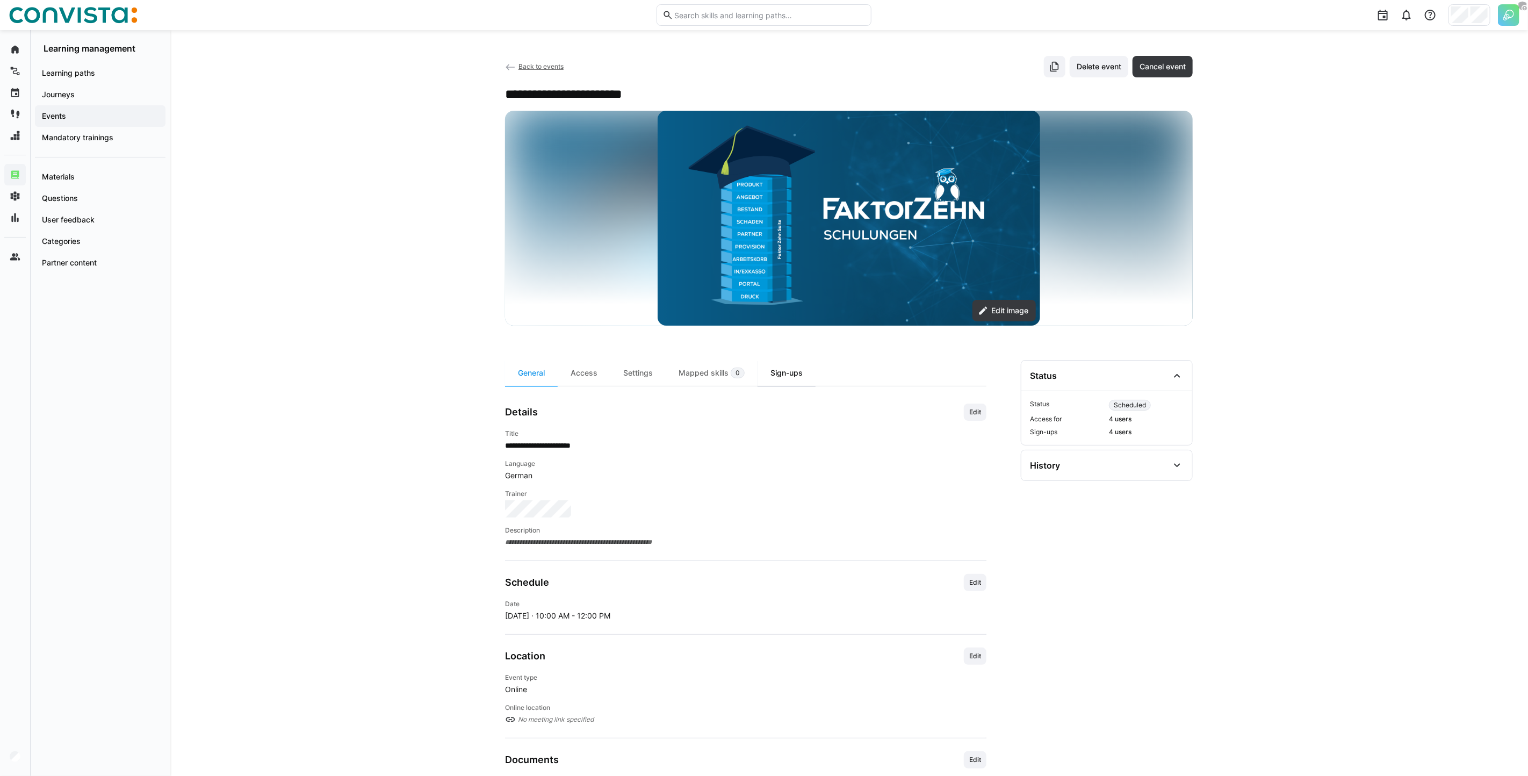
click at [781, 378] on div "Sign-ups" at bounding box center [787, 373] width 58 height 26
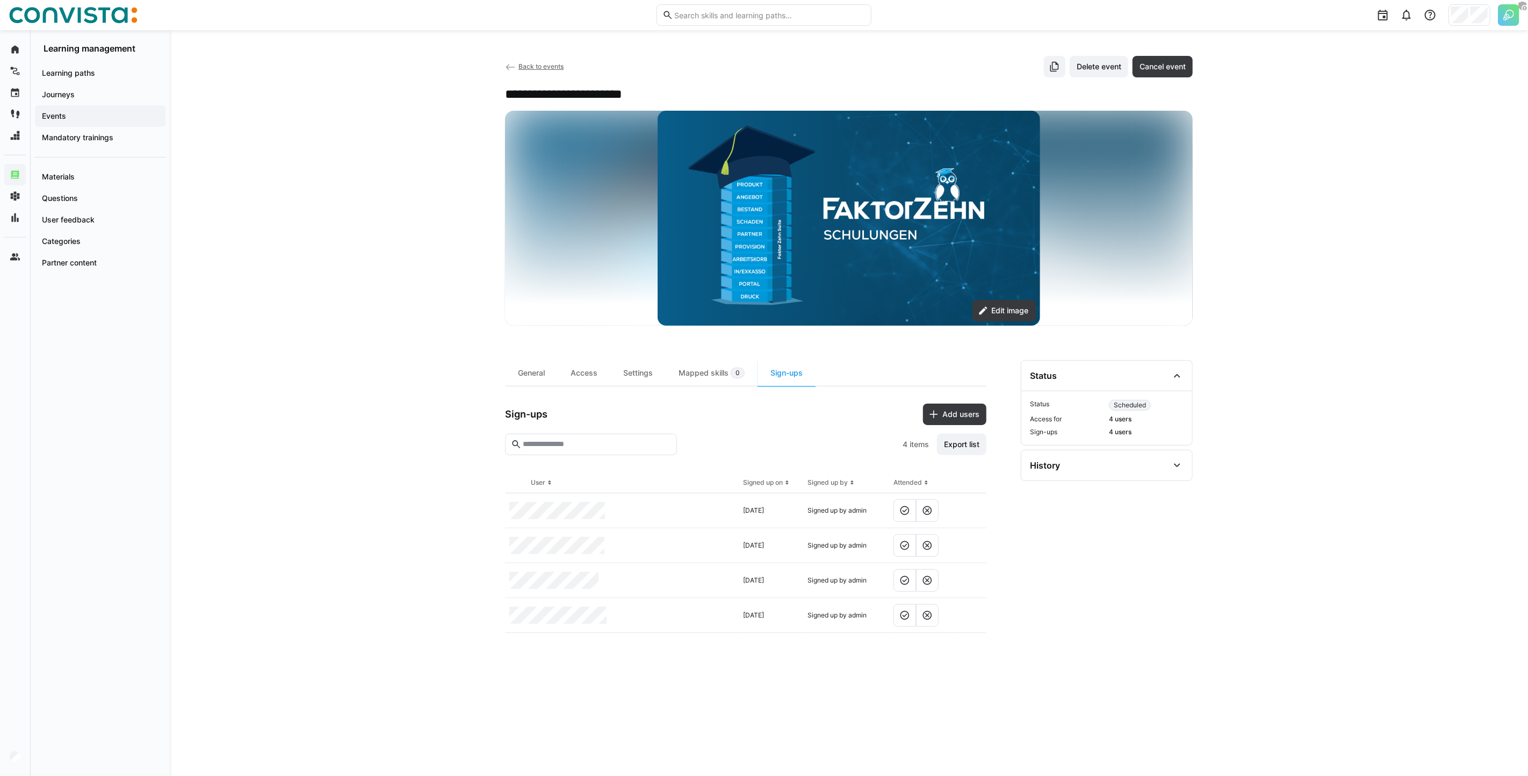
click at [809, 681] on eds-table "User Signed up on Signed up by Attended [DATE] Signed up by admin [DATE] Signed…" at bounding box center [745, 611] width 481 height 278
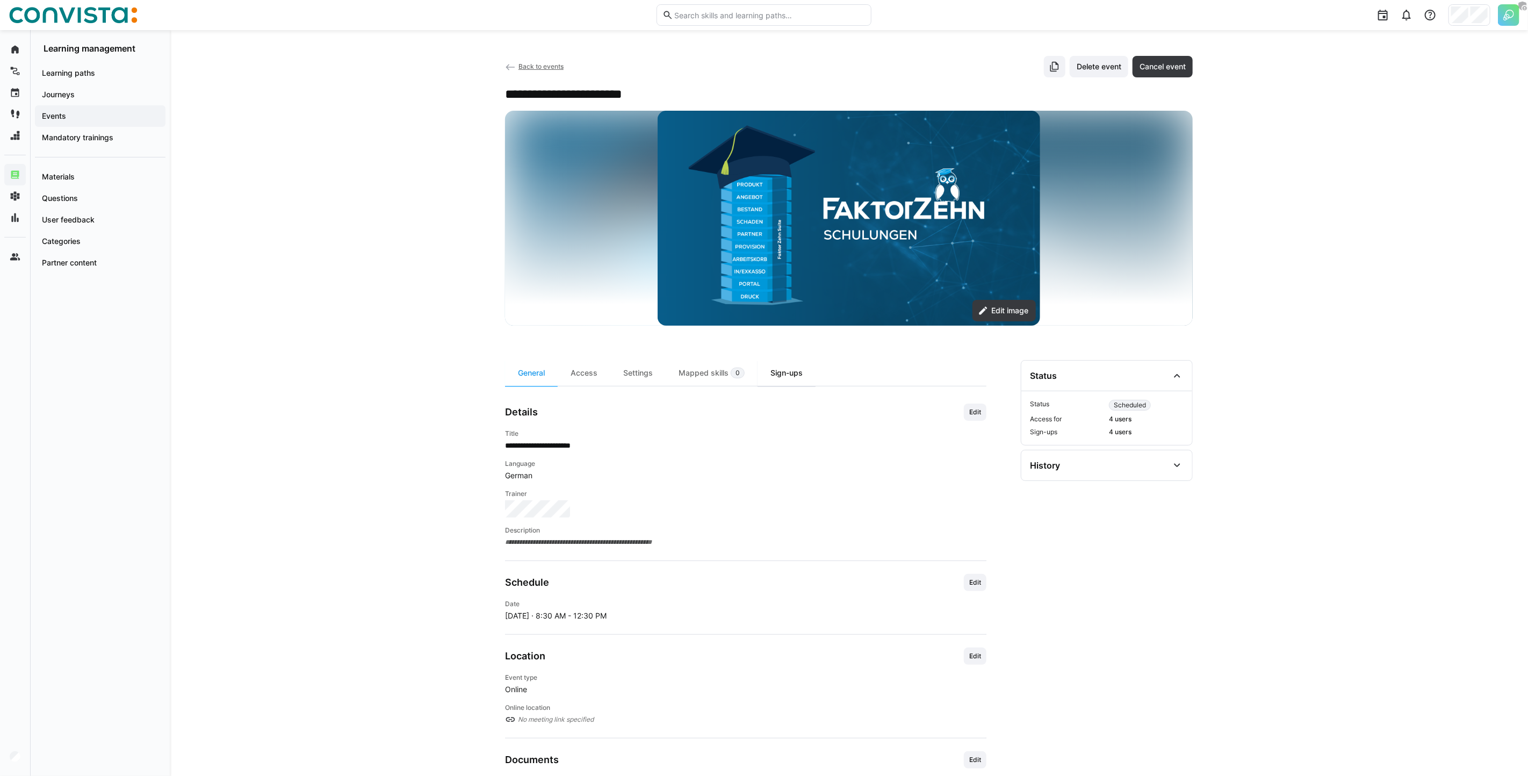
click at [804, 381] on div "Sign-ups" at bounding box center [787, 373] width 58 height 26
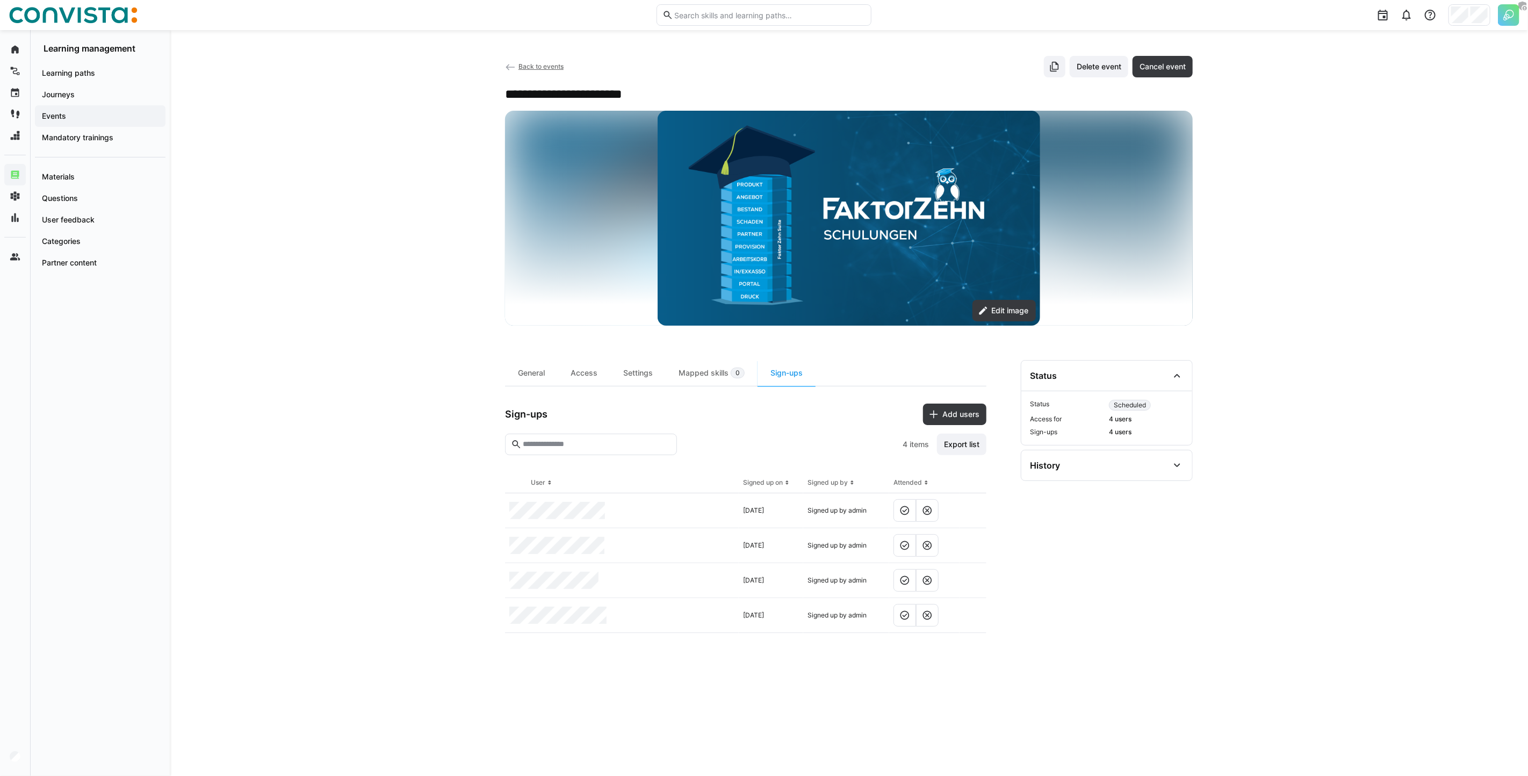
click at [835, 659] on eds-table "User Signed up on Signed up by Attended [DATE] Signed up by admin [DATE] Signed…" at bounding box center [745, 611] width 481 height 278
